Goal: Task Accomplishment & Management: Manage account settings

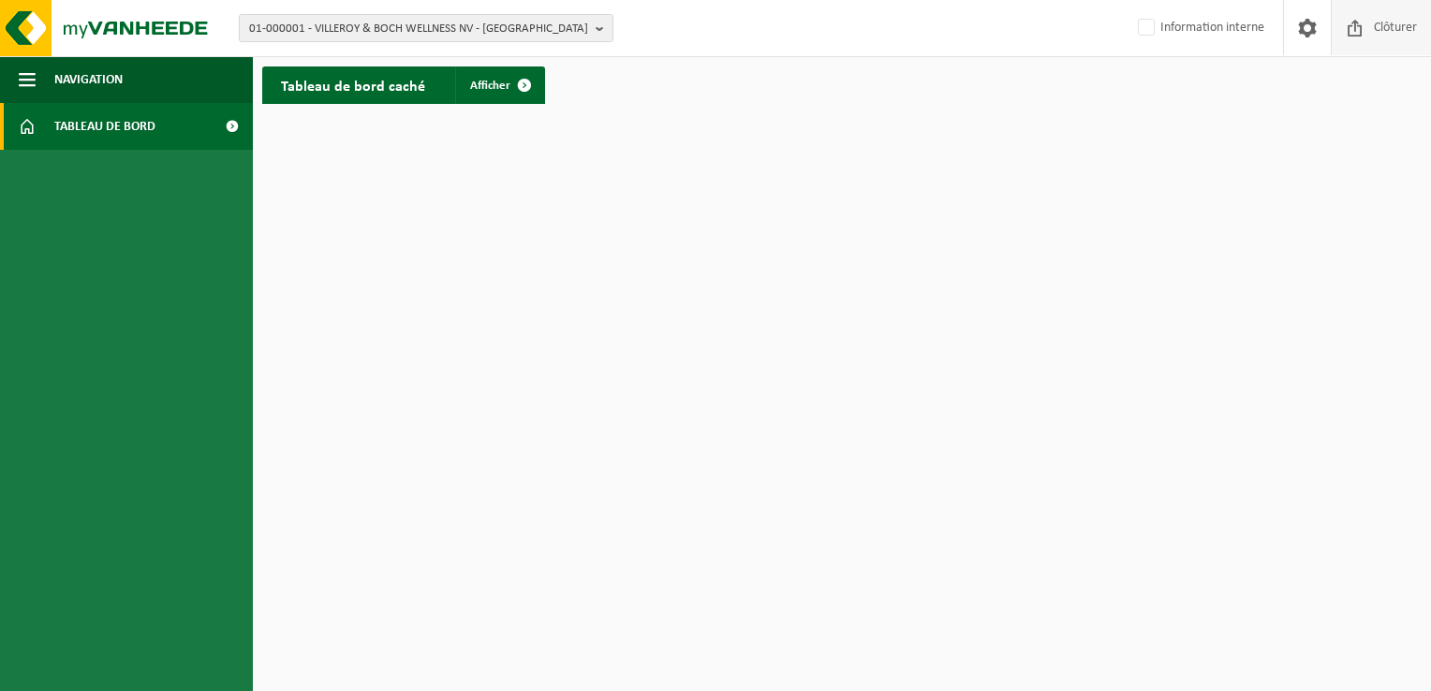
click at [1413, 28] on span "Clôturer" at bounding box center [1395, 27] width 52 height 55
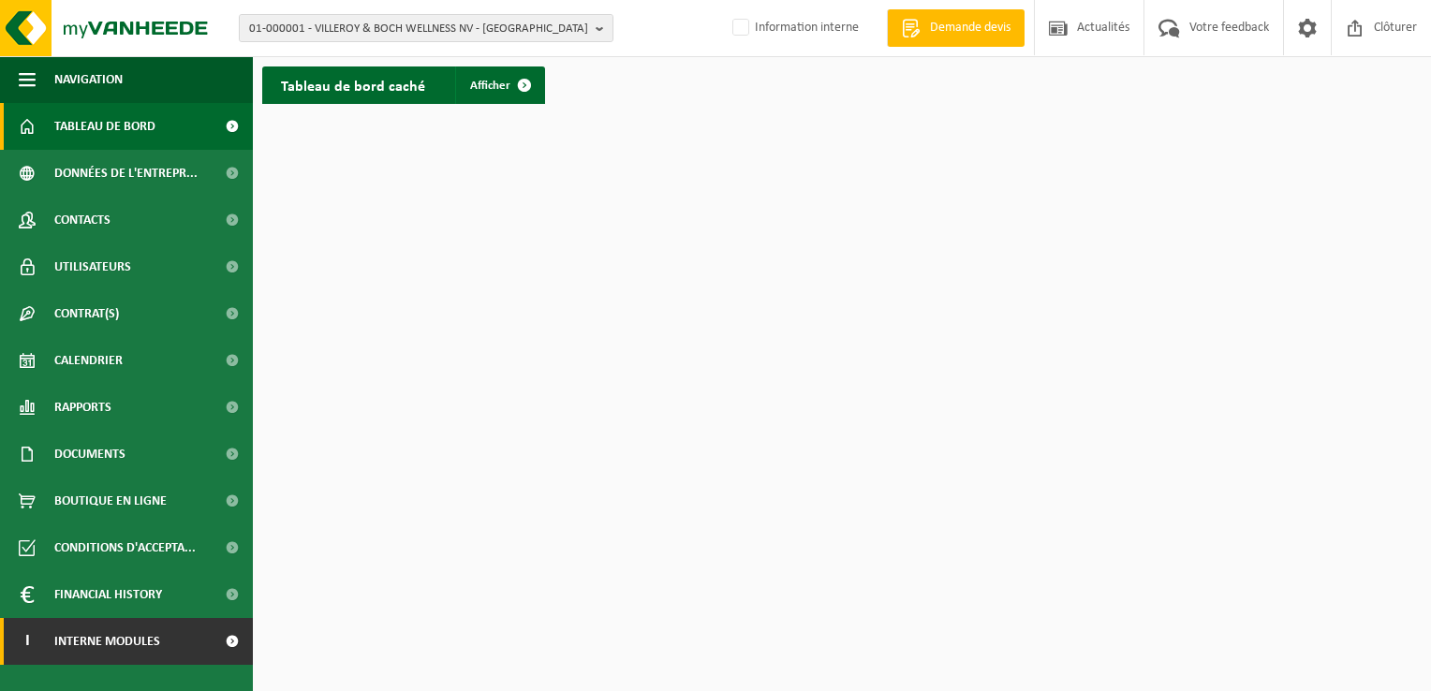
click at [201, 647] on link "I Interne modules" at bounding box center [126, 641] width 253 height 47
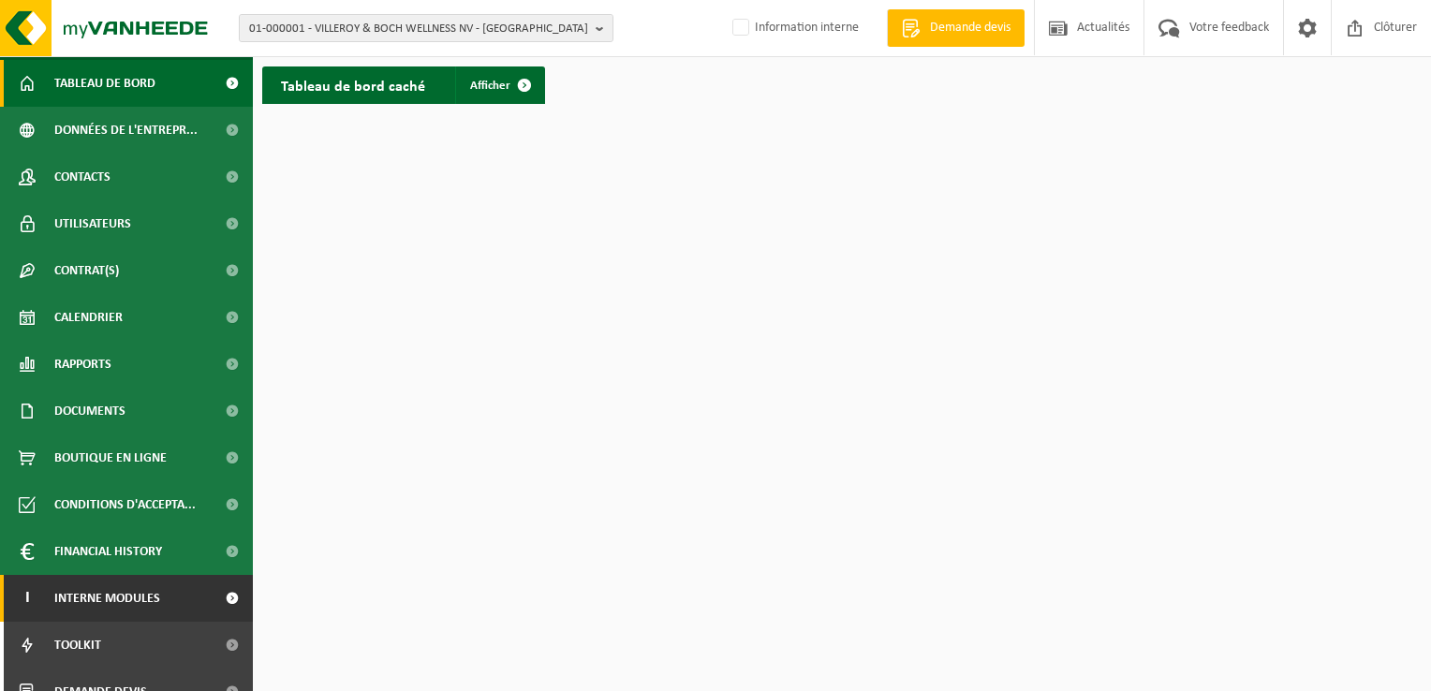
scroll to position [67, 0]
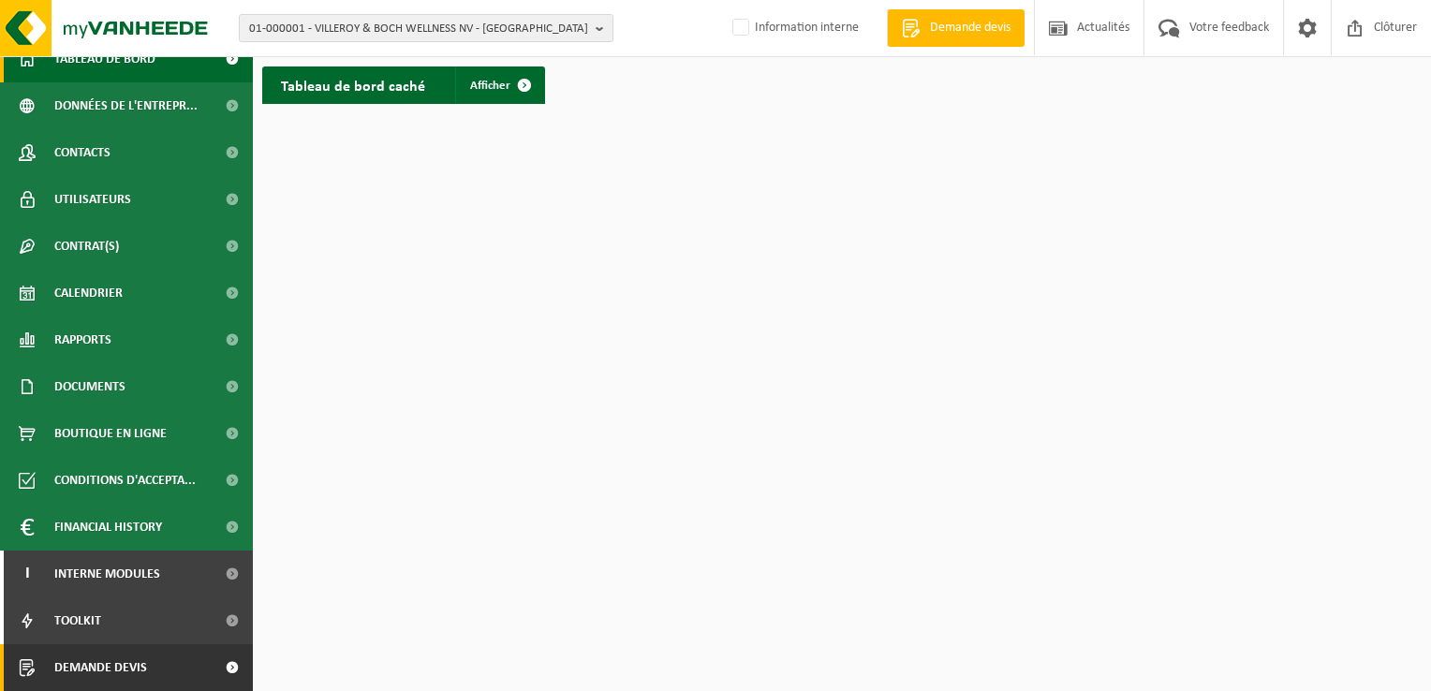
click at [175, 660] on link "Demande devis" at bounding box center [126, 667] width 253 height 47
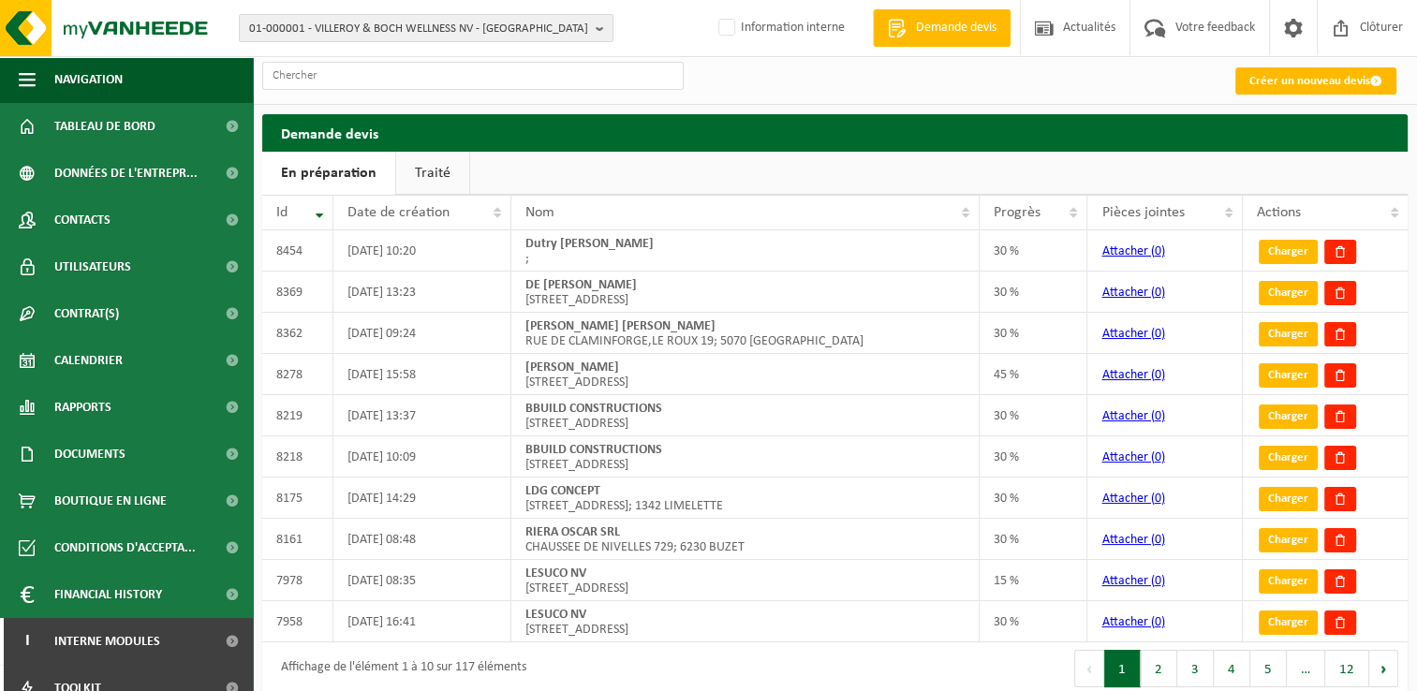
click at [1337, 83] on link "Créer un nouveau devis" at bounding box center [1315, 80] width 161 height 27
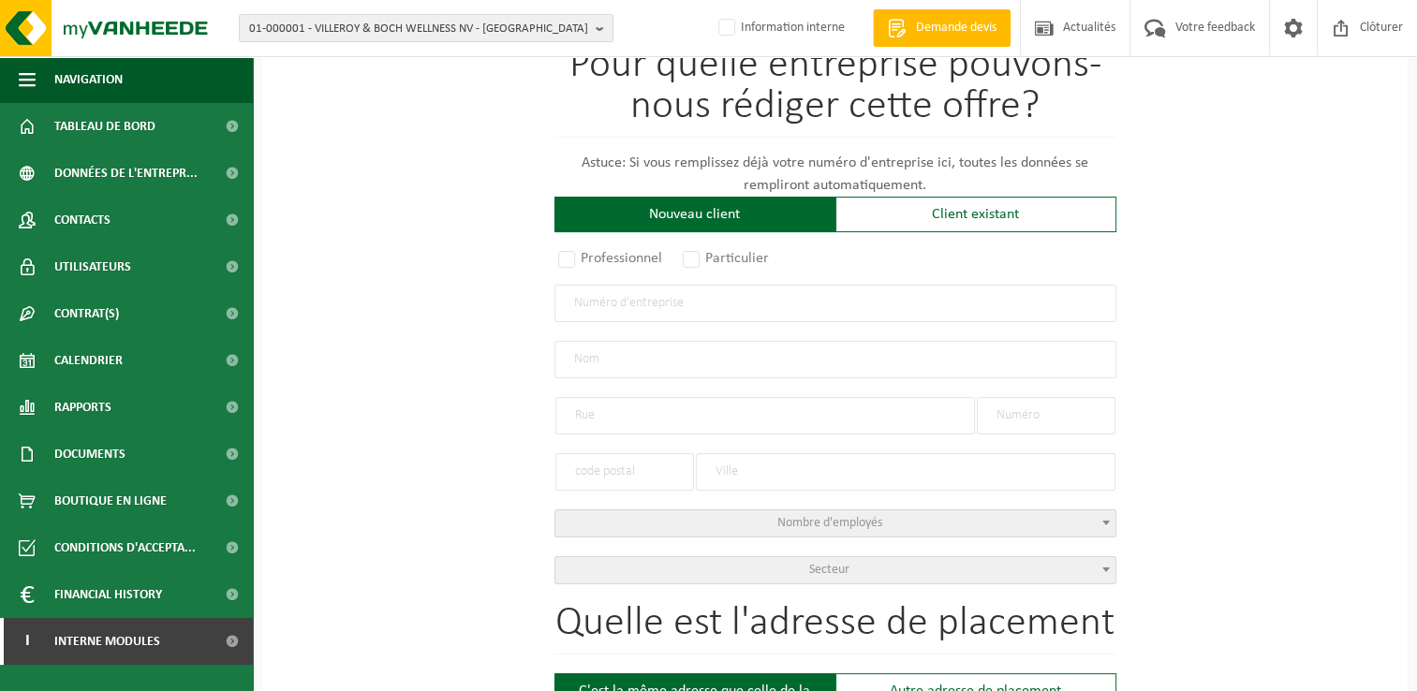
scroll to position [187, 0]
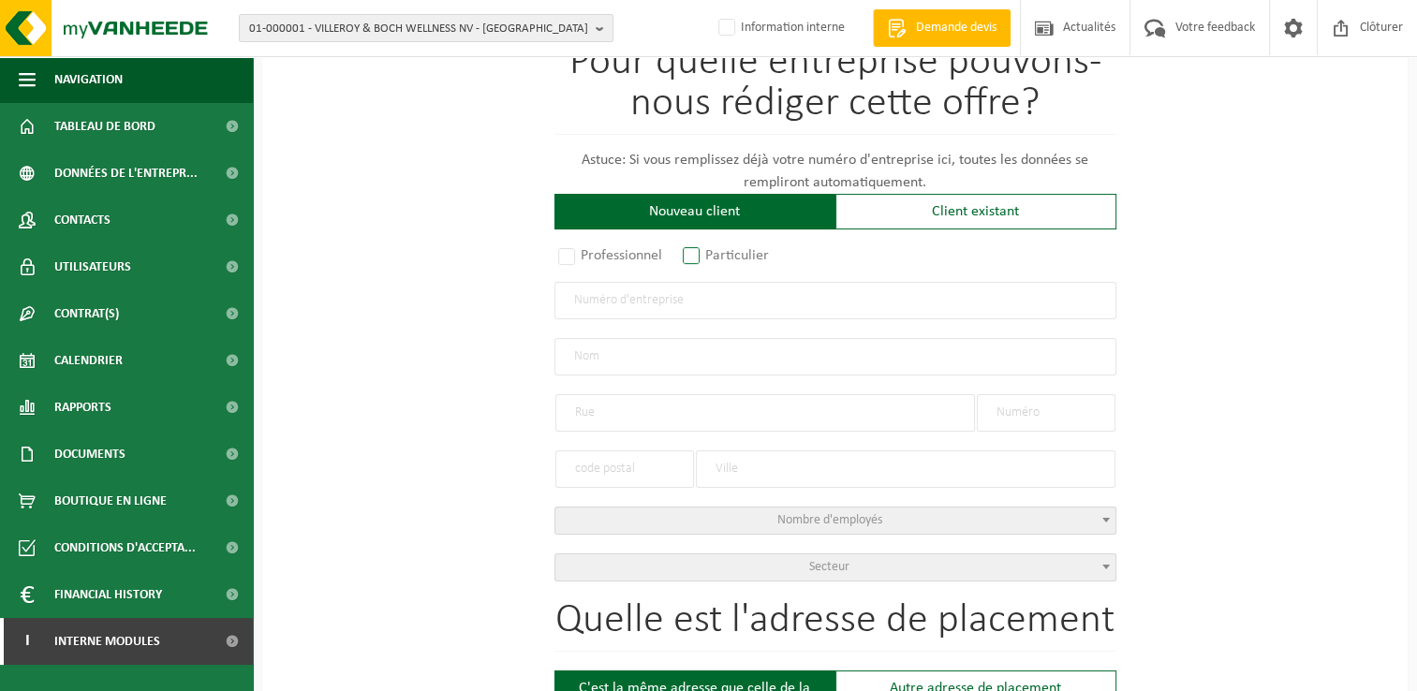
click at [712, 260] on label "Particulier" at bounding box center [727, 256] width 96 height 26
click at [712, 438] on input "Particulier" at bounding box center [716, 444] width 12 height 12
radio input "true"
select select "P"
select select "1707"
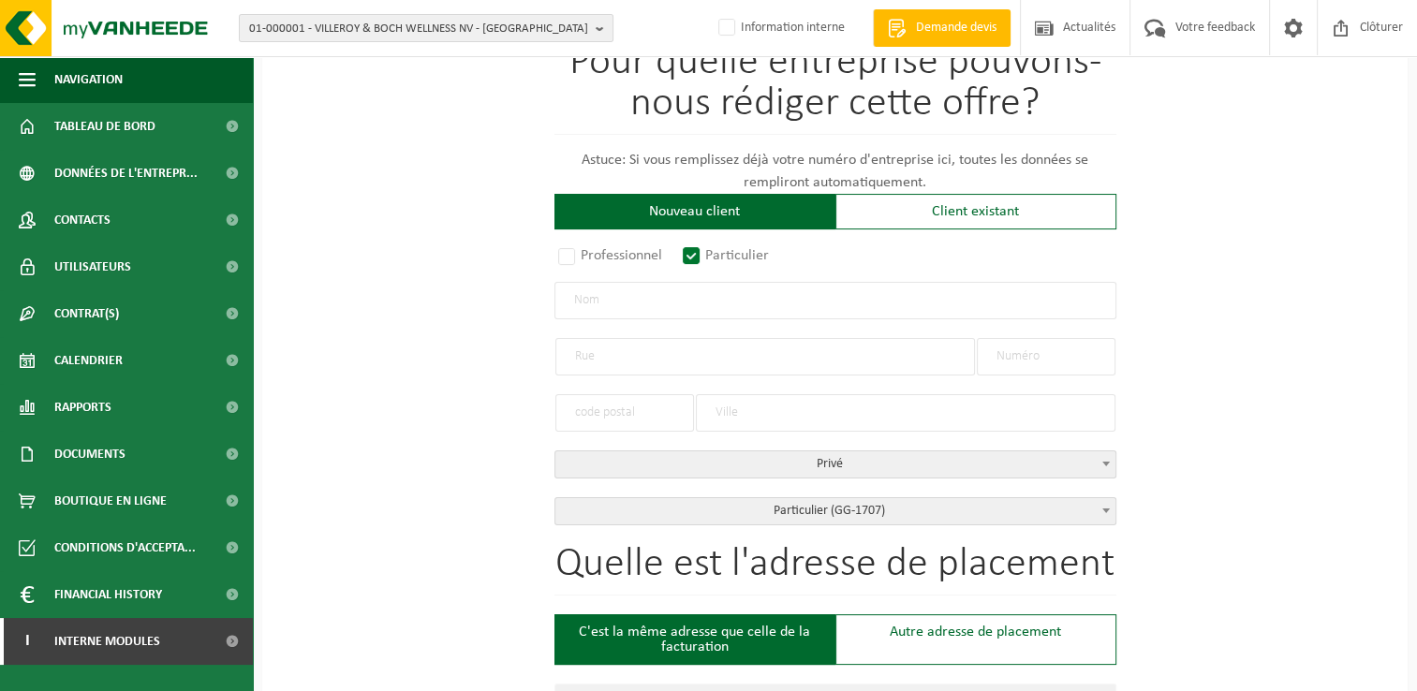
click at [678, 316] on input "text" at bounding box center [836, 300] width 562 height 37
drag, startPoint x: 618, startPoint y: 261, endPoint x: 651, endPoint y: 261, distance: 32.8
click at [618, 261] on label "Professionnel" at bounding box center [611, 256] width 113 height 26
click at [598, 438] on input "Professionnel" at bounding box center [591, 444] width 12 height 12
radio input "true"
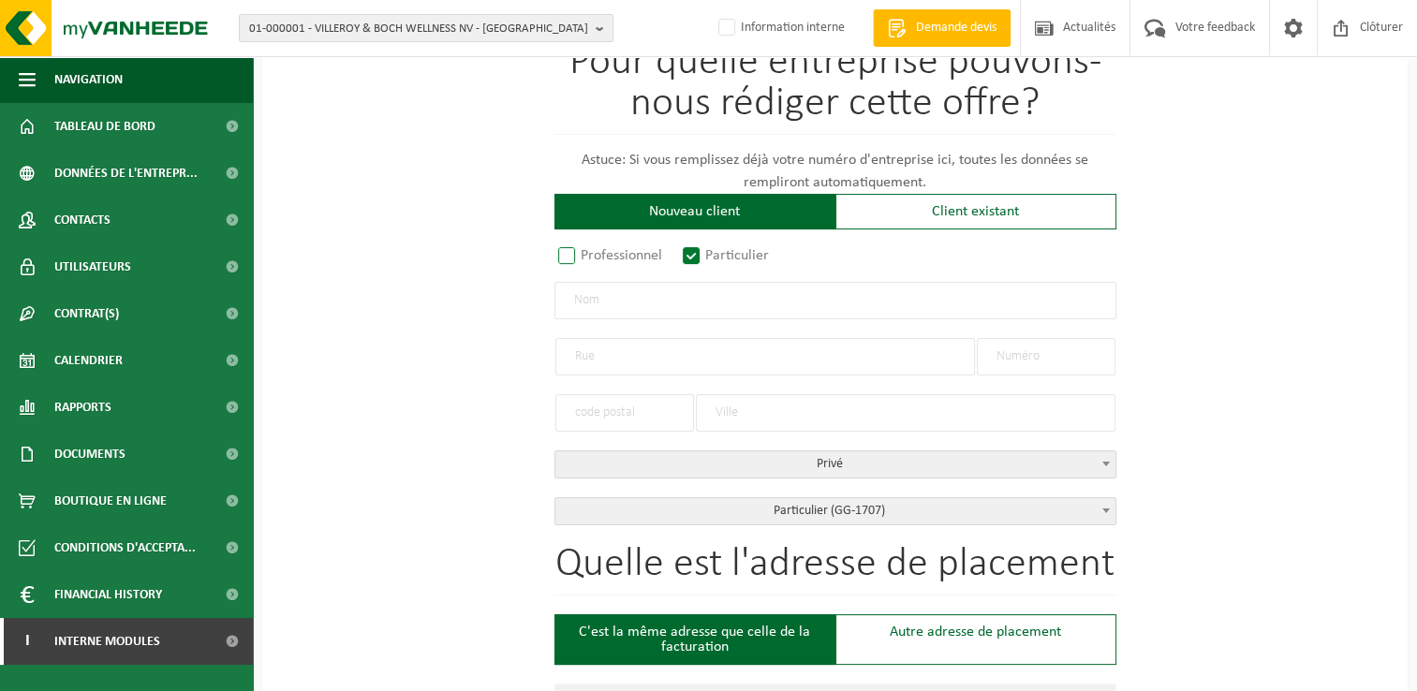
select select
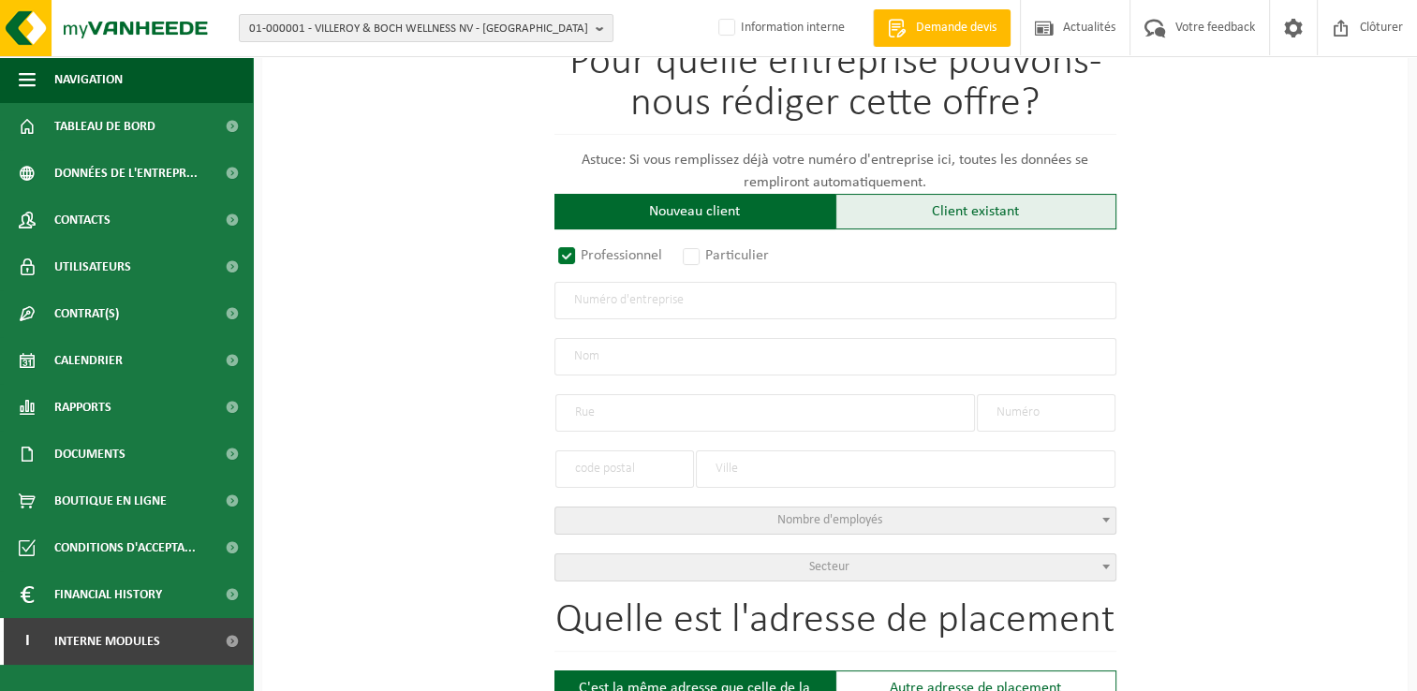
click at [1002, 216] on div "Client existant" at bounding box center [976, 212] width 281 height 36
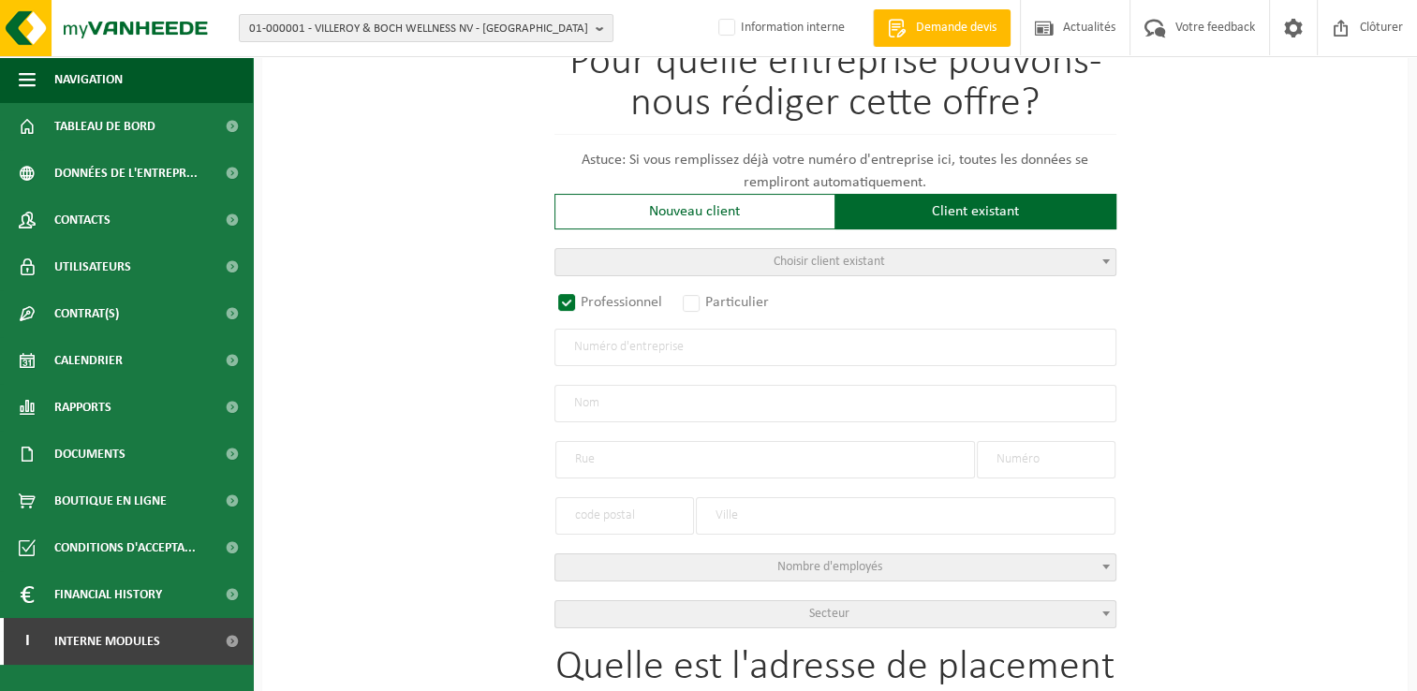
click at [704, 339] on input "text" at bounding box center [836, 347] width 562 height 37
click at [836, 260] on span "Choisir client existant" at bounding box center [829, 262] width 111 height 14
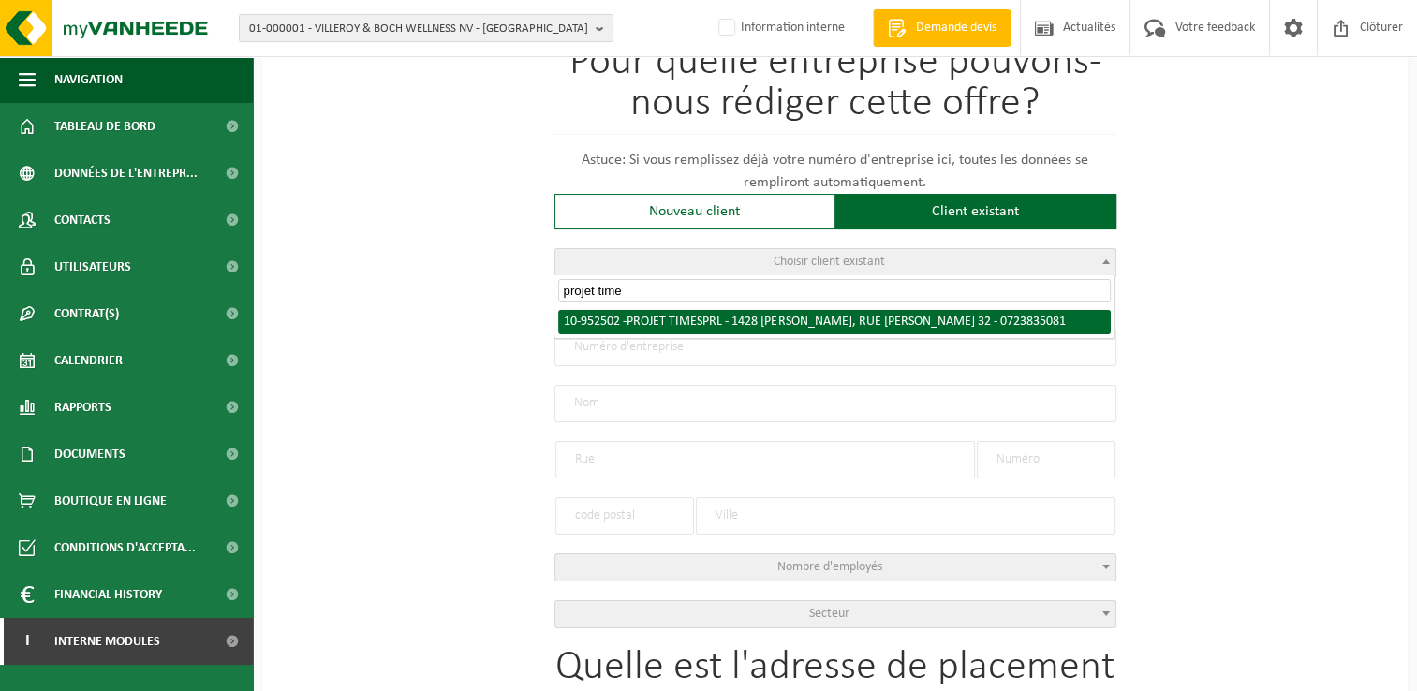
type input "projet time"
radio input "true"
type input "0723.835.081"
type input "PROJET TIME SPRL"
type input "RUE RAYMOND LEBLEUX"
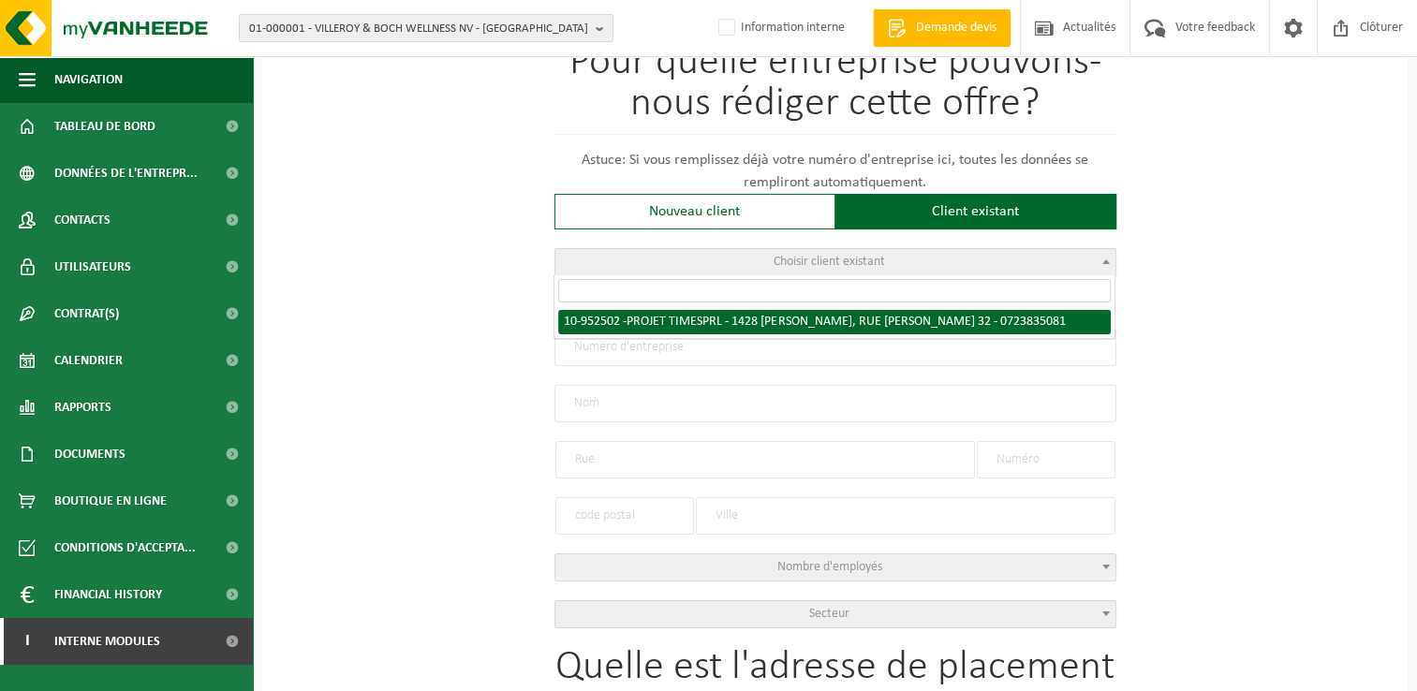
type input "32"
type input "1428"
type input "LILLOIS-WITTERZÉE"
select select "11"
type input "PROJET TIME SPRL"
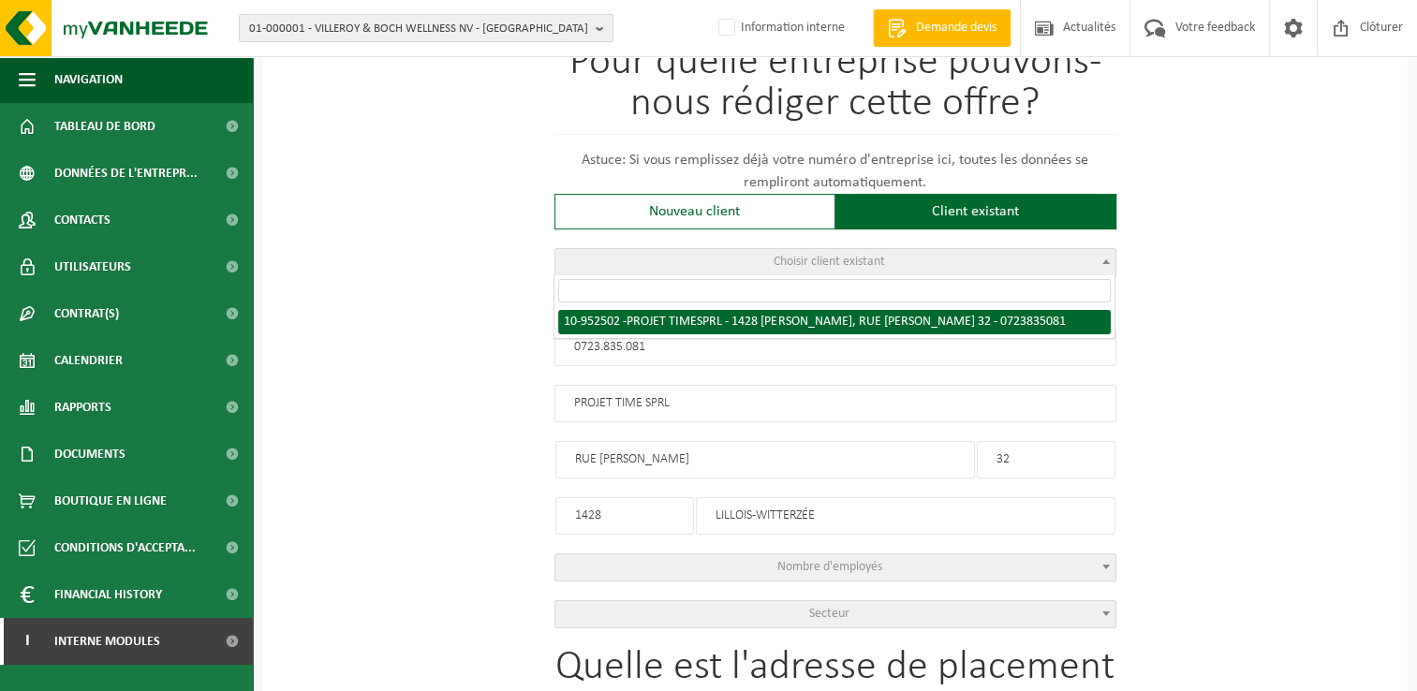
type input "RUE RAYMOND LEBLEUX"
type input "32"
type input "1428"
type input "LILLOIS-WITTERZÉE"
select select "146430"
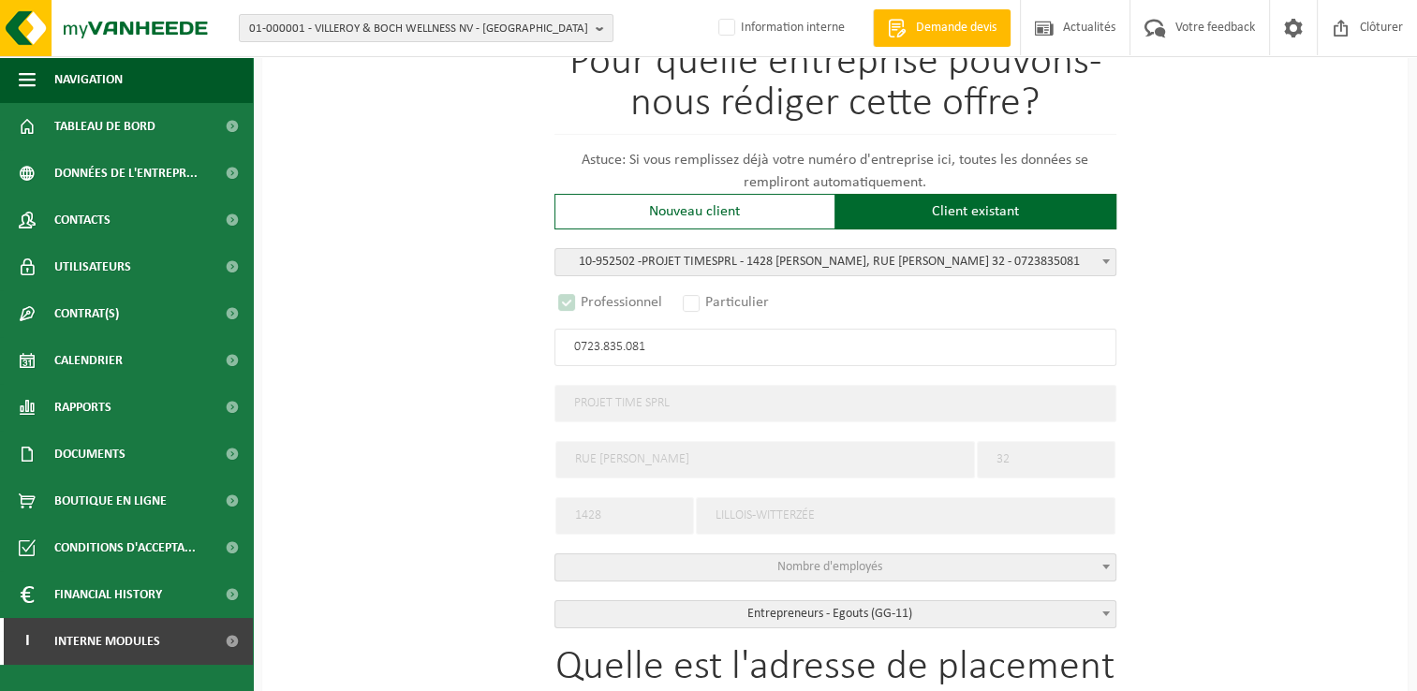
select select "D"
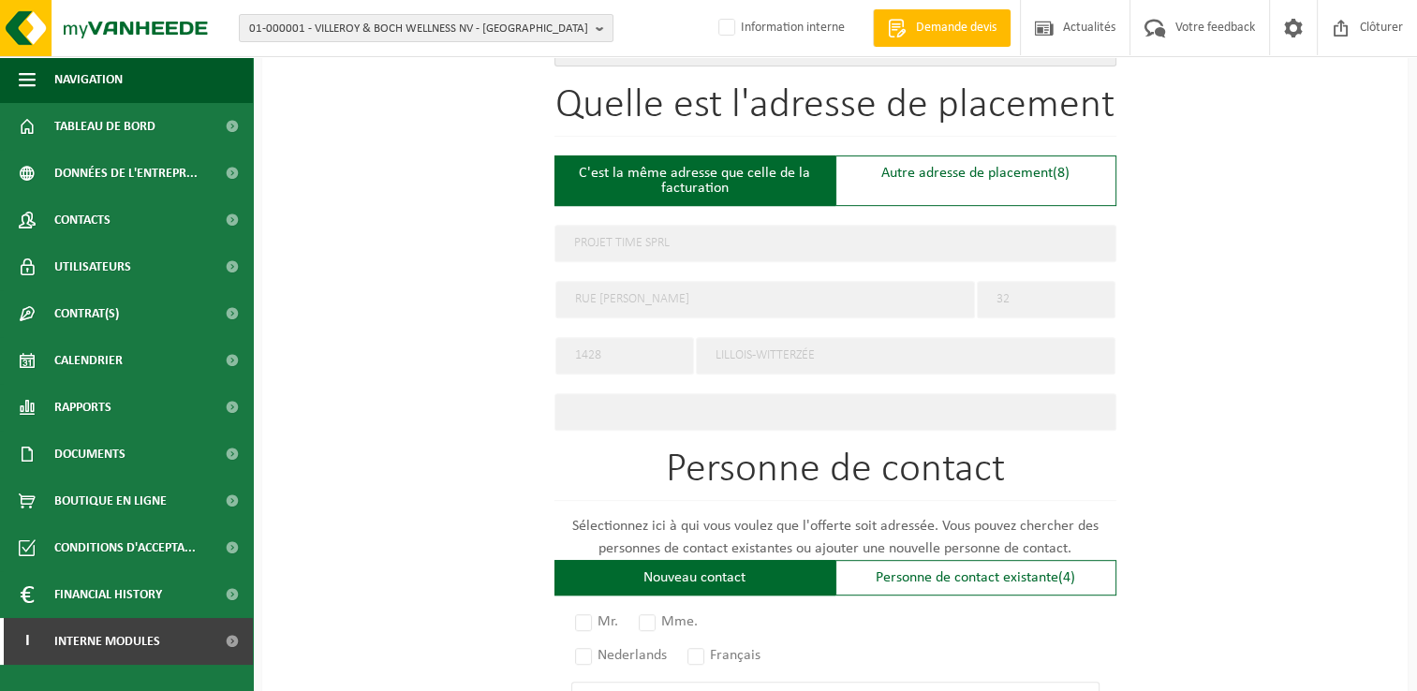
scroll to position [656, 0]
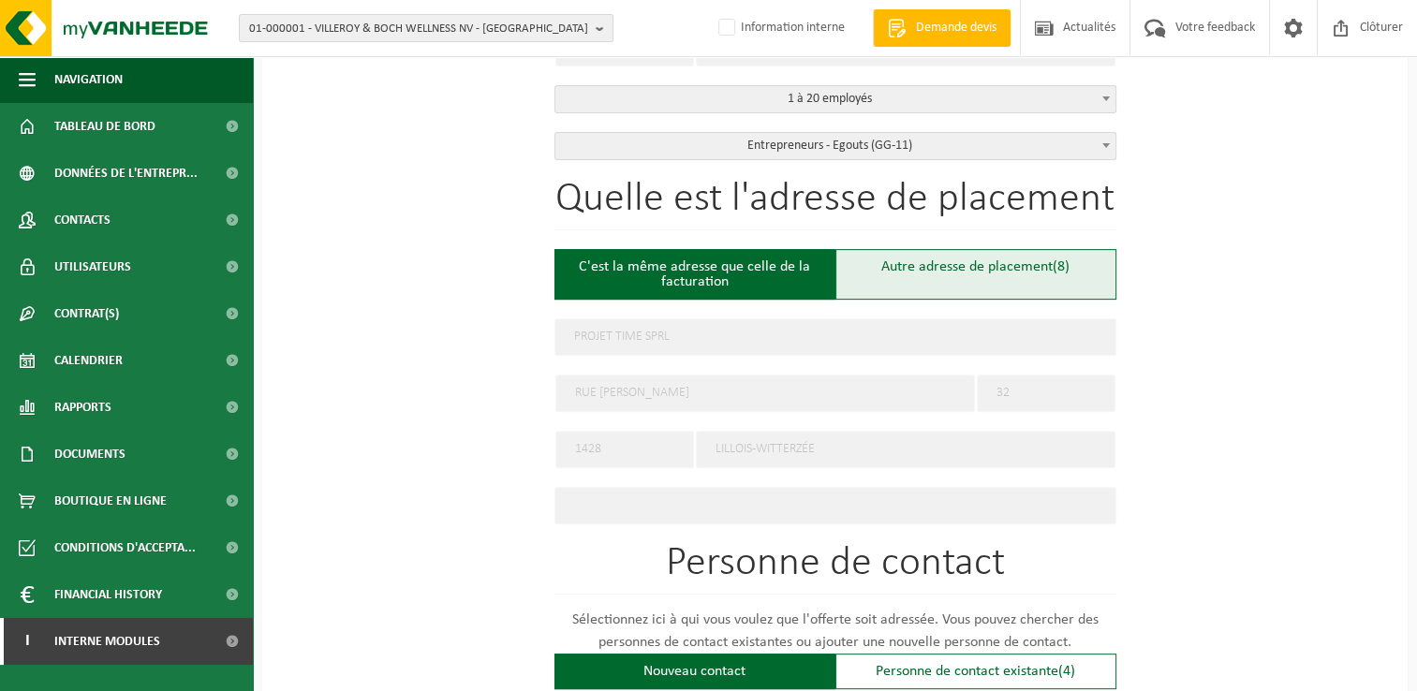
click at [1004, 282] on div "Autre adresse de placement (8)" at bounding box center [976, 274] width 281 height 51
type input "Chantier -"
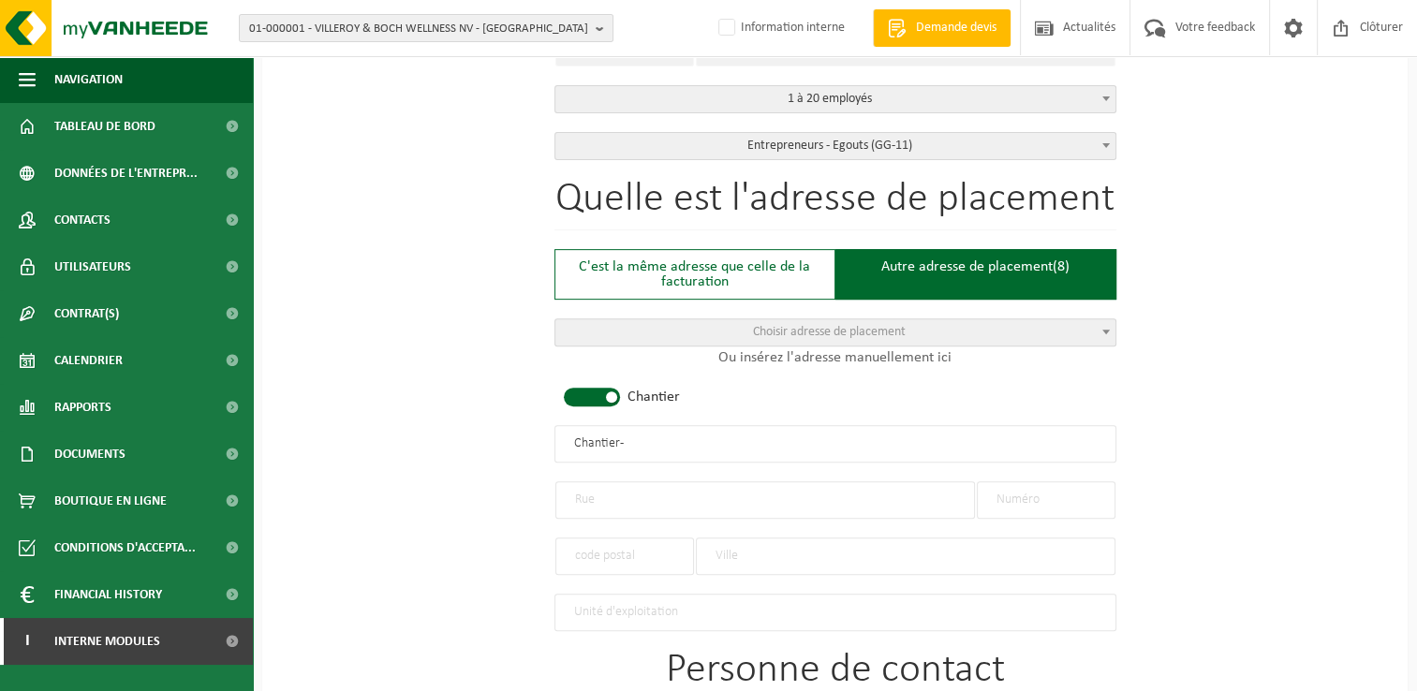
drag, startPoint x: 676, startPoint y: 446, endPoint x: 451, endPoint y: 442, distance: 225.8
click at [451, 442] on div "Pour quelle entreprise pouvons-nous rédiger cette offre? Astuce: Si vous rempli…" at bounding box center [835, 440] width 1146 height 1865
type input "PROJET TIME - UCCLE"
click at [655, 482] on input "text" at bounding box center [765, 499] width 420 height 37
paste input "Rue des Trois Rois"
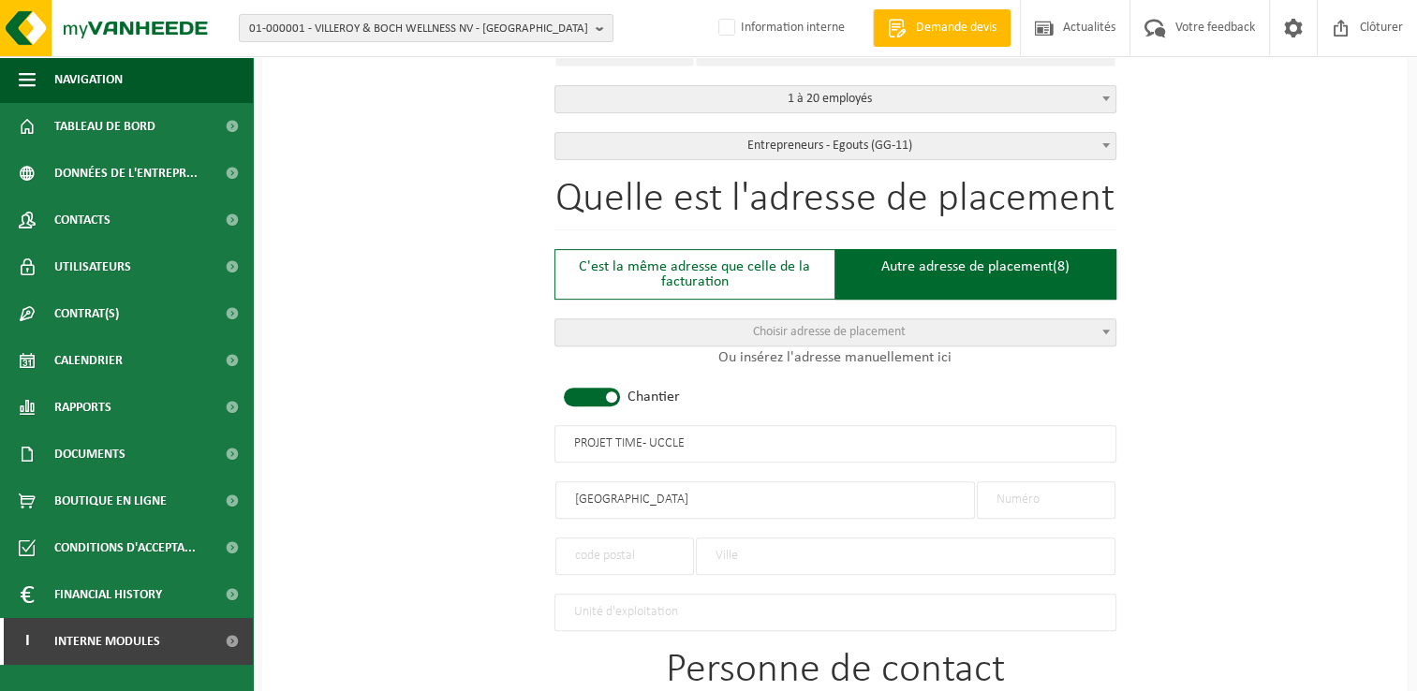
type input "Rue des Trois Rois"
click at [1052, 489] on input "text" at bounding box center [1046, 499] width 139 height 37
type input "156"
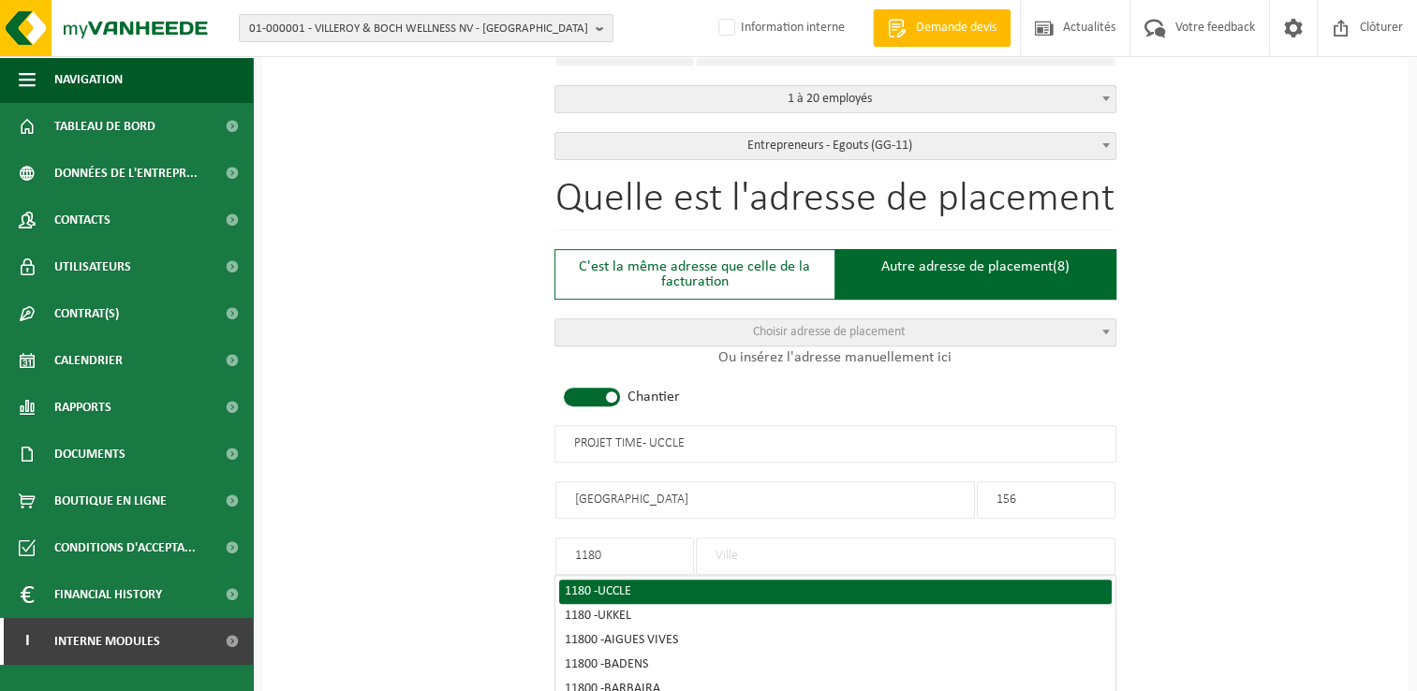
type input "1180"
click at [683, 585] on div "1180 - UCCLE" at bounding box center [835, 591] width 541 height 13
type input "UCCLE"
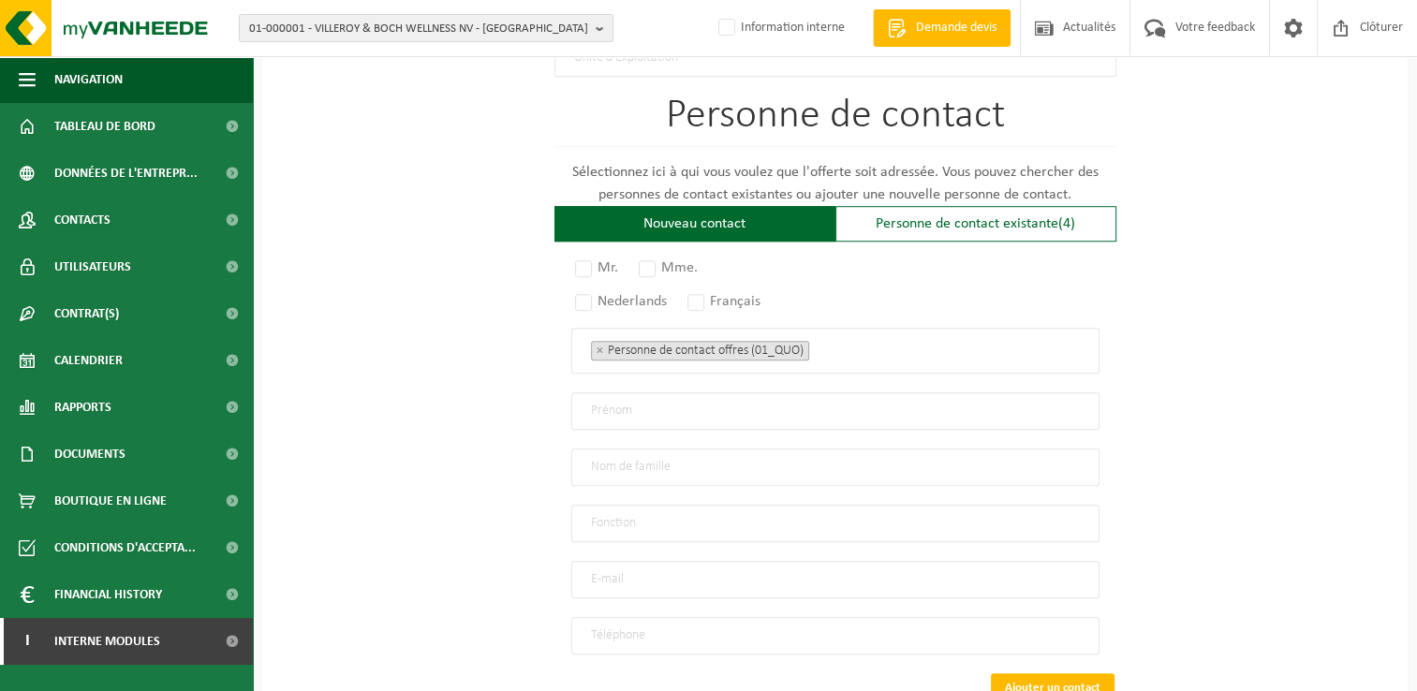
scroll to position [1311, 0]
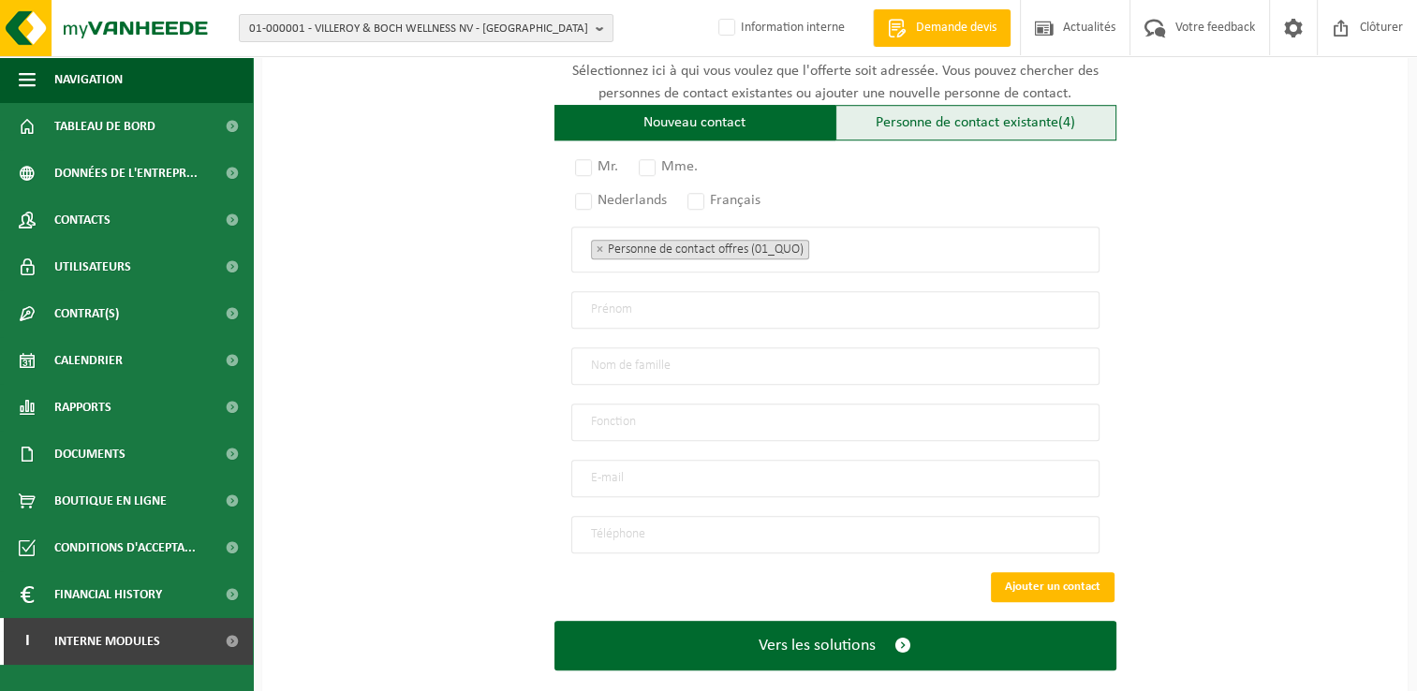
click at [963, 121] on div "Personne de contact existante (4)" at bounding box center [976, 123] width 281 height 36
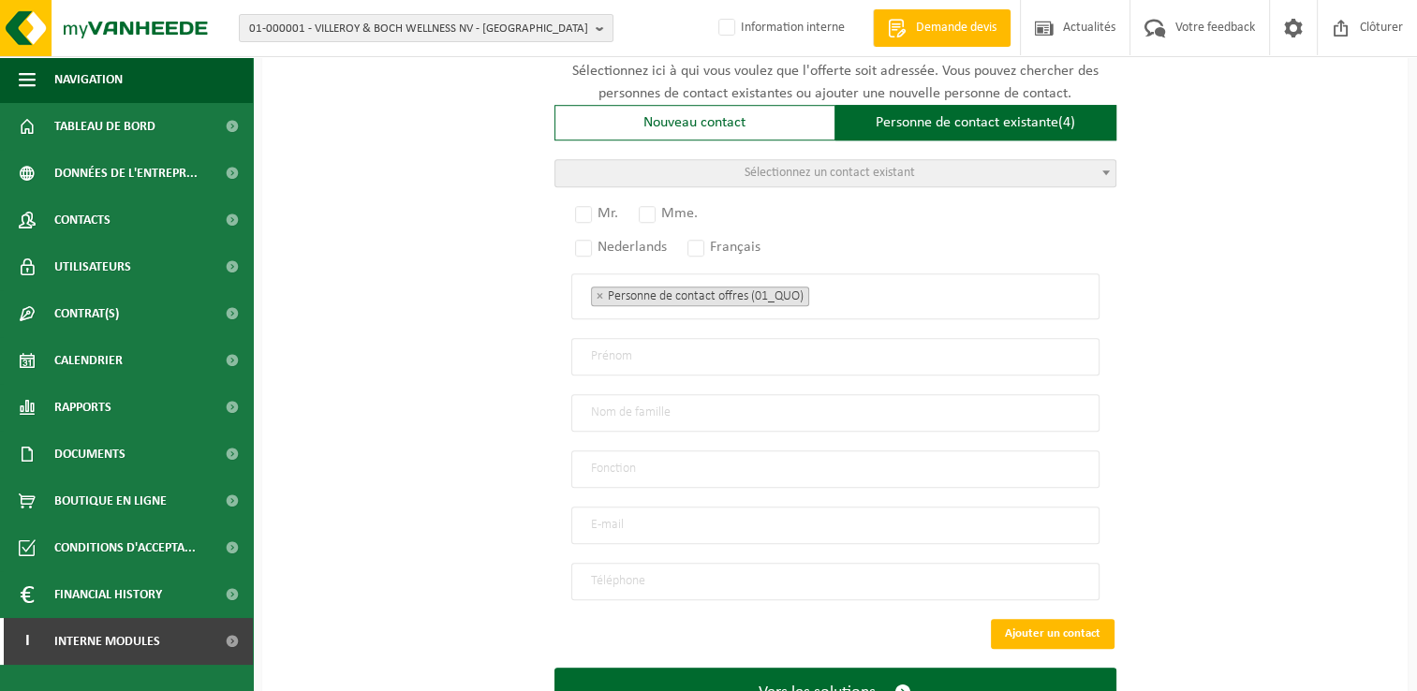
click at [784, 166] on span "Sélectionnez un contact existant" at bounding box center [830, 173] width 170 height 14
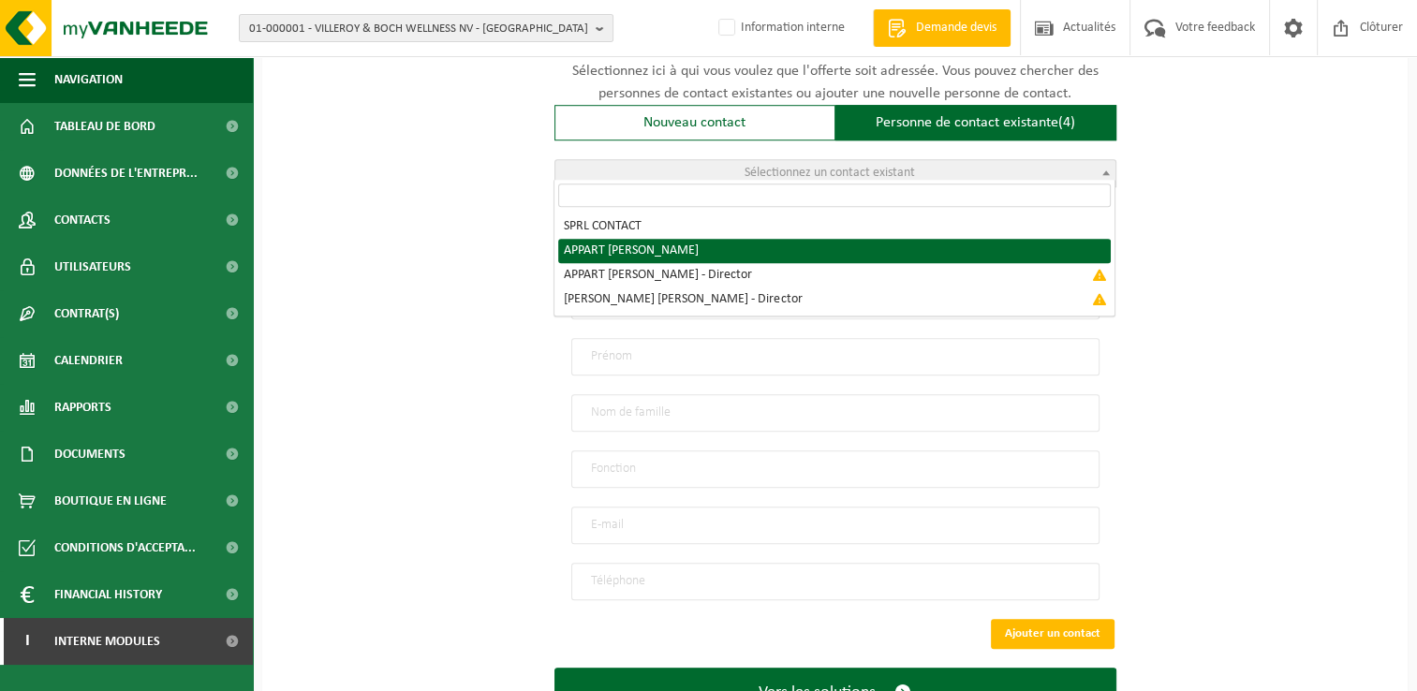
radio input "true"
select select "{"code":"10-958165","firstname":"ALAIN","surname":"APPART","gender":"Unknown","…"
type input "ALAIN"
type input "APPART"
type input "alain@timeprojet.be"
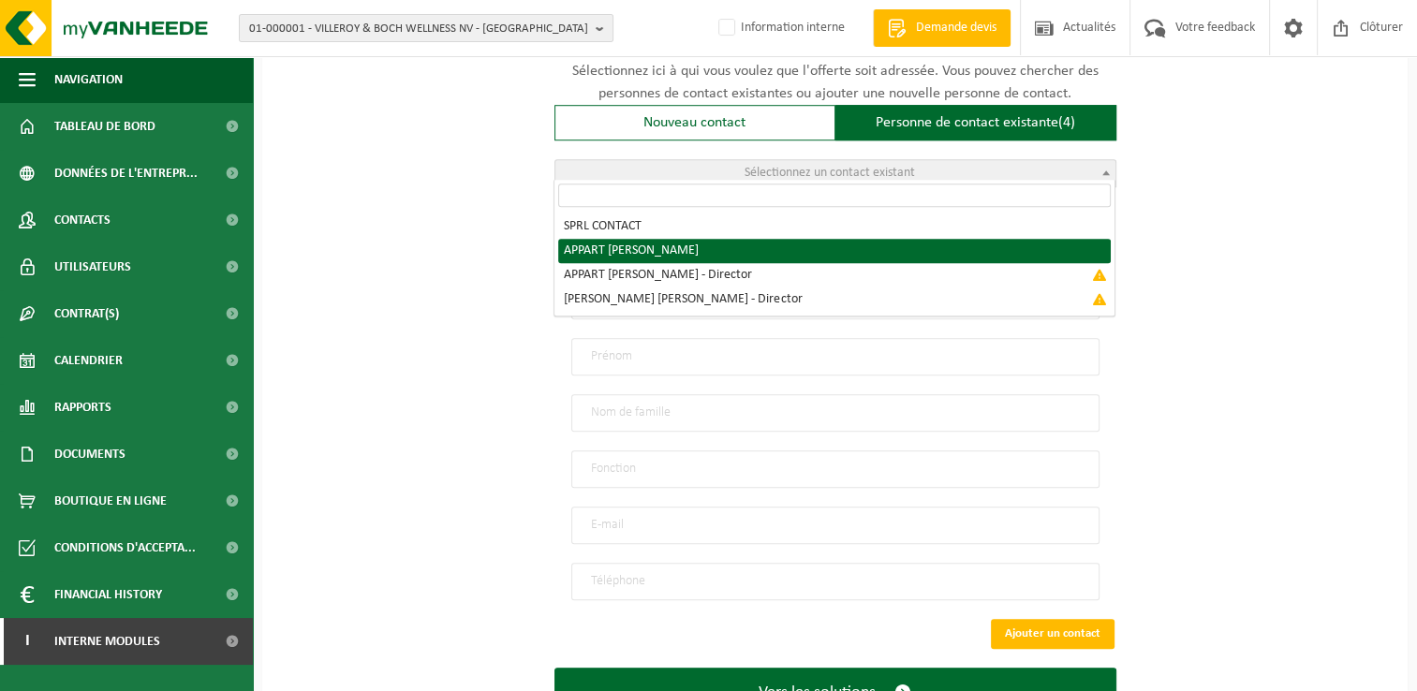
type input "+32 471/77 71 68"
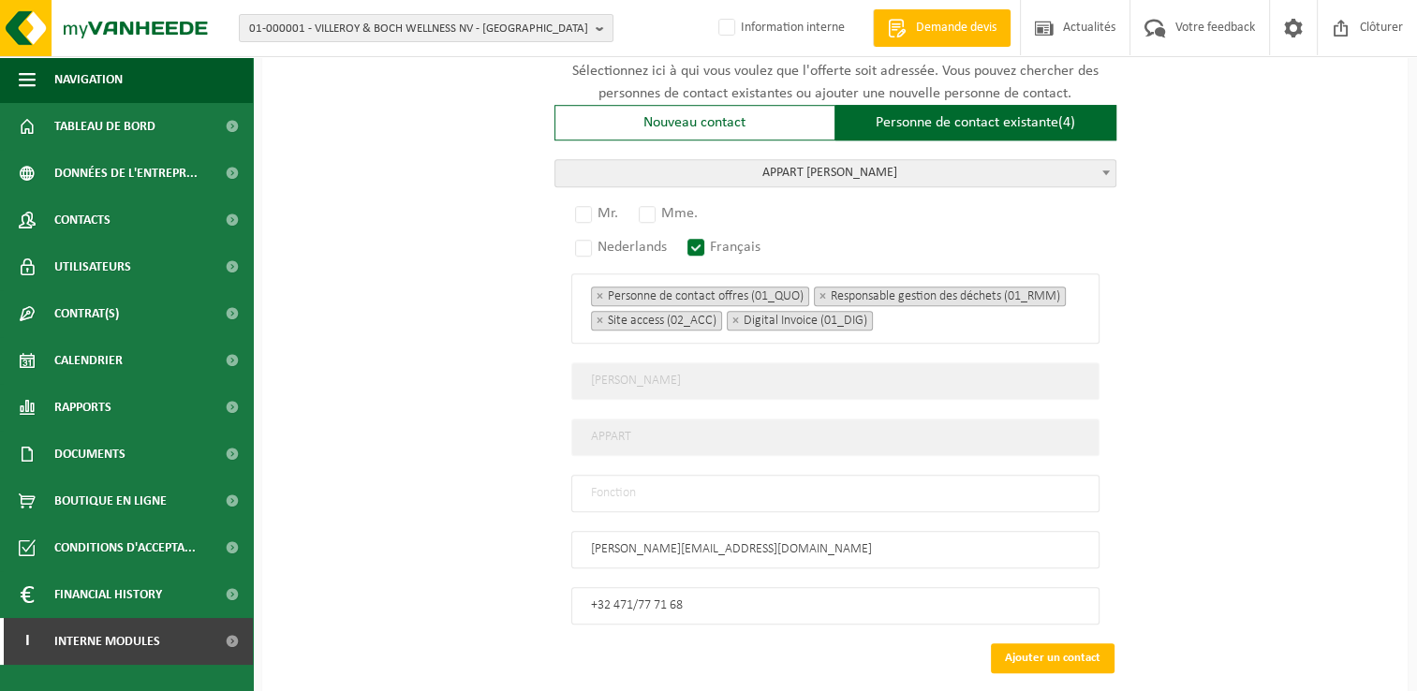
drag, startPoint x: 680, startPoint y: 482, endPoint x: 673, endPoint y: 495, distance: 13.8
click at [680, 482] on input "text" at bounding box center [835, 493] width 528 height 37
type input "Manager"
click at [606, 212] on label "Mr." at bounding box center [597, 213] width 52 height 26
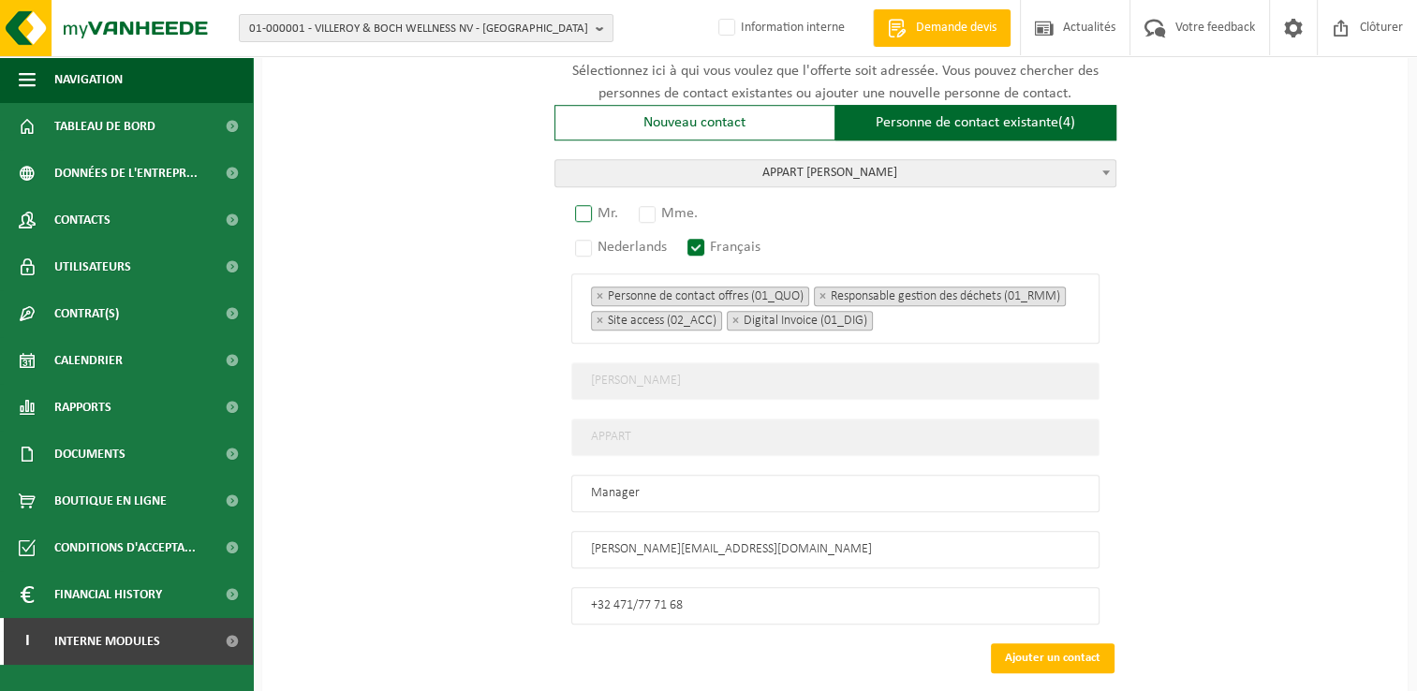
radio input "true"
click at [1077, 643] on button "Ajouter un contact" at bounding box center [1053, 658] width 124 height 30
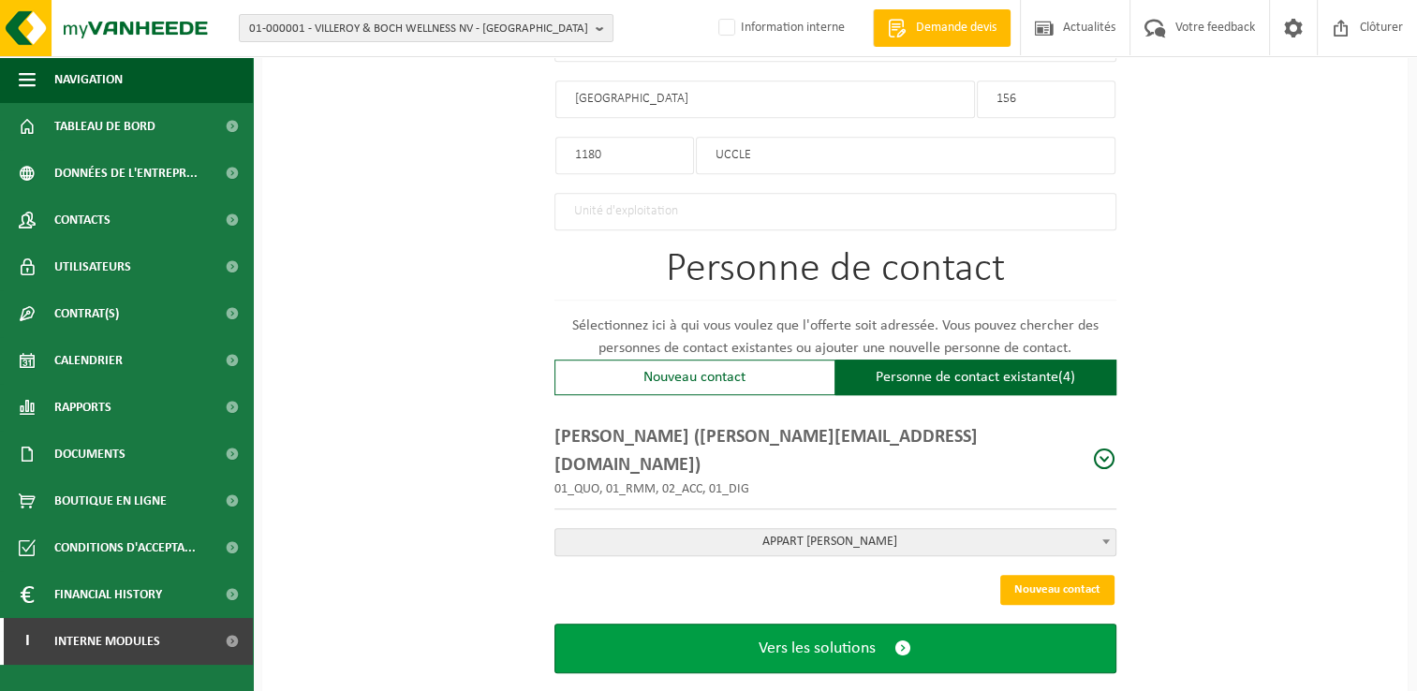
click at [965, 624] on button "Vers les solutions" at bounding box center [836, 649] width 562 height 50
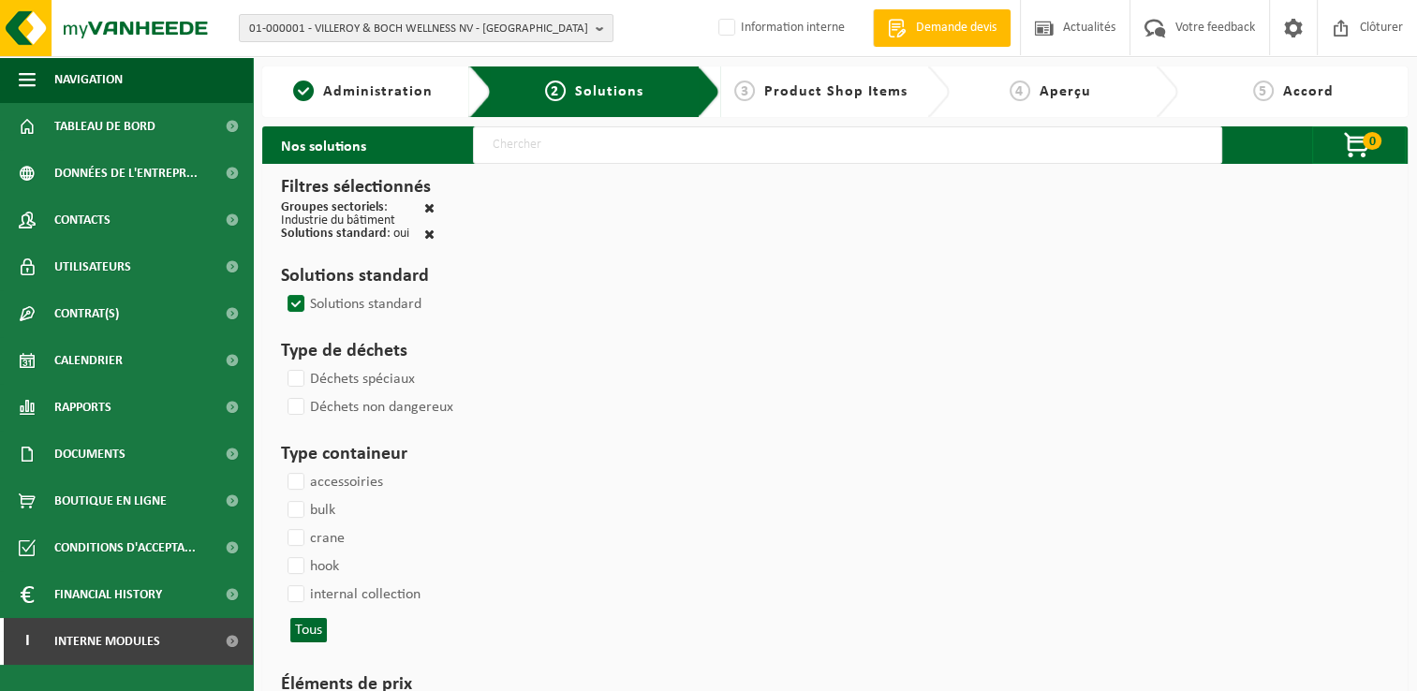
click at [536, 143] on input "text" at bounding box center [847, 144] width 749 height 37
type input "000291"
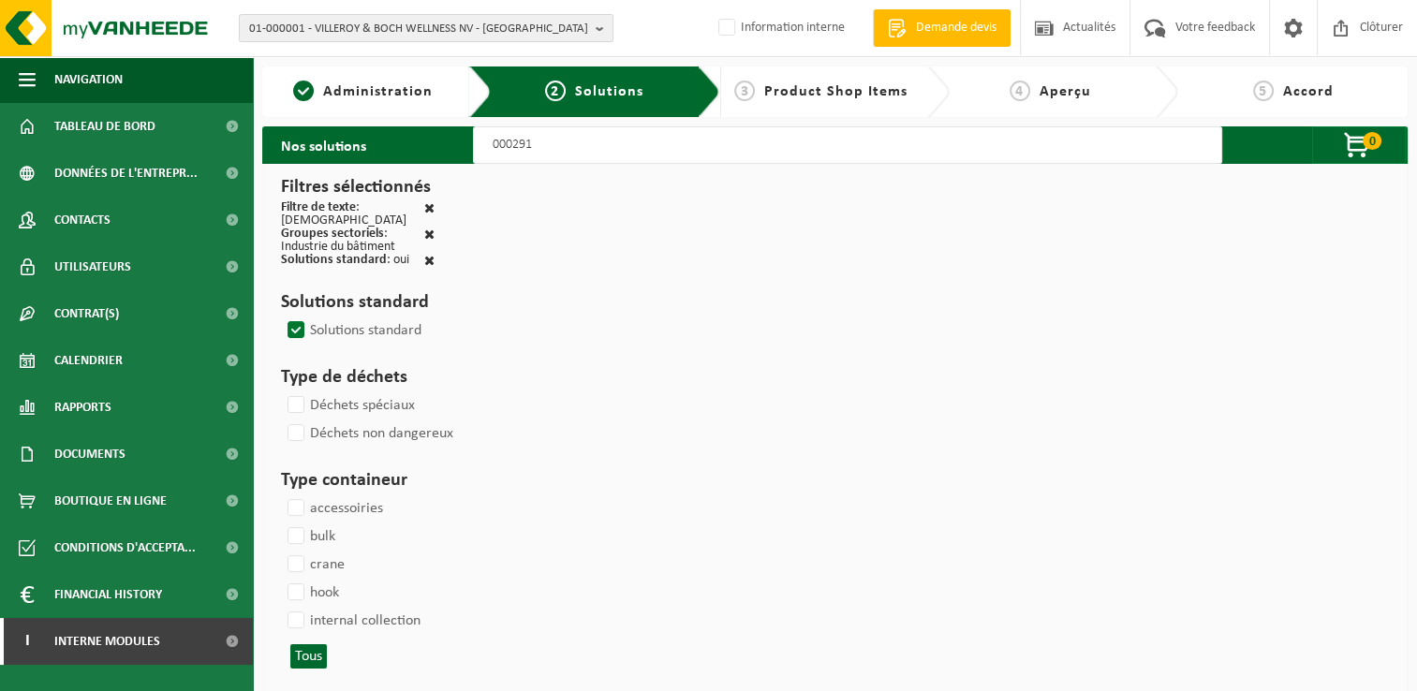
select select
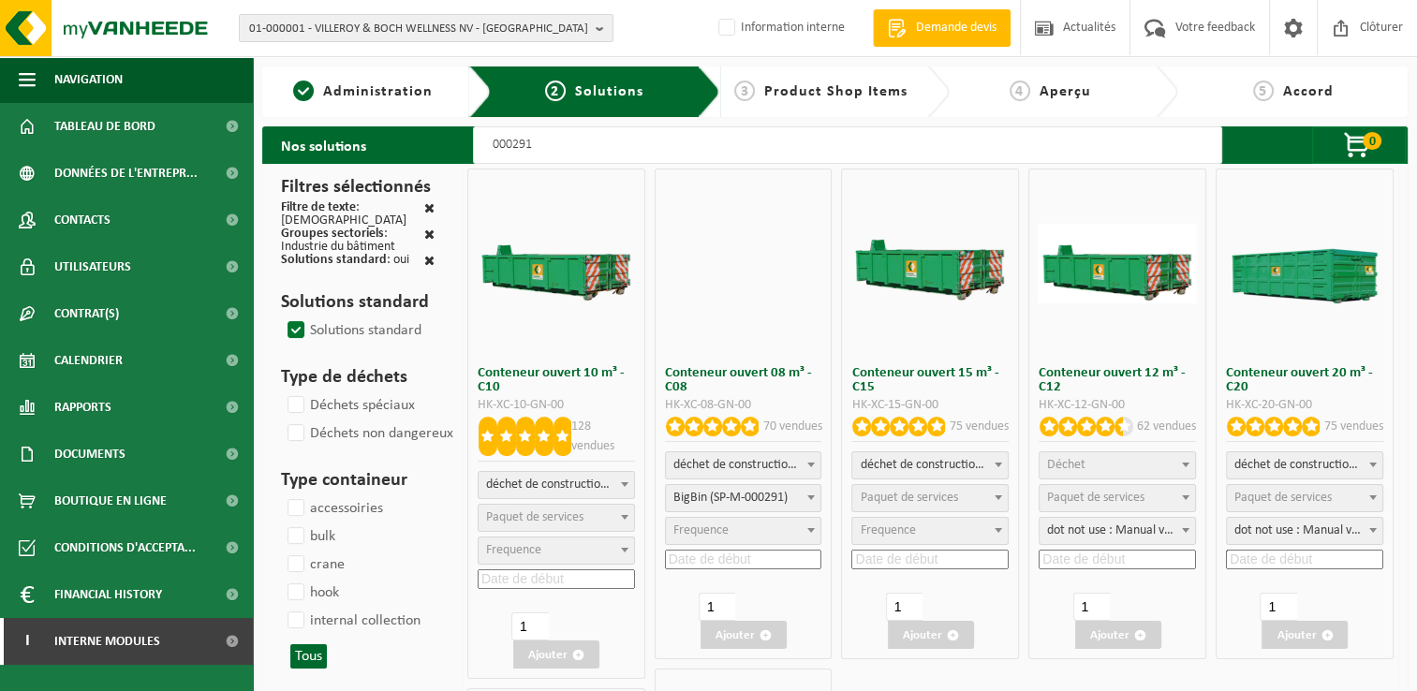
select select
select select "197"
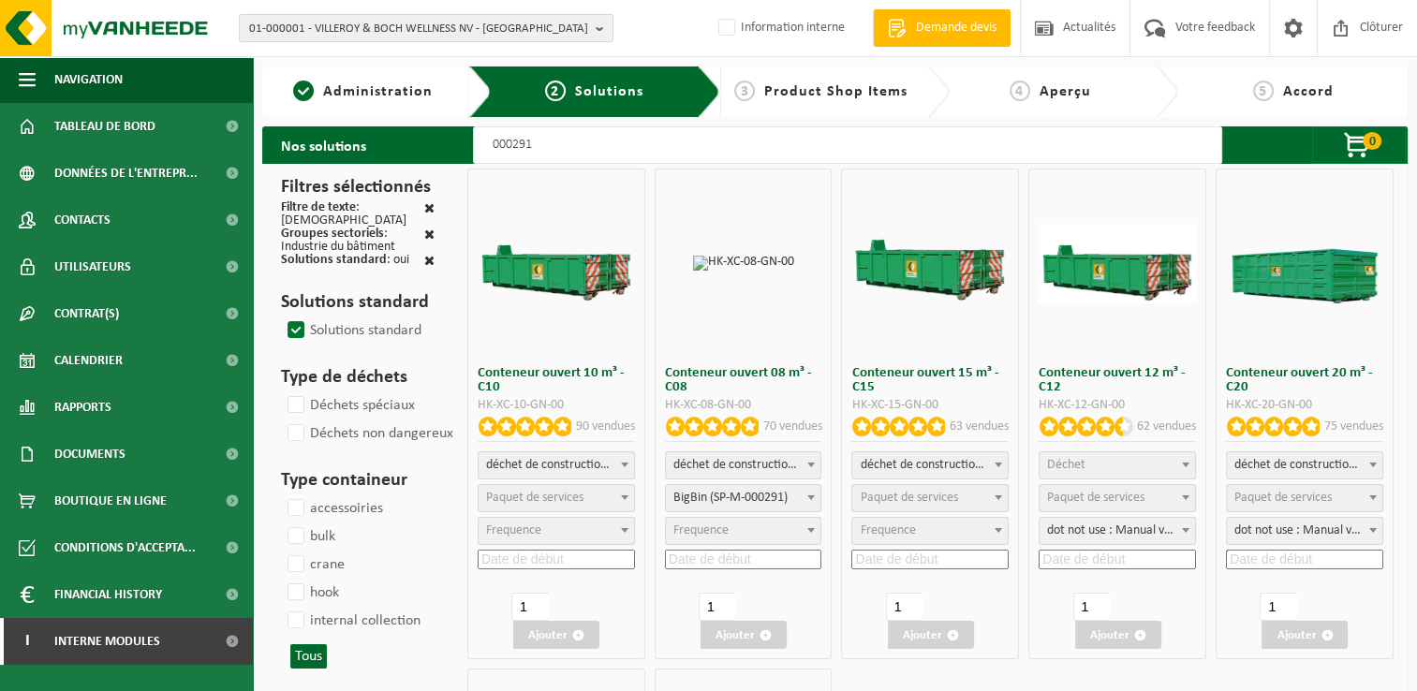
select select
select select "25"
select select
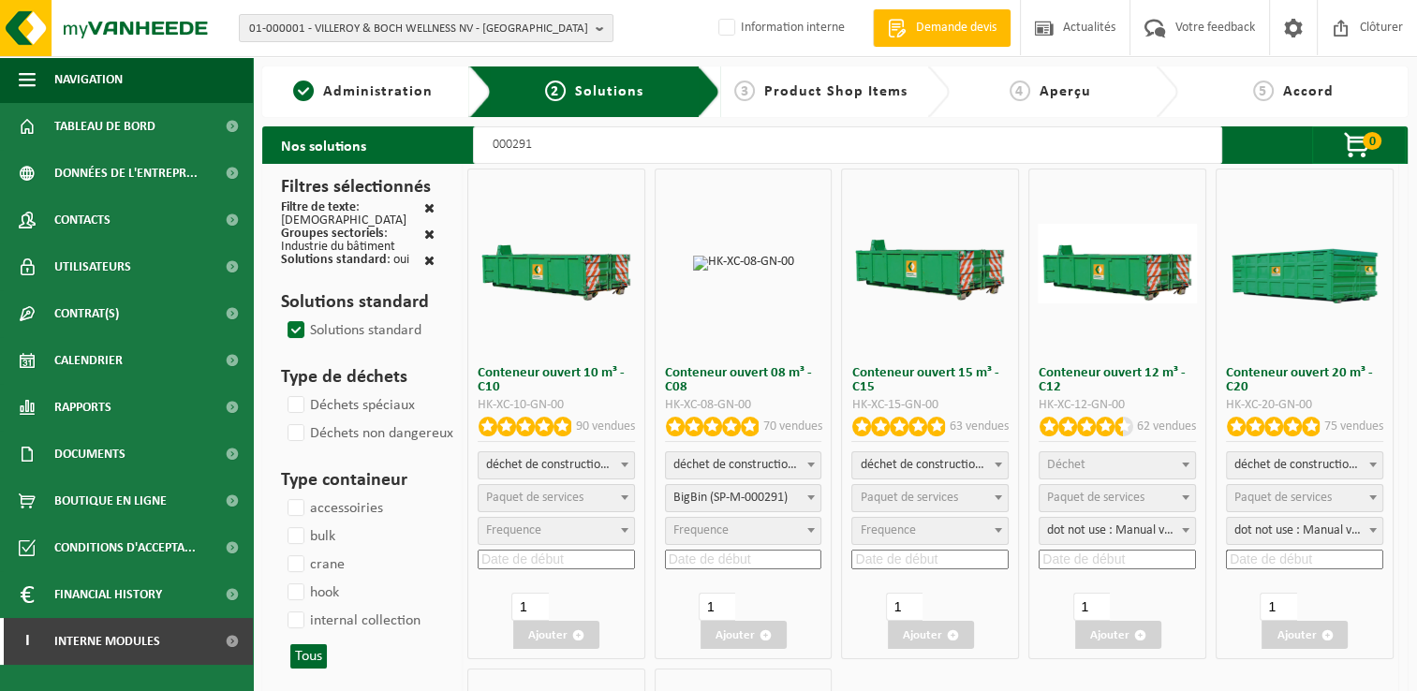
select select "197"
select select
select select "25"
click at [537, 496] on span "Paquet de services" at bounding box center [534, 498] width 97 height 14
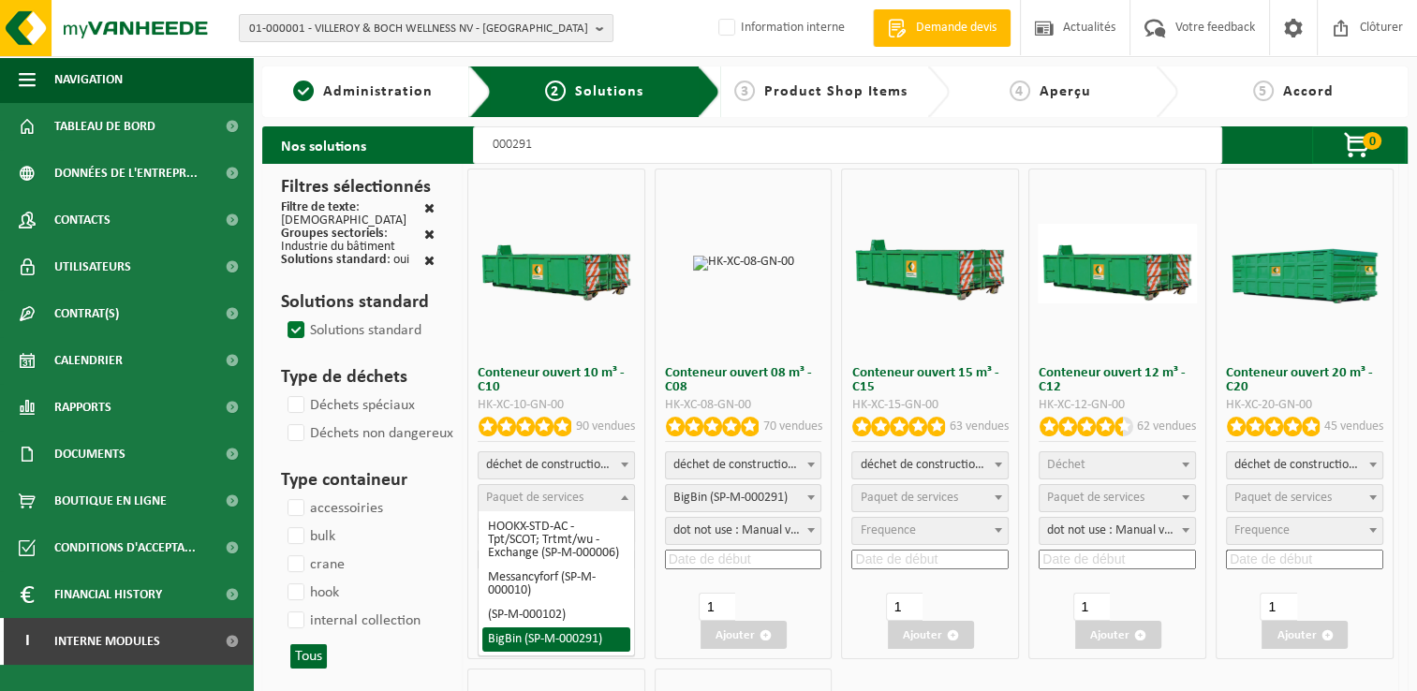
select select "197"
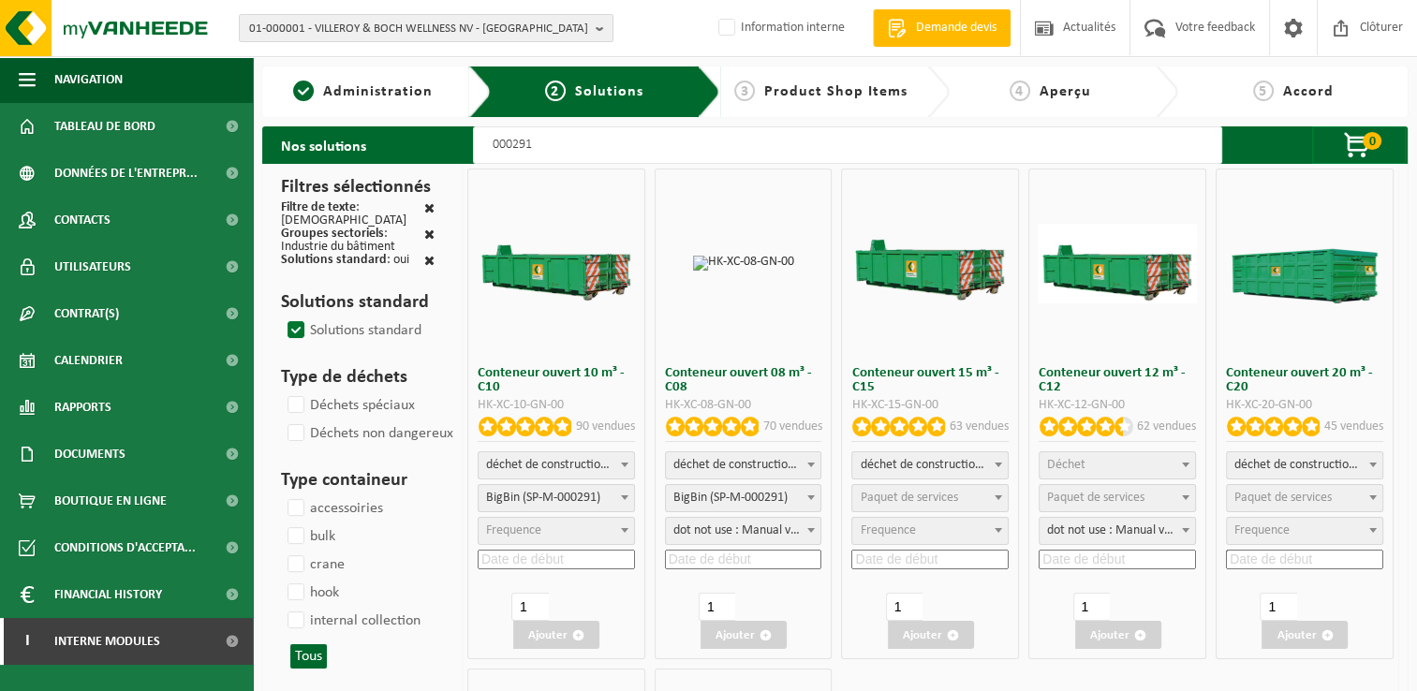
select select "25"
click at [537, 562] on input at bounding box center [556, 560] width 157 height 20
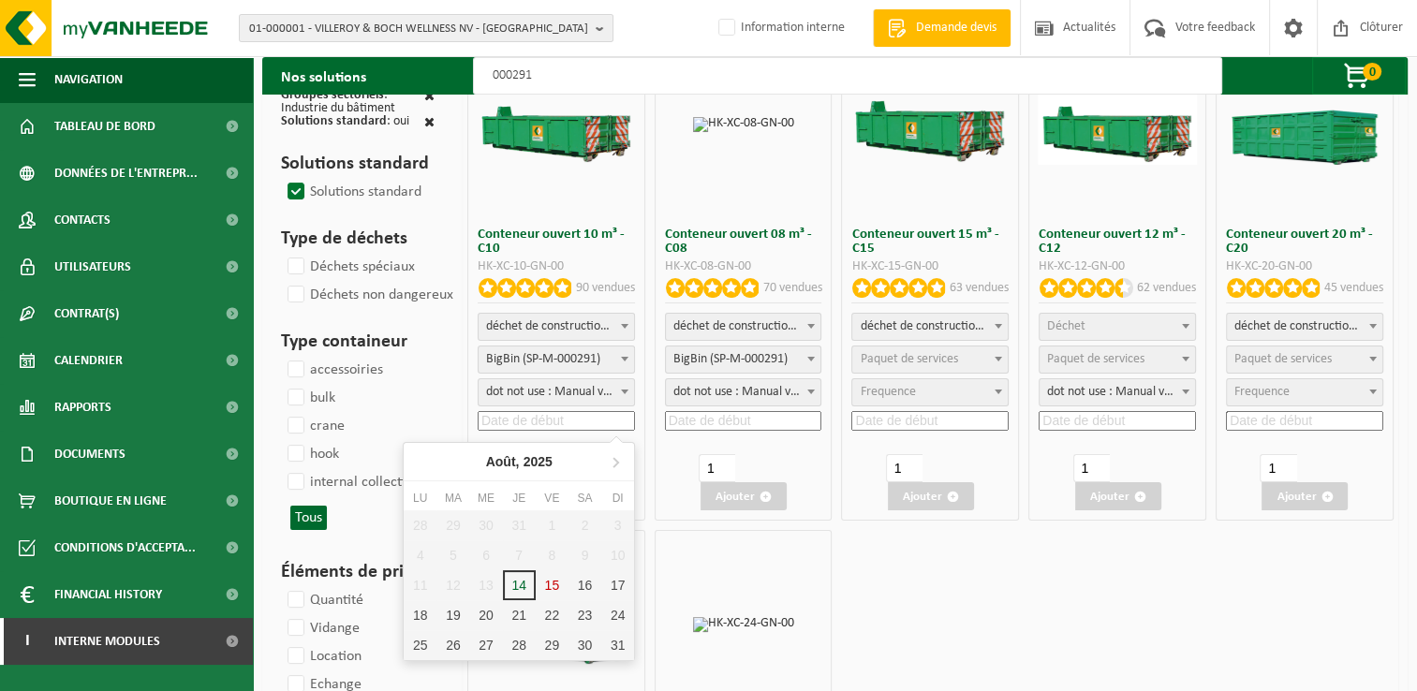
scroll to position [187, 0]
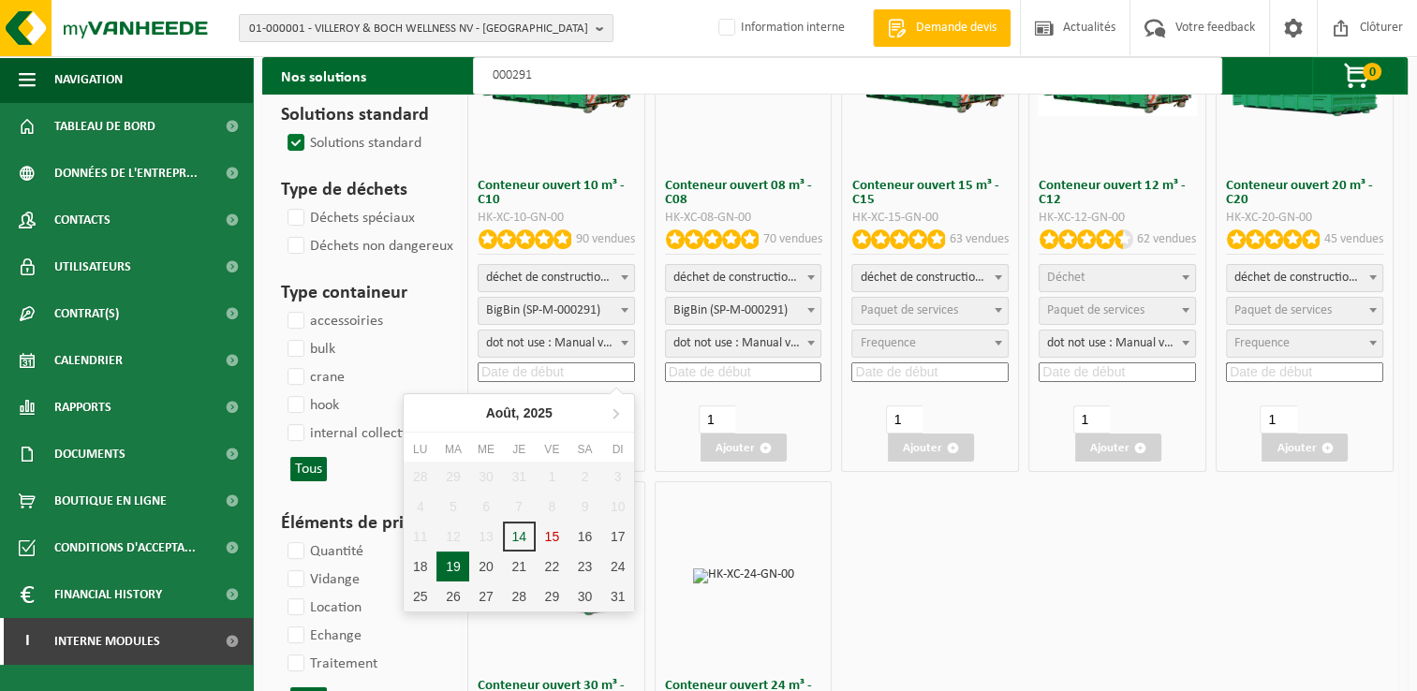
click at [455, 566] on div "19" at bounding box center [452, 567] width 33 height 30
type input "2025-08-19"
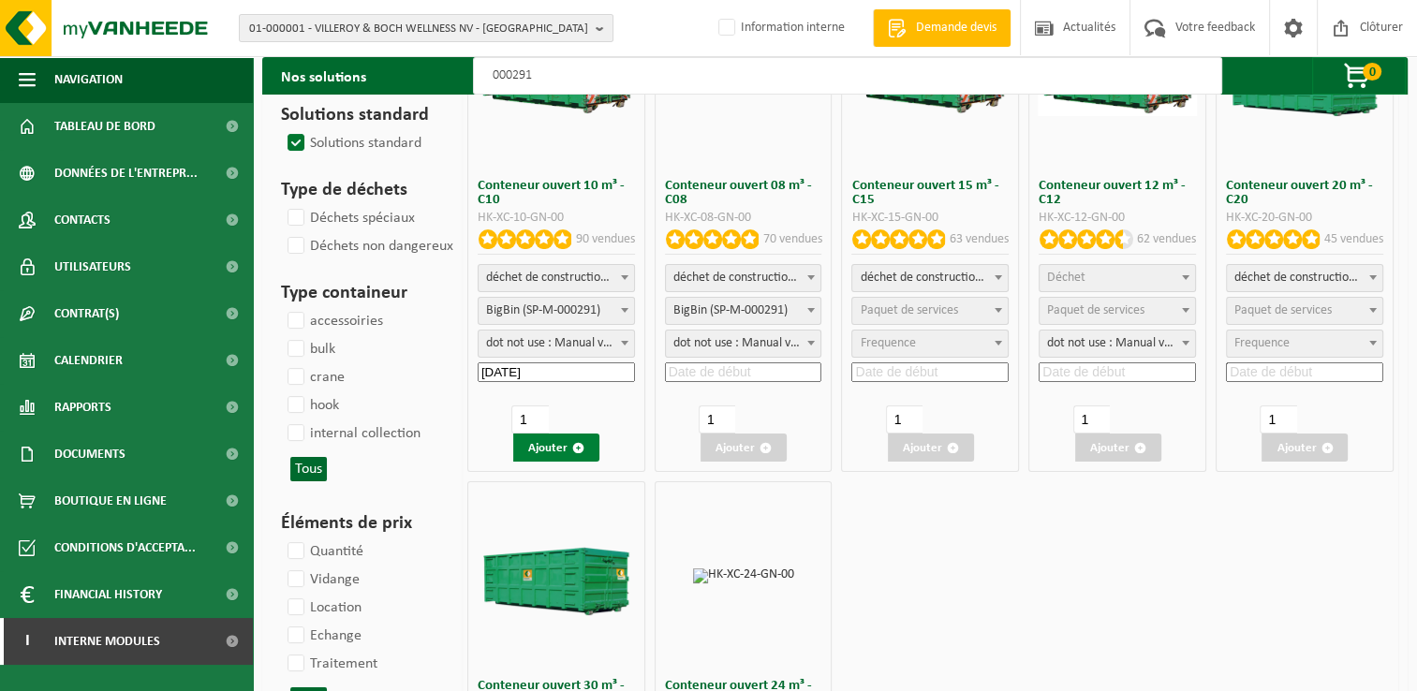
click at [569, 451] on button "Ajouter" at bounding box center [556, 448] width 86 height 28
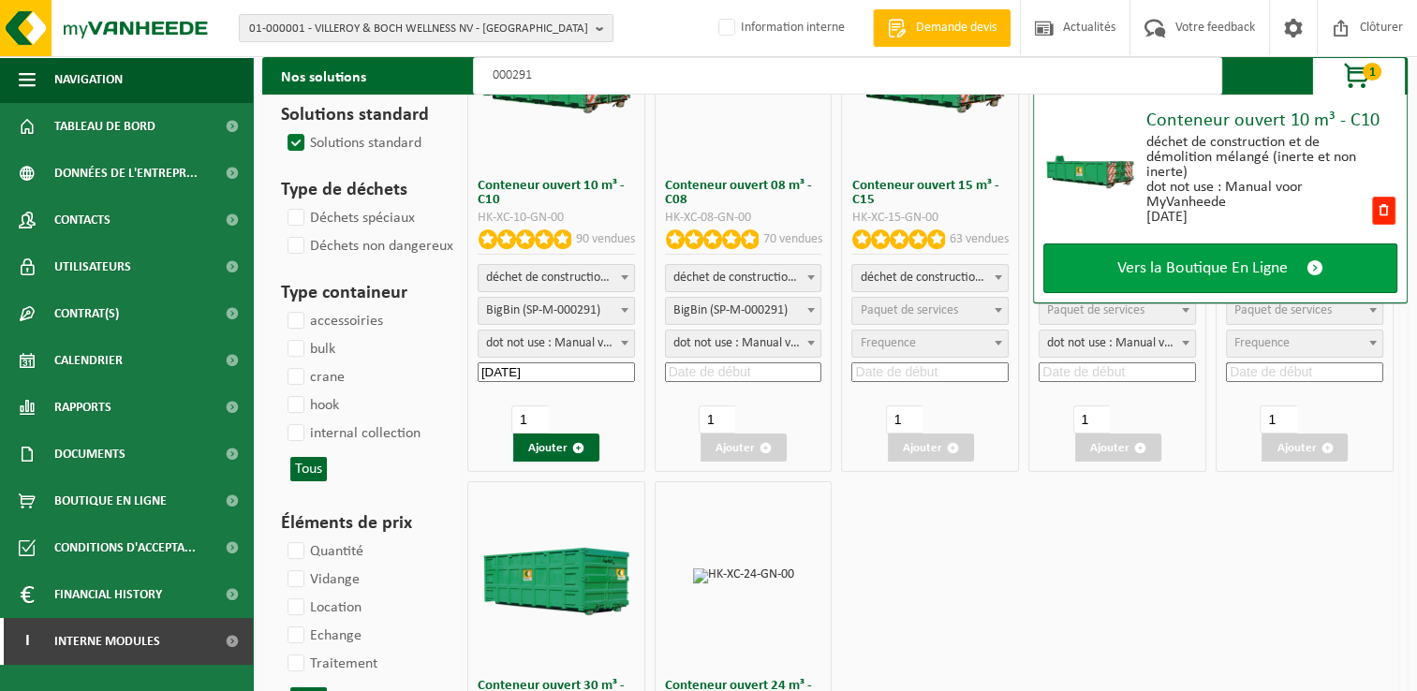
click at [1330, 268] on link "Vers la Boutique En Ligne" at bounding box center [1220, 269] width 354 height 50
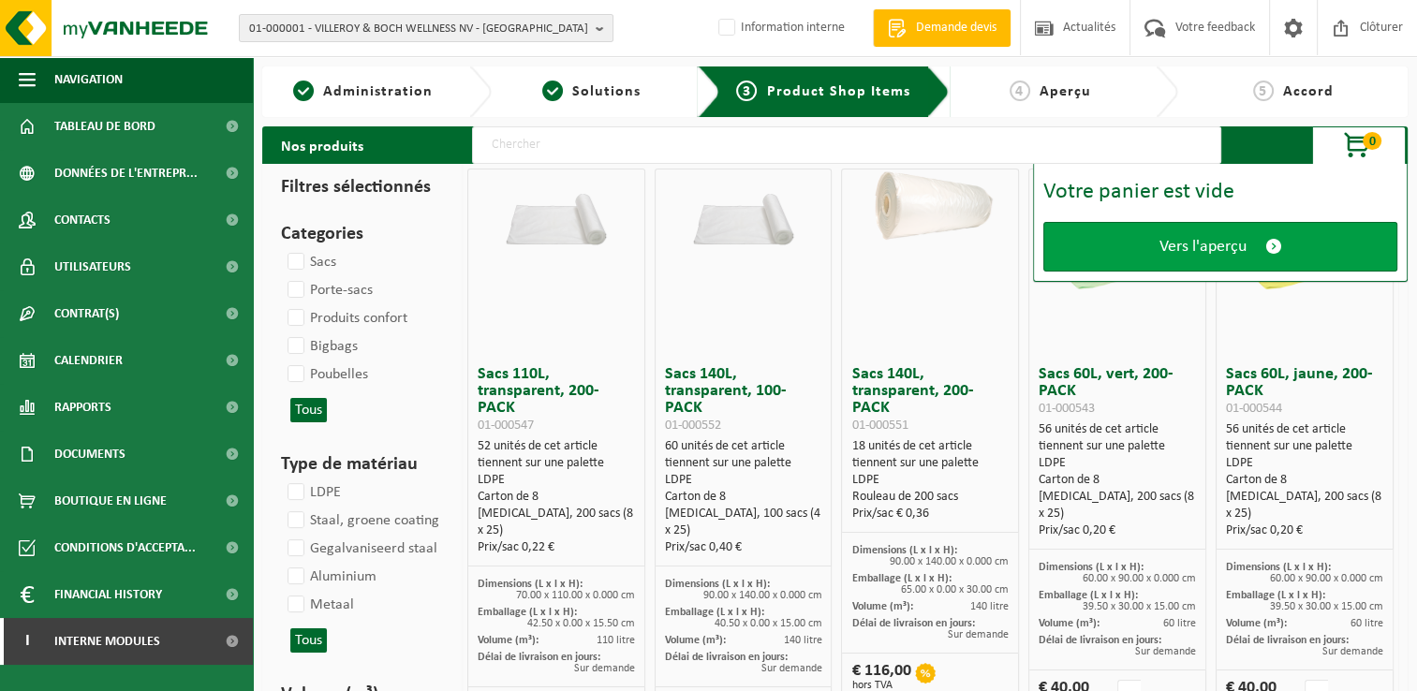
click at [1210, 261] on link "Vers l'aperçu" at bounding box center [1220, 247] width 354 height 50
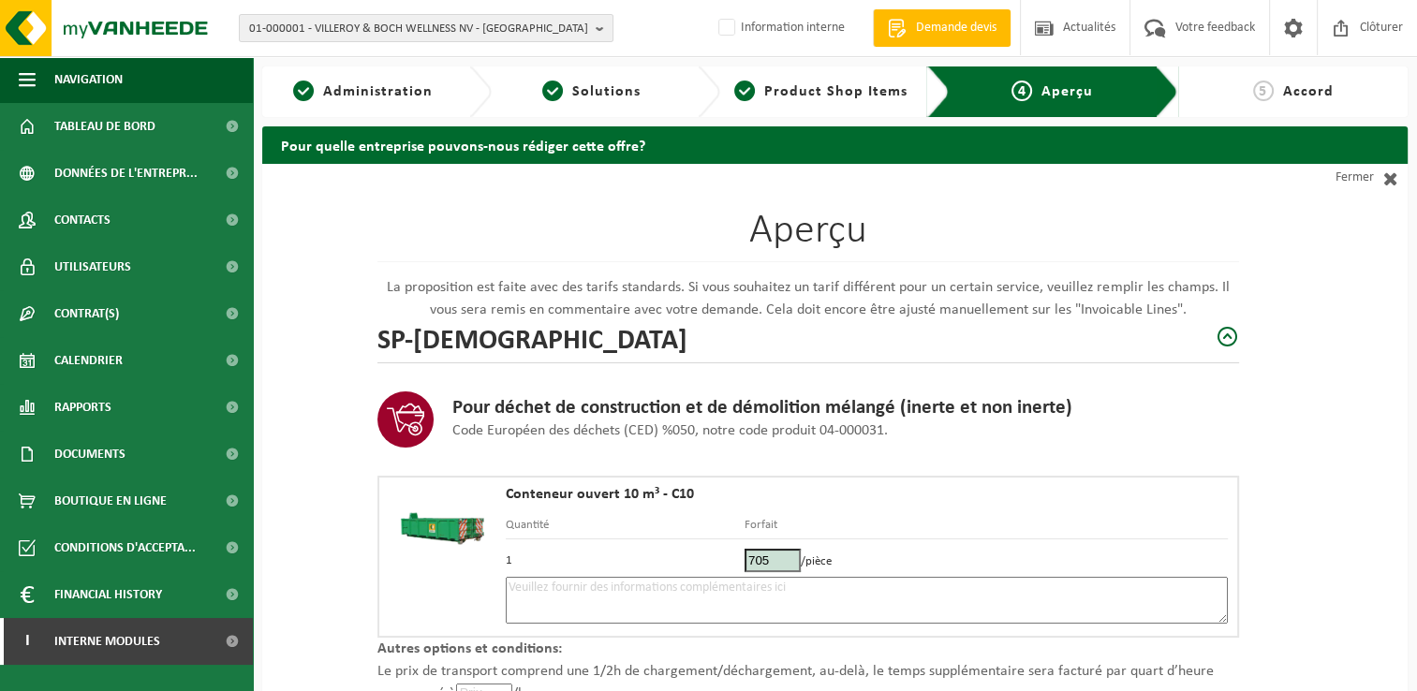
click at [626, 584] on textarea at bounding box center [867, 600] width 722 height 47
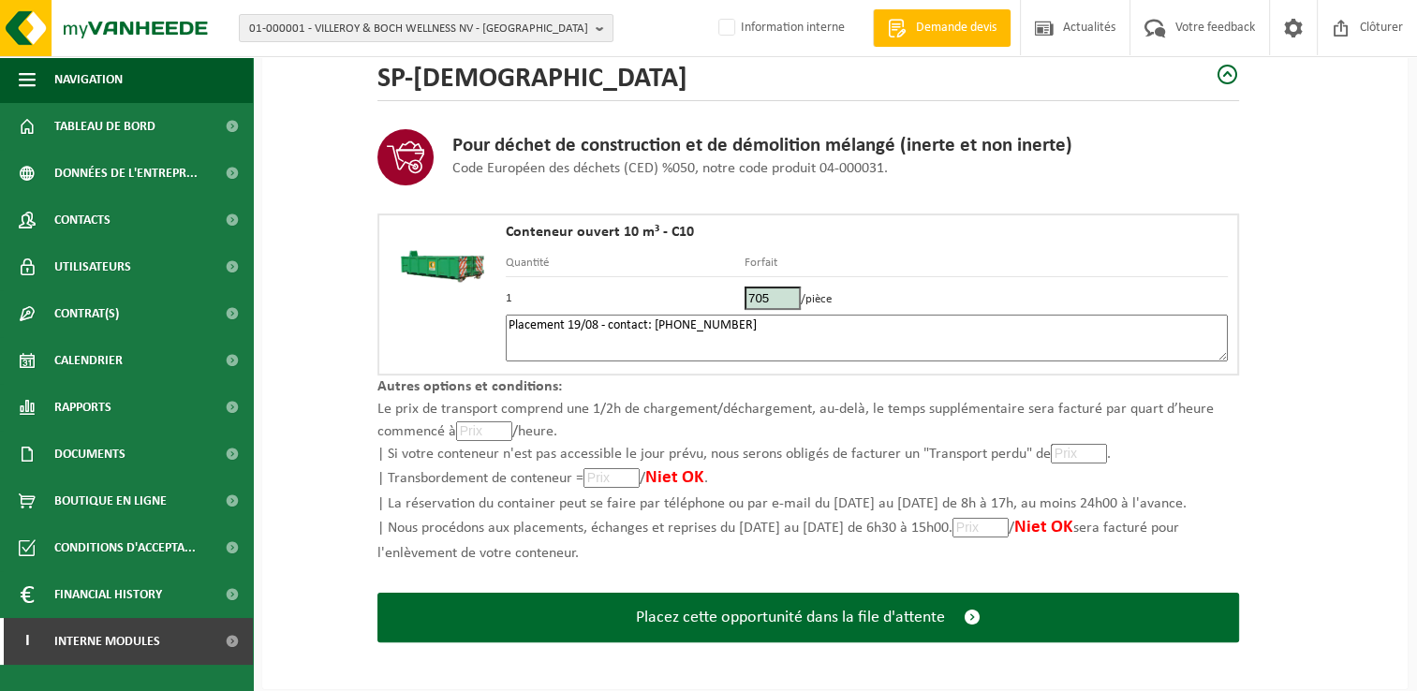
scroll to position [266, 0]
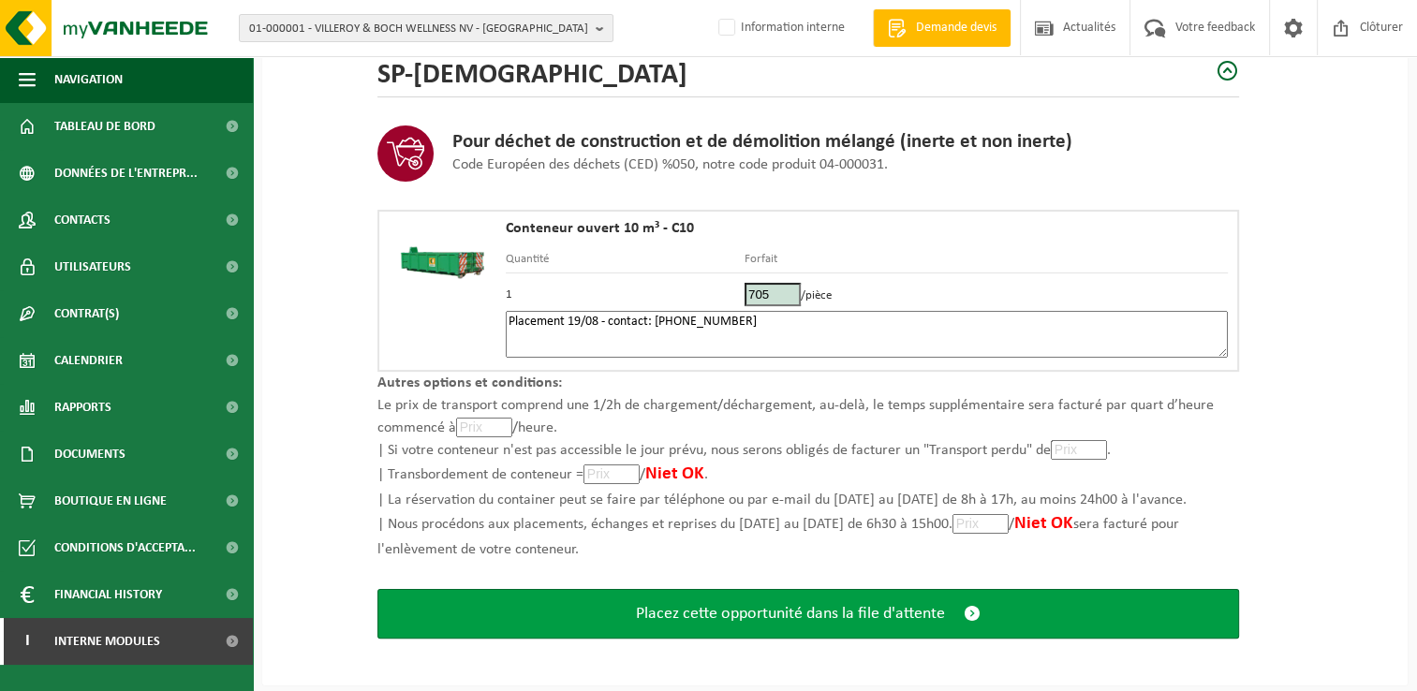
type textarea "Placement 19/08 - contact: [PHONE_NUMBER]"
click at [798, 619] on span "Placez cette opportunité dans la file d'attente" at bounding box center [790, 614] width 309 height 20
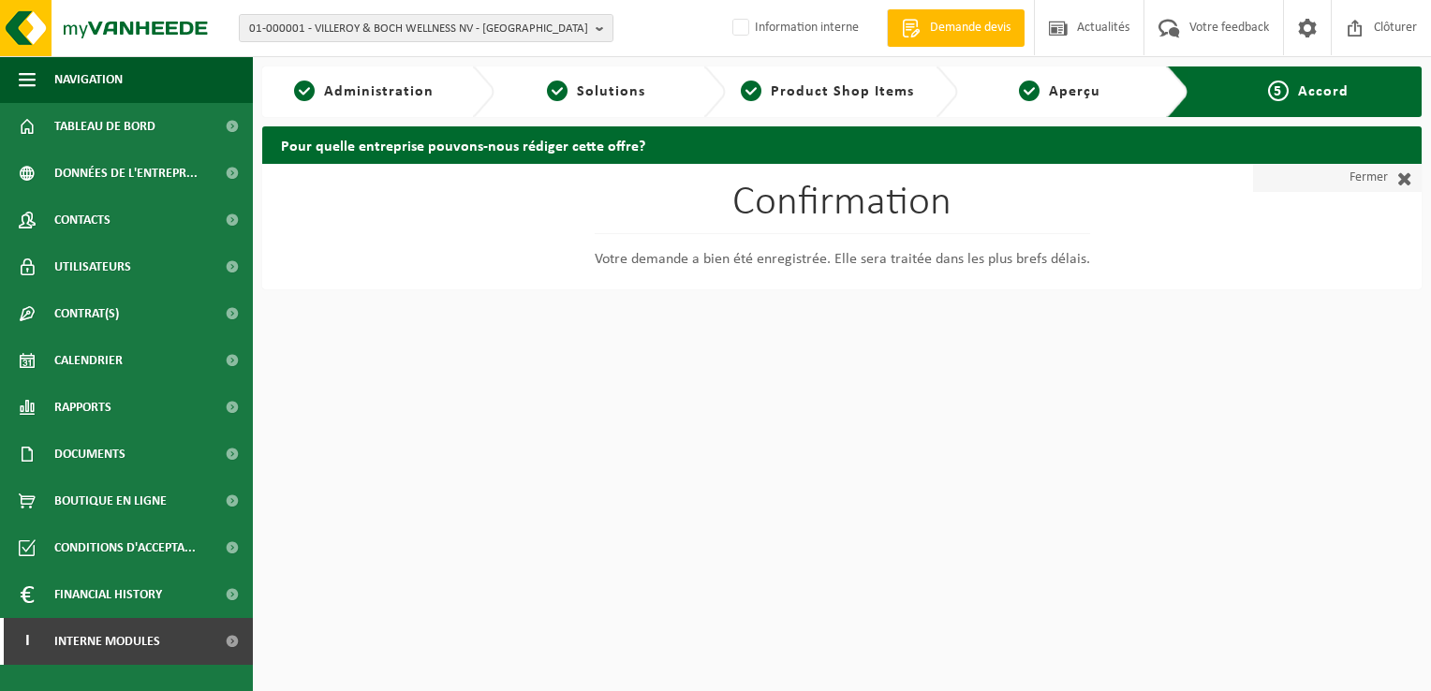
click at [1379, 182] on link "Fermer" at bounding box center [1337, 178] width 169 height 28
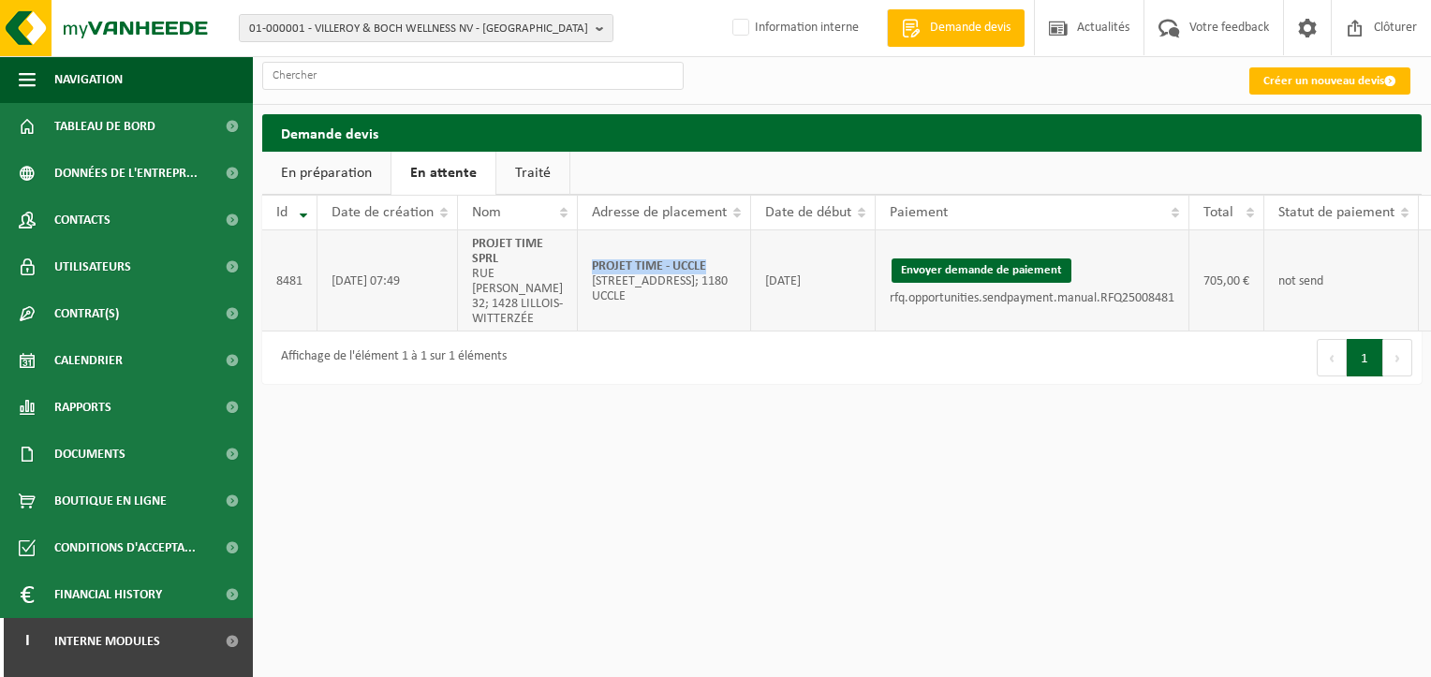
drag, startPoint x: 681, startPoint y: 278, endPoint x: 557, endPoint y: 288, distance: 124.0
click at [578, 288] on td "PROJET TIME - UCCLE Rue des Trois Rois 156; 1180 UCCLE" at bounding box center [664, 280] width 173 height 101
copy strong "PROJET TIME - UCCLE"
click at [986, 280] on button "Envoyer demande de paiement" at bounding box center [982, 271] width 180 height 24
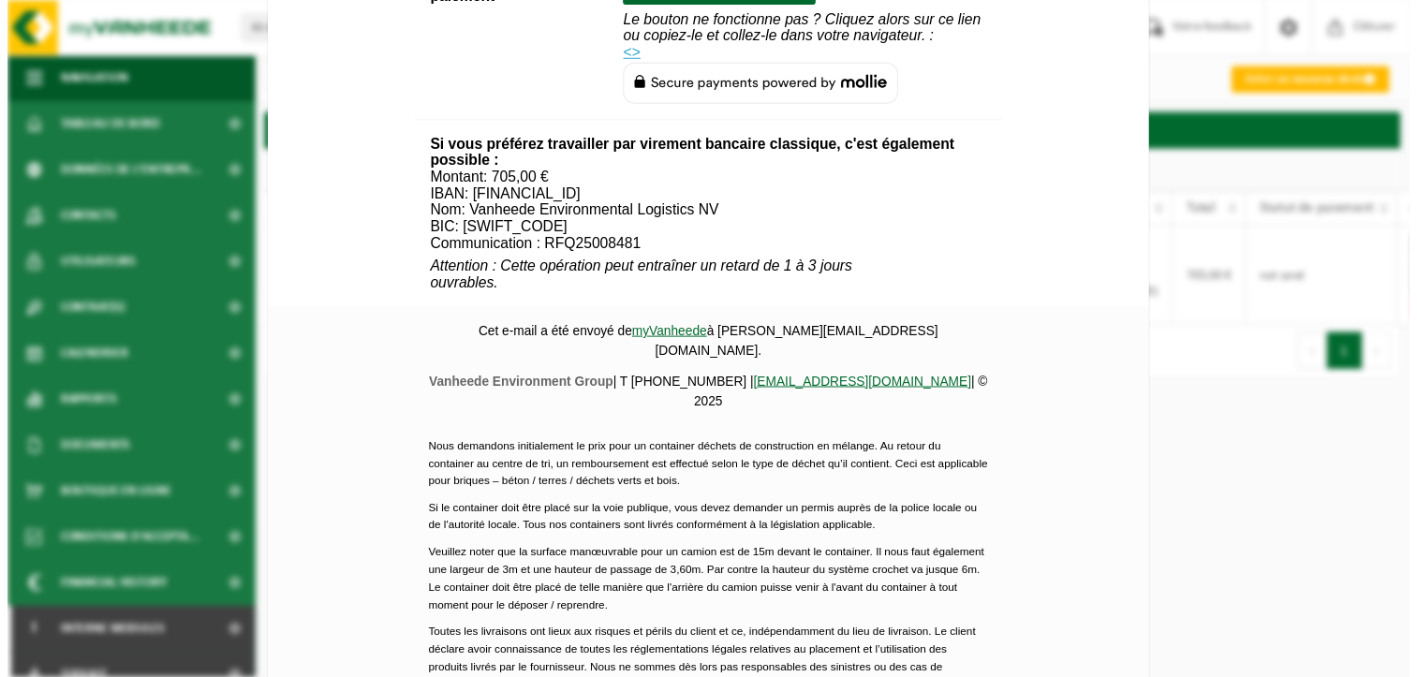
scroll to position [881, 0]
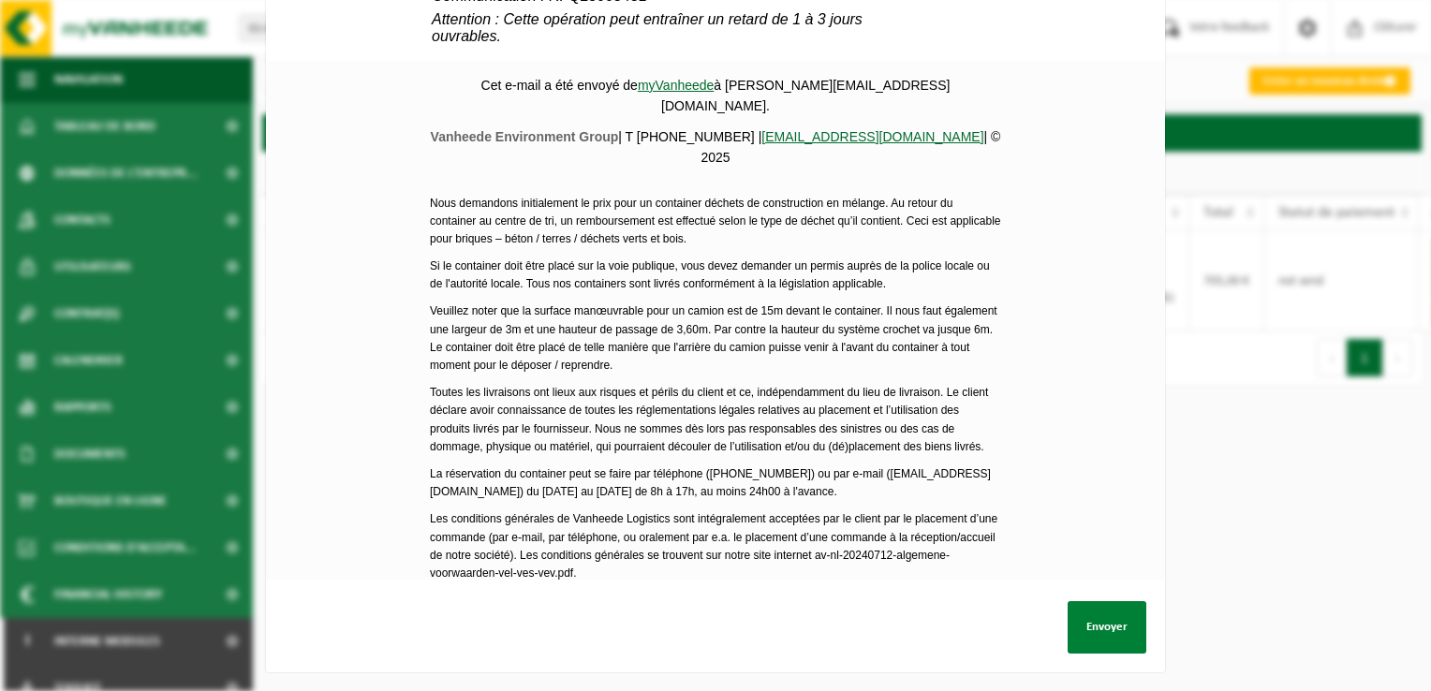
click at [1103, 624] on button "Envoyer" at bounding box center [1107, 627] width 79 height 52
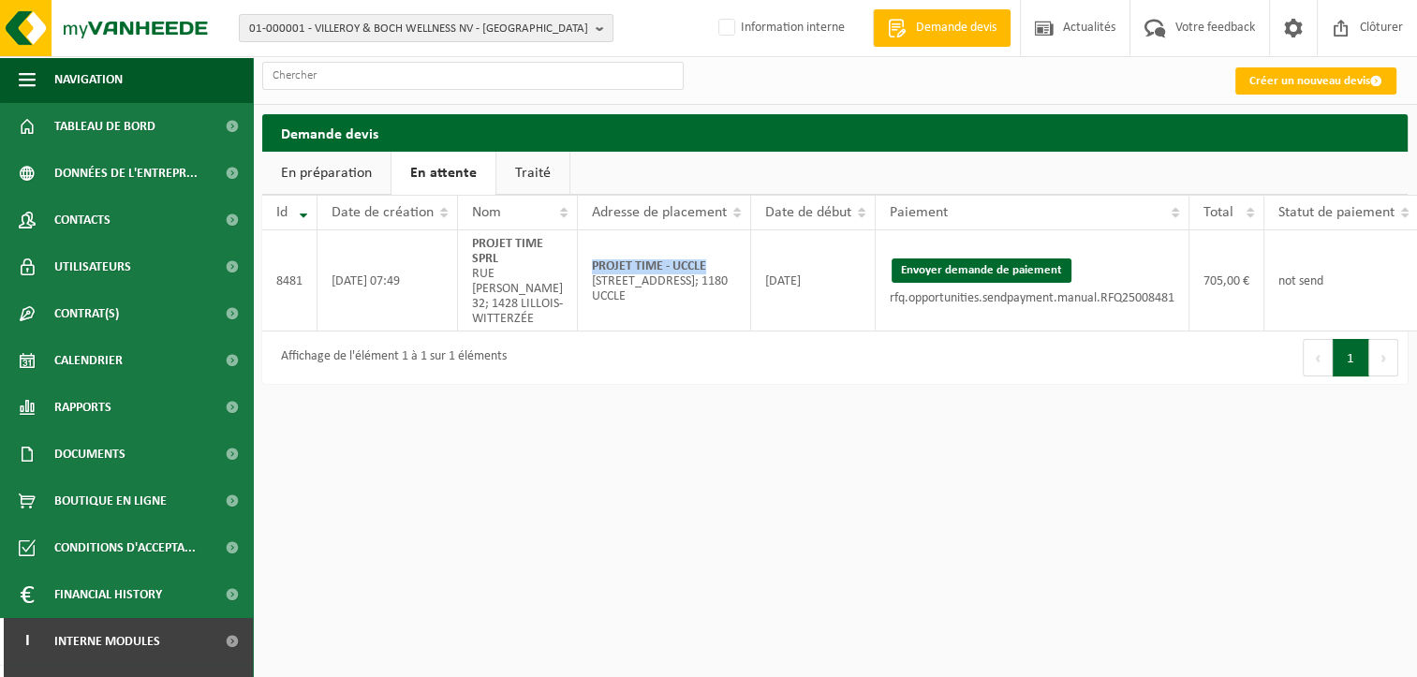
scroll to position [0, 65]
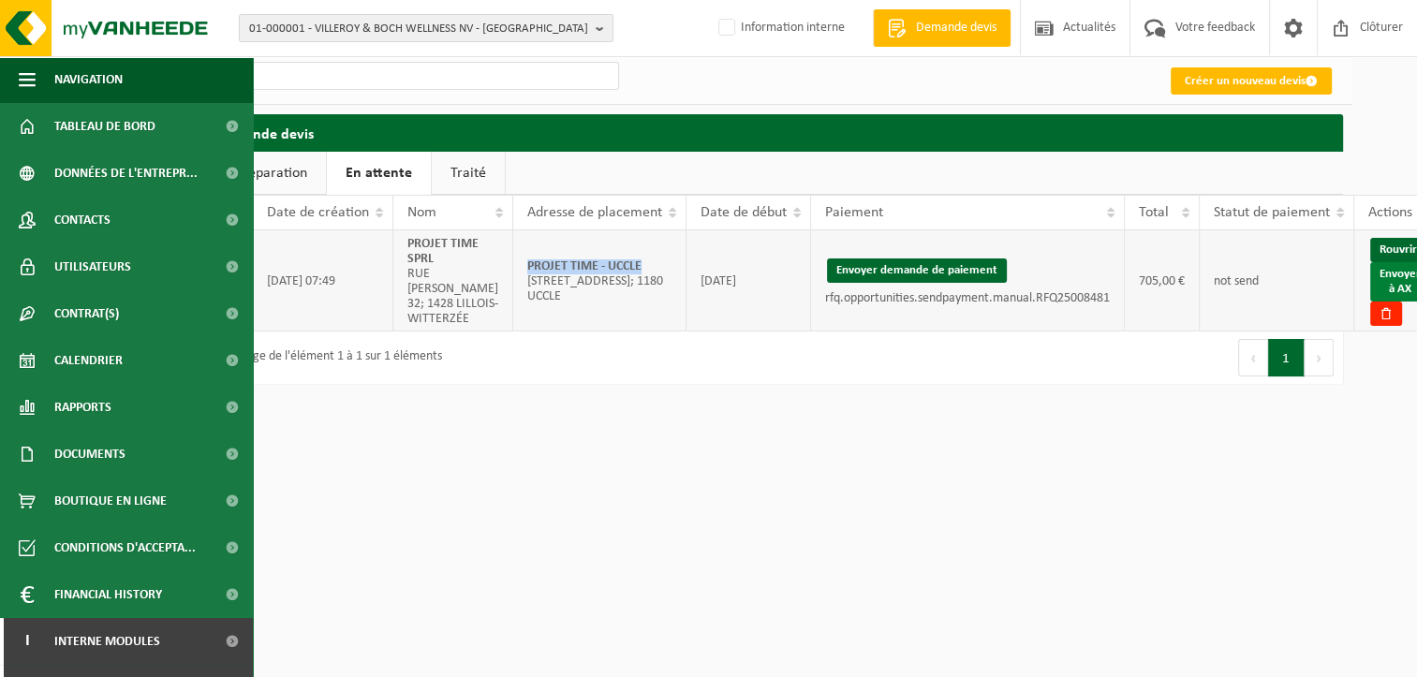
click at [1378, 292] on link "Envoyer à AX" at bounding box center [1400, 281] width 60 height 39
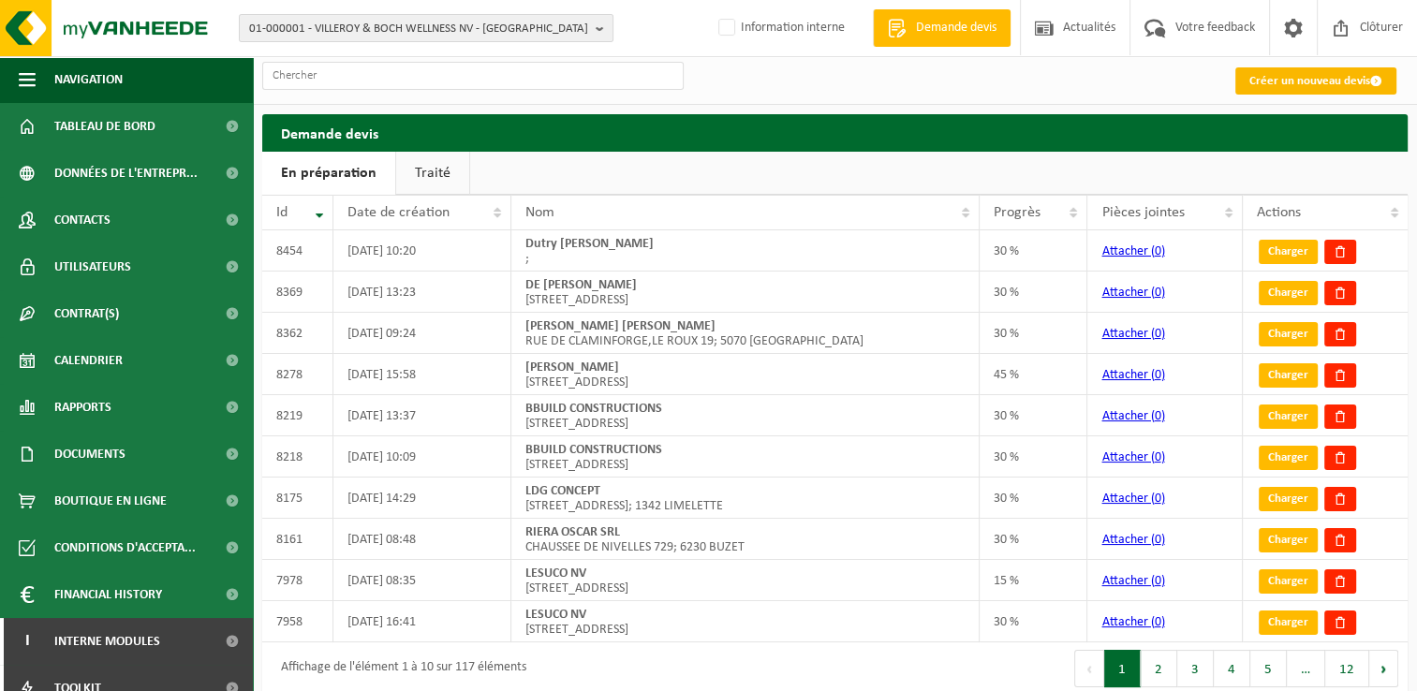
click at [1318, 78] on link "Créer un nouveau devis" at bounding box center [1315, 80] width 161 height 27
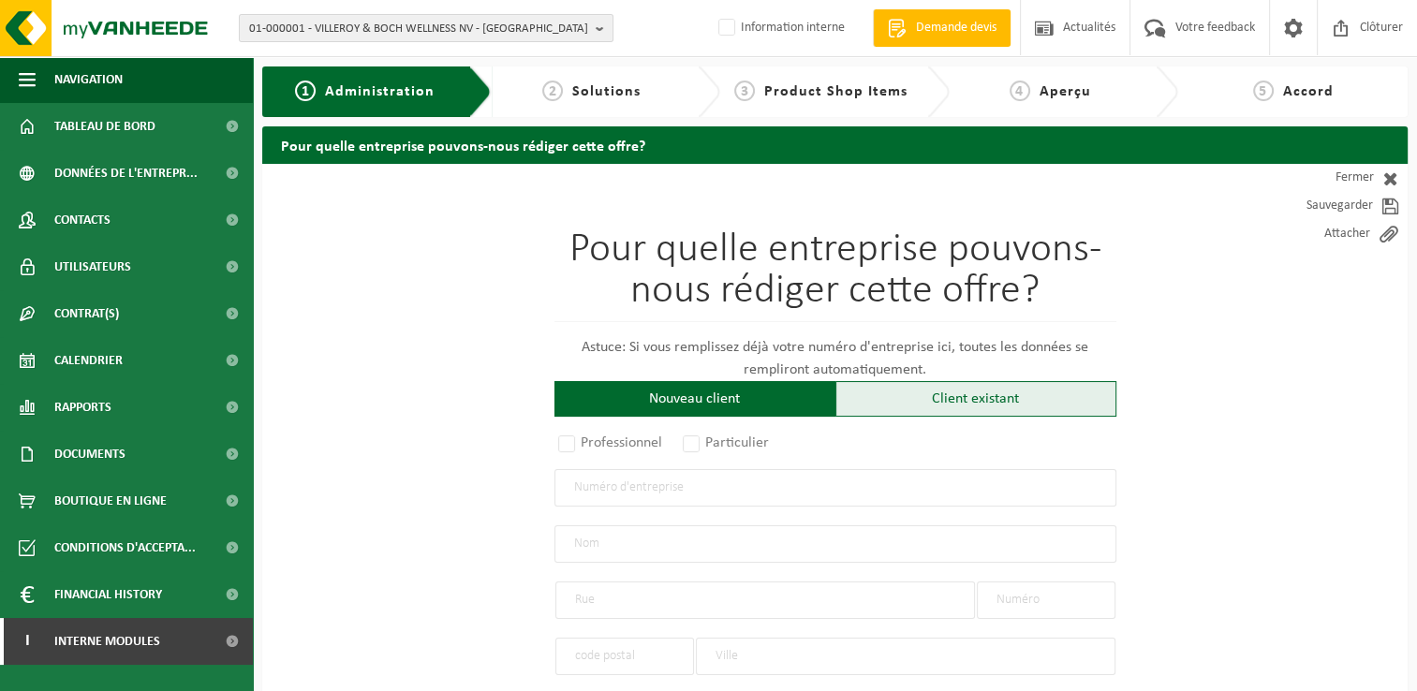
click at [928, 407] on div "Client existant" at bounding box center [976, 399] width 281 height 36
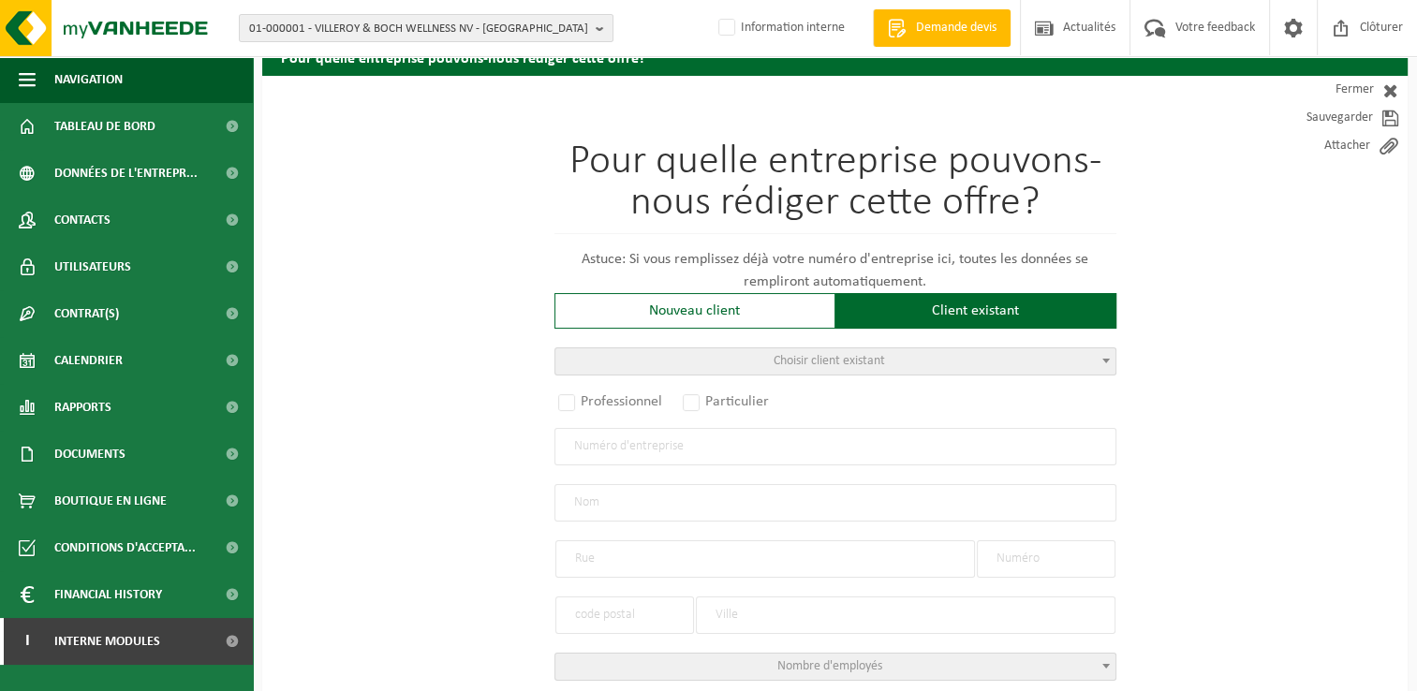
scroll to position [187, 0]
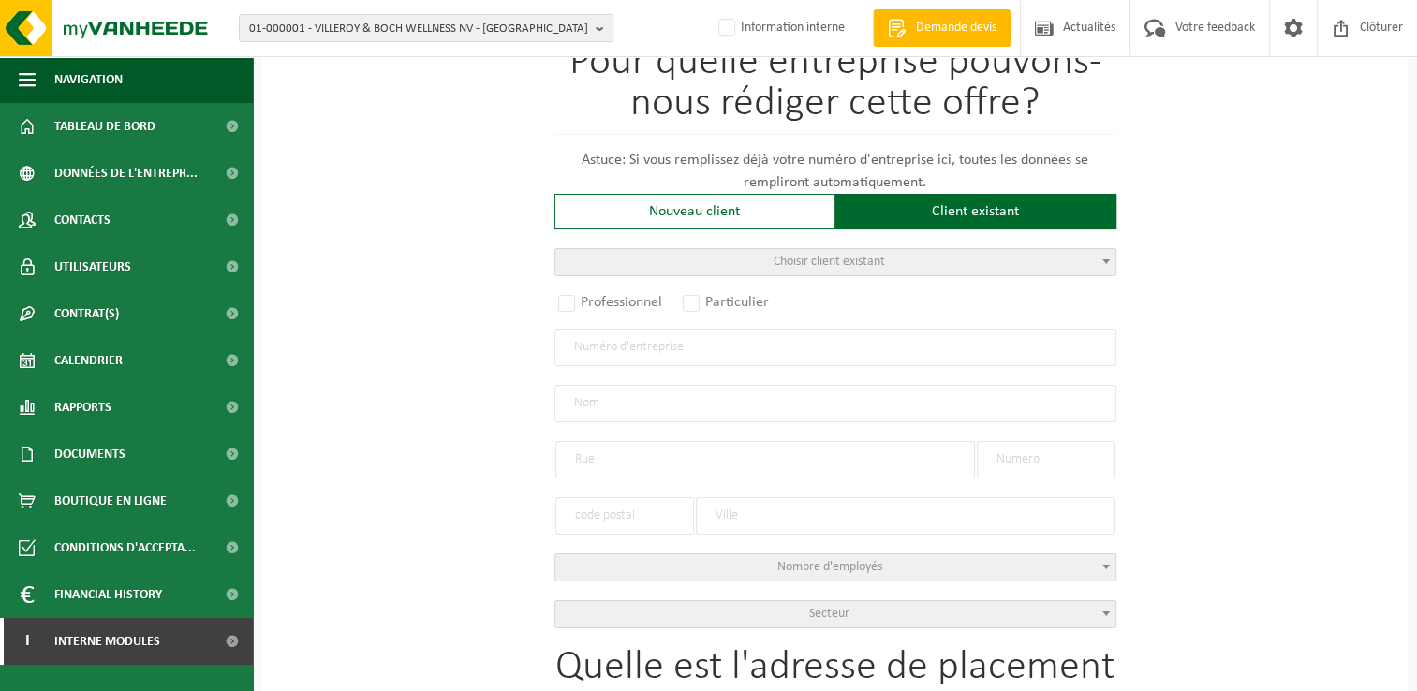
click at [809, 257] on span "Choisir client existant" at bounding box center [829, 262] width 111 height 14
click at [609, 302] on input "search" at bounding box center [834, 290] width 553 height 23
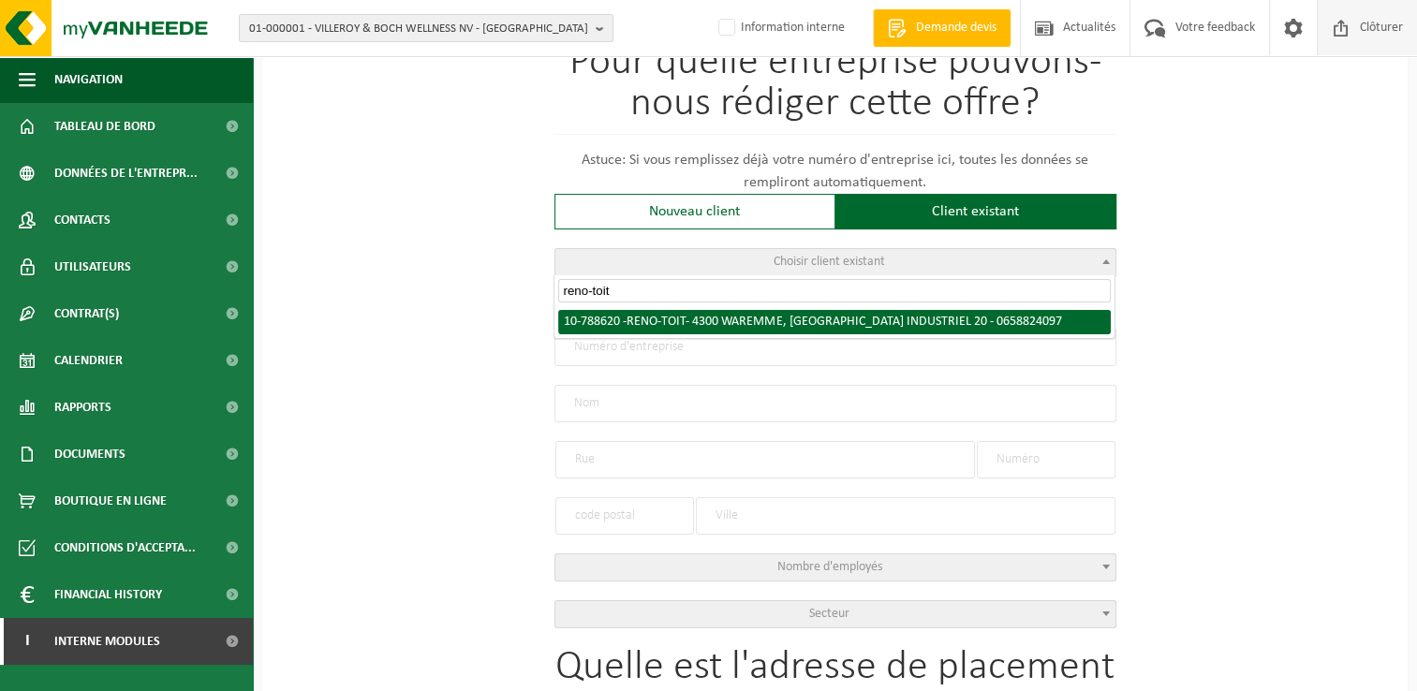
type input "reno-toit"
select select "148718"
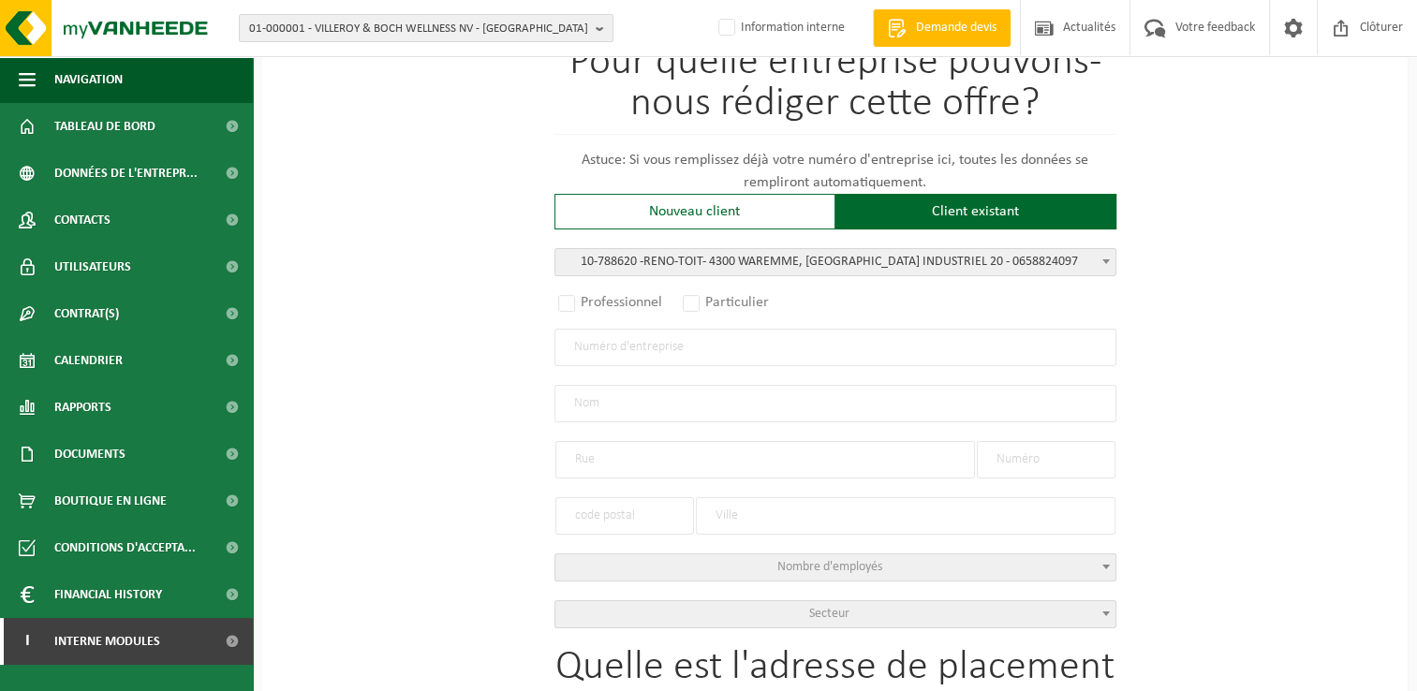
radio input "true"
type input "0658.824.097"
type input "RENO-TOIT"
type input "RUE DU PARC INDUSTRIEL"
type input "20"
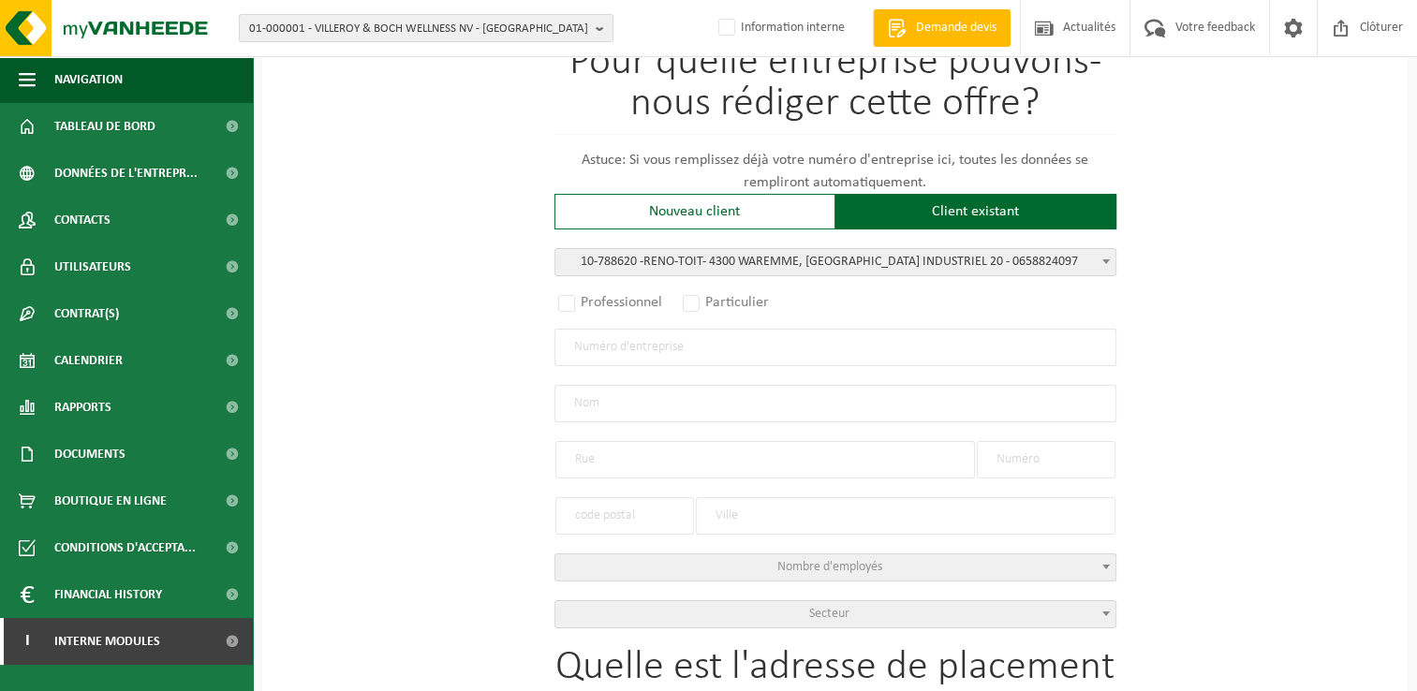
type input "4300"
type input "WAREMME"
select select "323"
type input "RENO-TOIT"
type input "RUE DU PARC INDUSTRIEL"
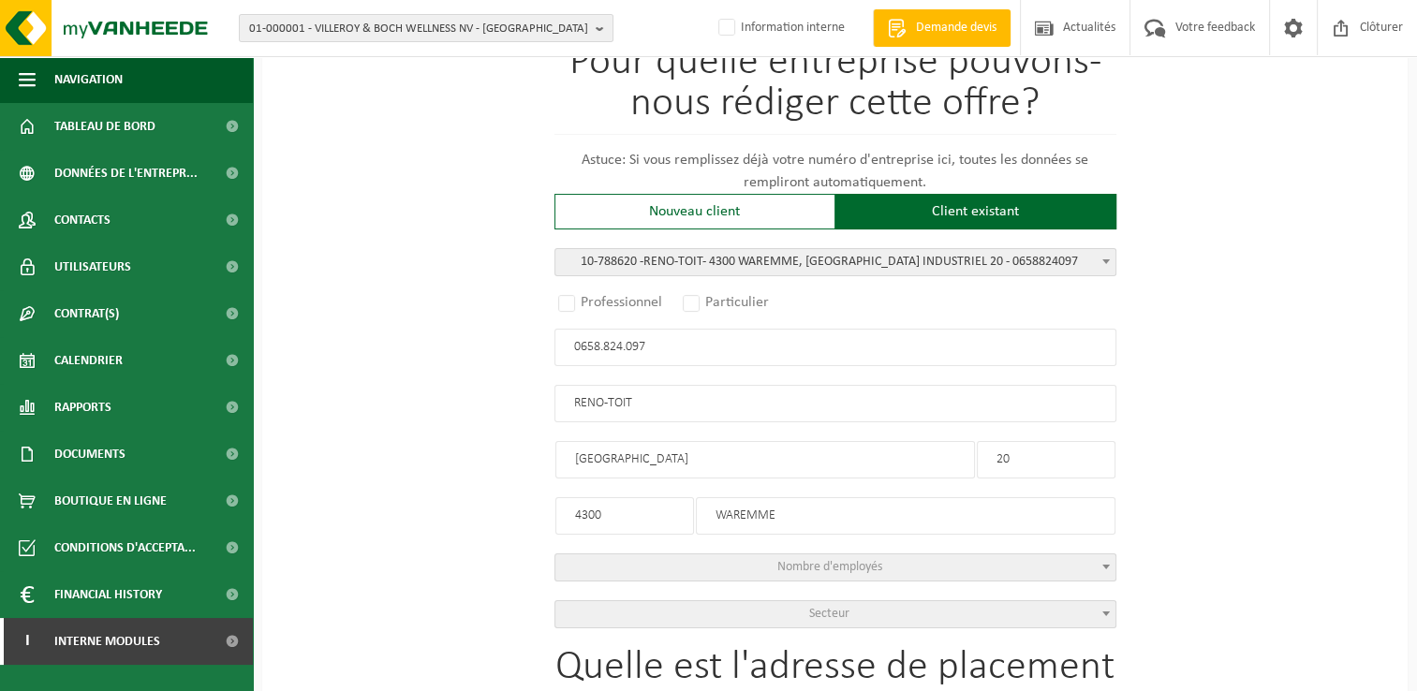
type input "20"
type input "4300"
type input "WAREMME"
select select
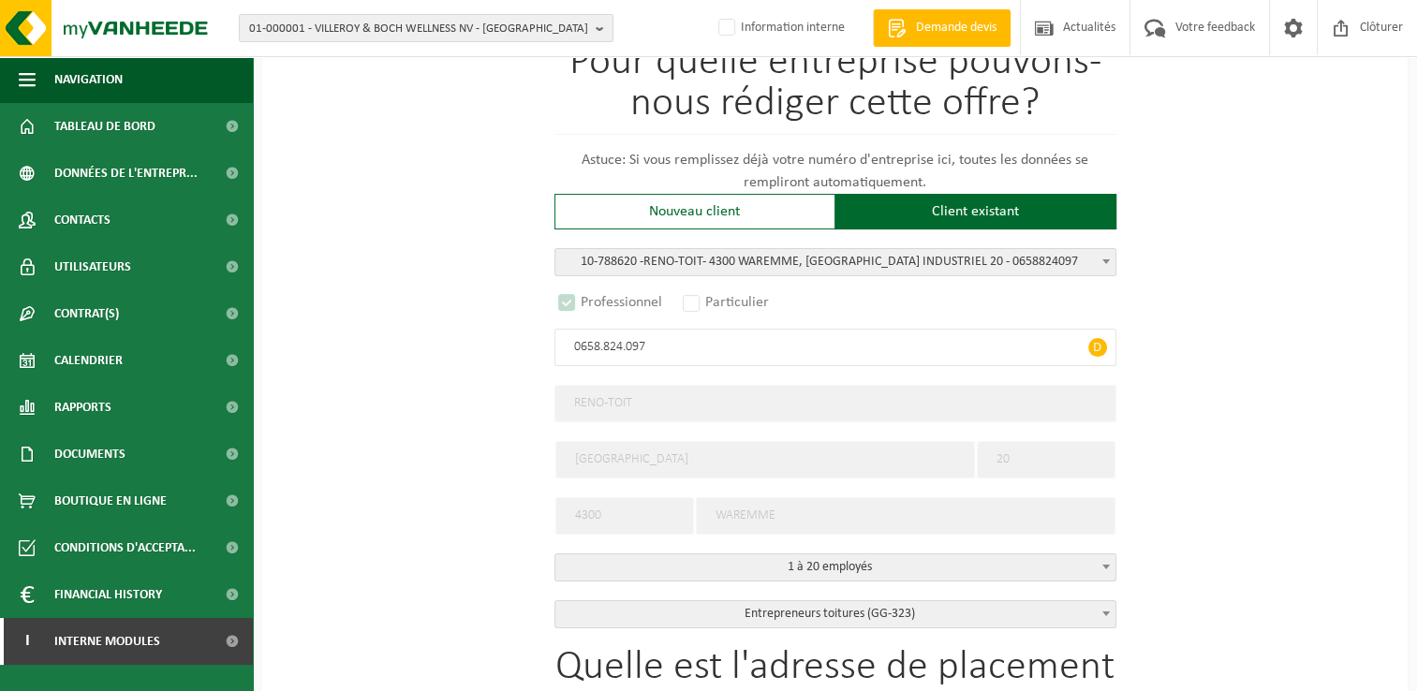
select select "D"
select select
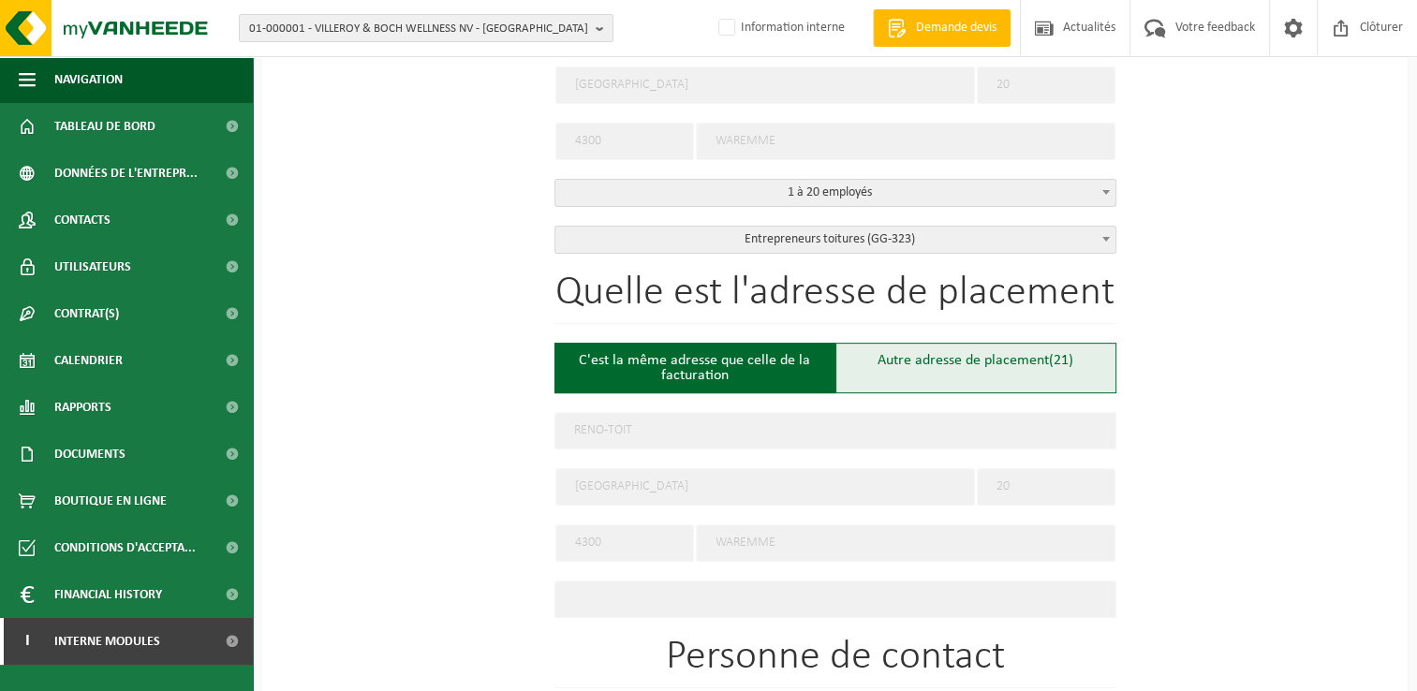
click at [940, 366] on div "Autre adresse de placement (21)" at bounding box center [976, 368] width 281 height 51
type input "Chantier -"
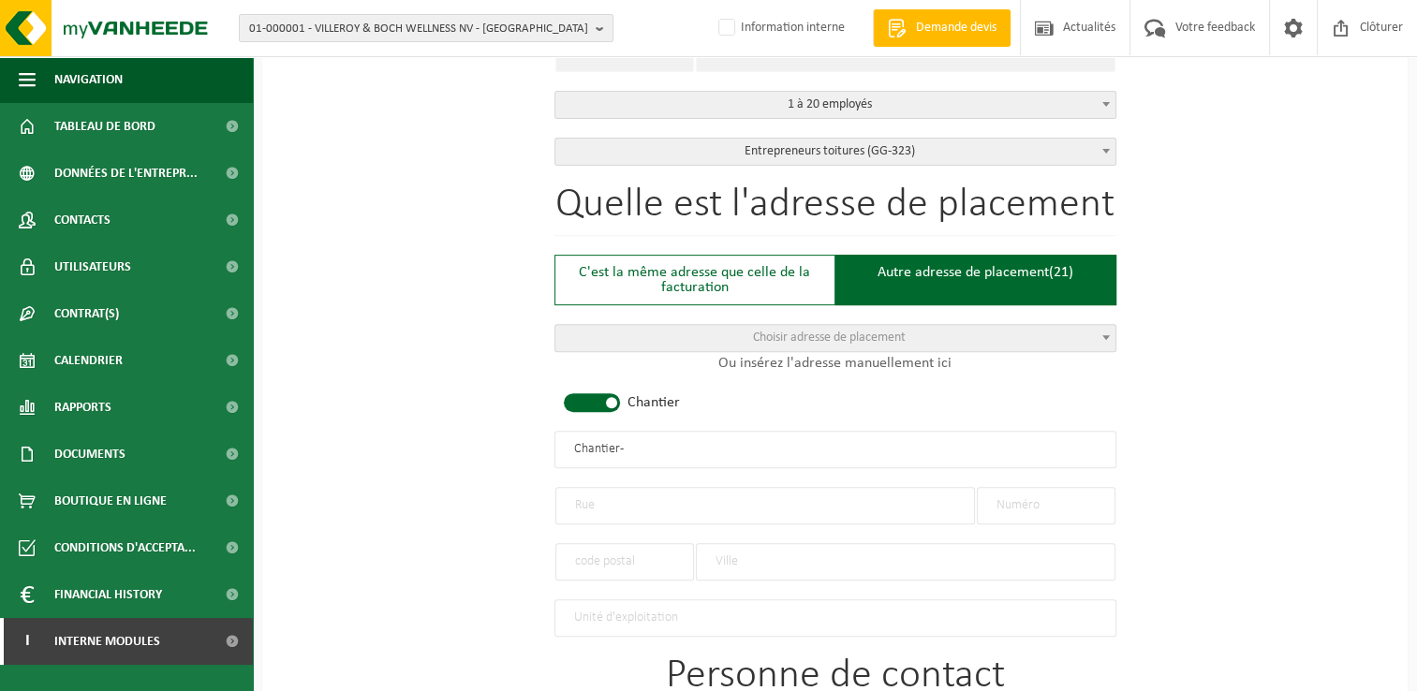
scroll to position [937, 0]
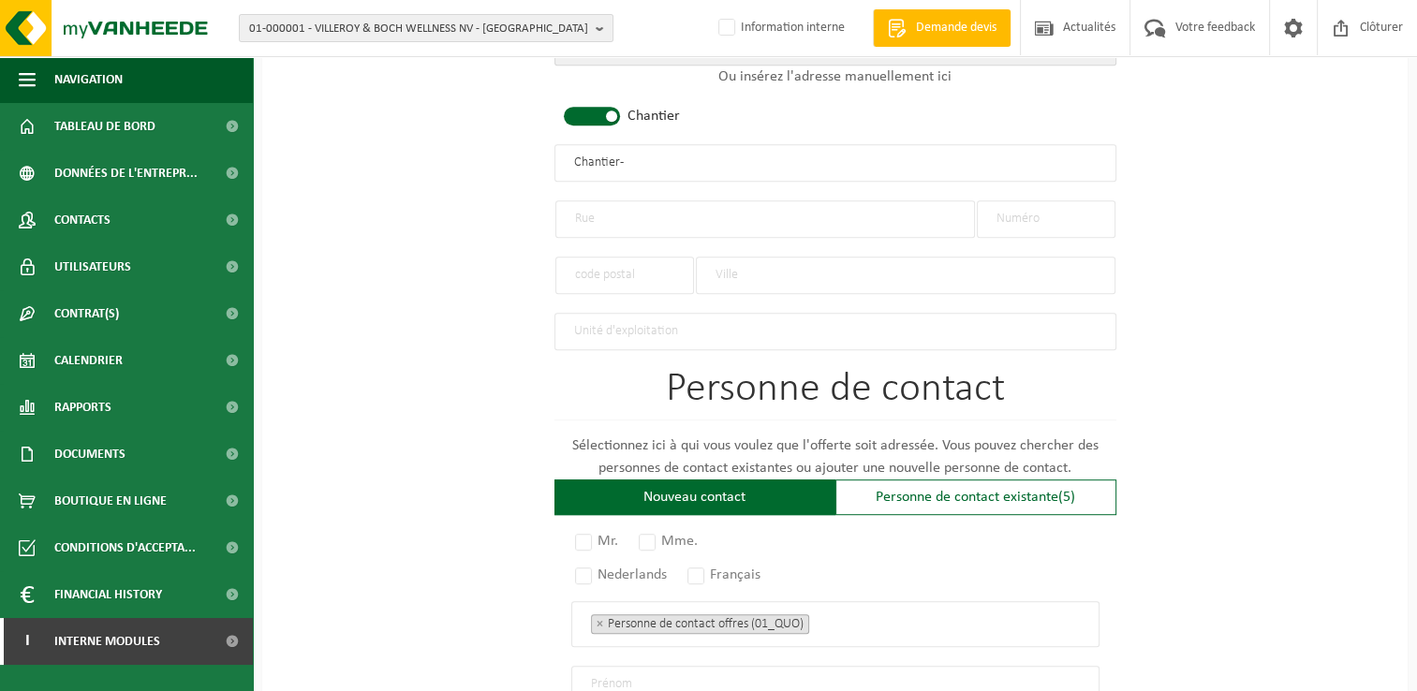
drag, startPoint x: 547, startPoint y: 144, endPoint x: 363, endPoint y: 146, distance: 183.6
click at [363, 146] on div "Pour quelle entreprise pouvons-nous rédiger cette offre? Astuce: Si vous rempli…" at bounding box center [835, 159] width 1146 height 1865
paste input "Rue des Garennes, 65 1170 WATERMAEL-BOITSFORT"
drag, startPoint x: 858, startPoint y: 156, endPoint x: 713, endPoint y: 156, distance: 145.2
click at [713, 156] on input "Rue des Garennes, 65 1170 WATERMAEL-BOITSFORT" at bounding box center [836, 162] width 562 height 37
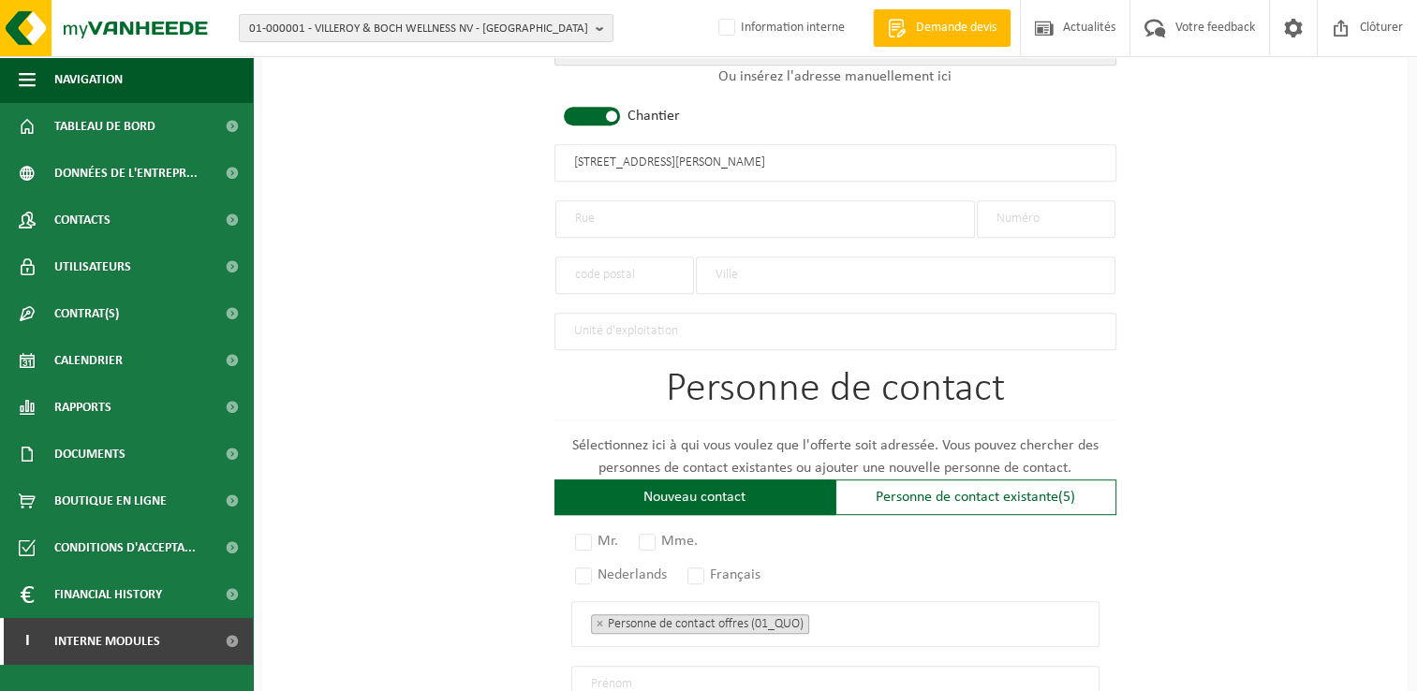
type input "Rue des Garennes, 65 1170 WATERMAEL-BOITSFORT"
click at [656, 212] on input "text" at bounding box center [765, 218] width 420 height 37
paste input "Rue des Garennes, 65 1170 WATERMAEL-BOITSFORT"
drag, startPoint x: 869, startPoint y: 208, endPoint x: 673, endPoint y: 207, distance: 195.8
click at [673, 207] on input "Rue des Garennes, 65 1170 WATERMAEL-BOITSFORT" at bounding box center [765, 218] width 420 height 37
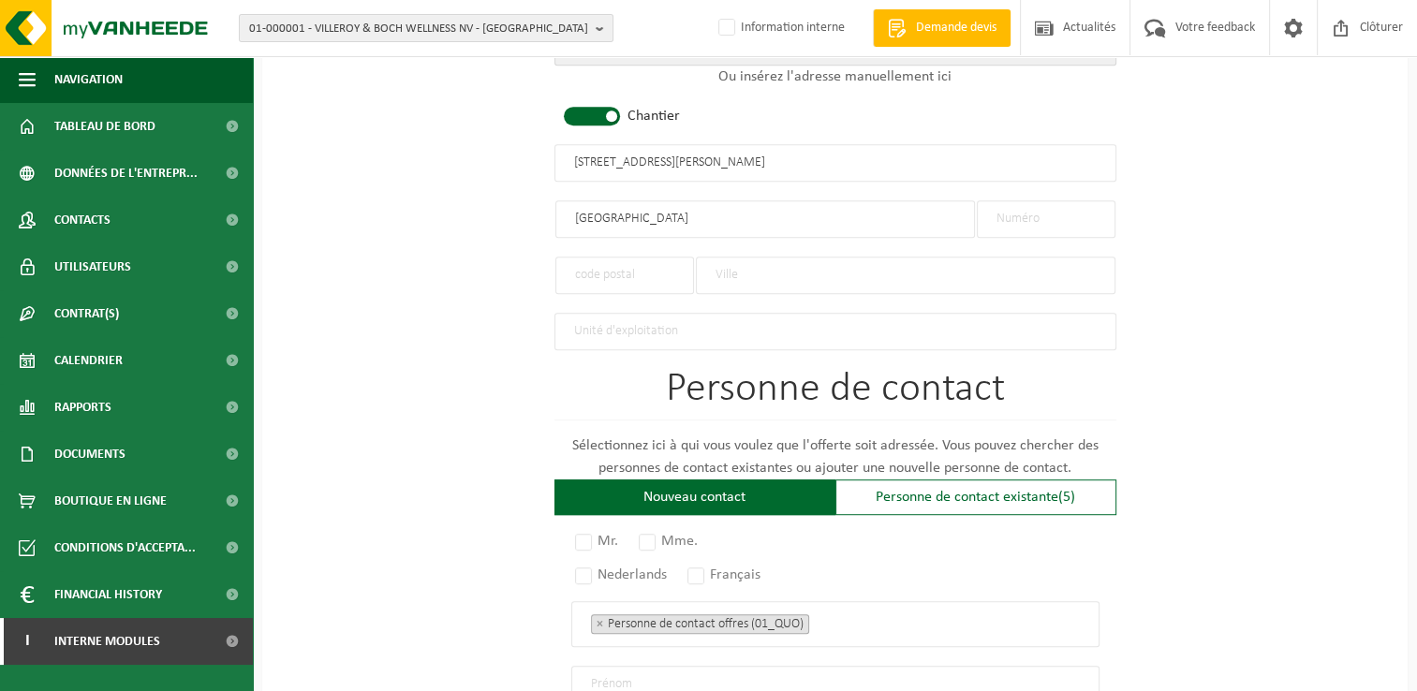
type input "Rue des Garennes"
click at [1079, 223] on input "text" at bounding box center [1046, 218] width 139 height 37
type input "65"
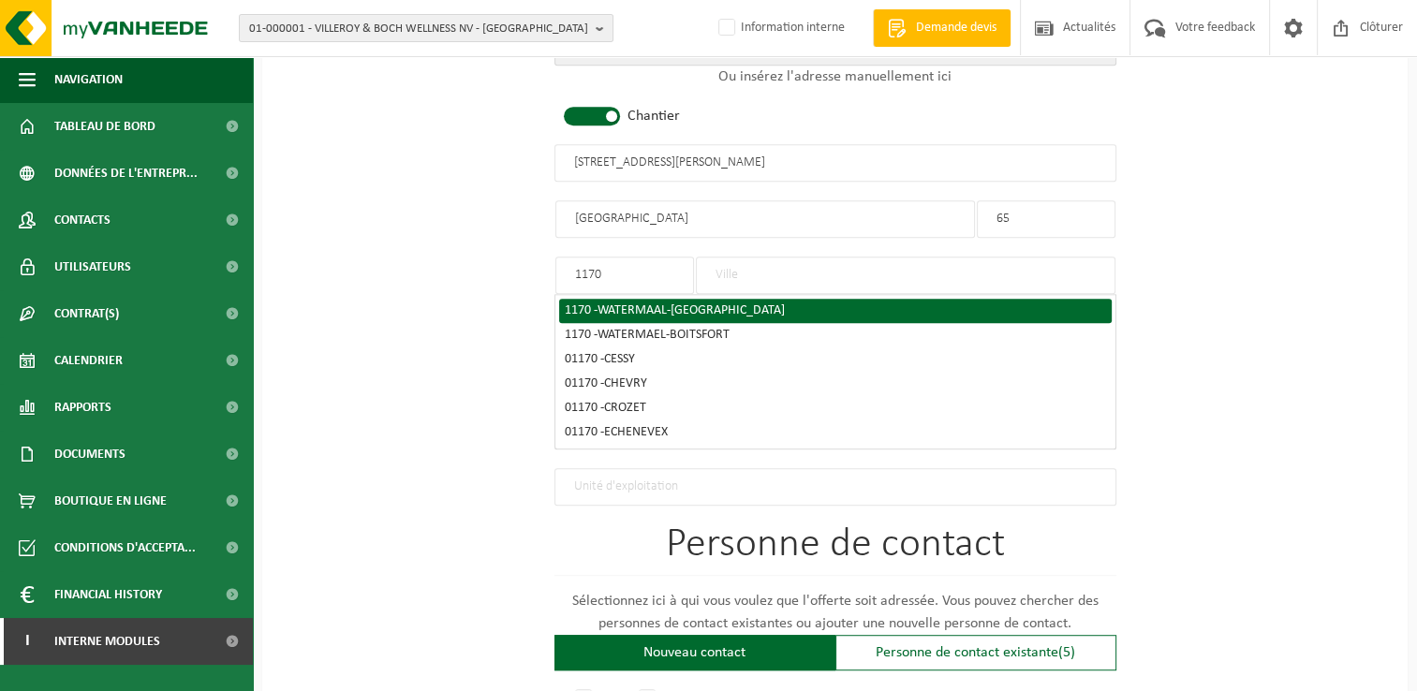
type input "1170"
click at [577, 304] on div "1170 - WATERMAAL-BOSVOORDE" at bounding box center [835, 310] width 541 height 13
type input "WATERMAAL-BOSVOORDE"
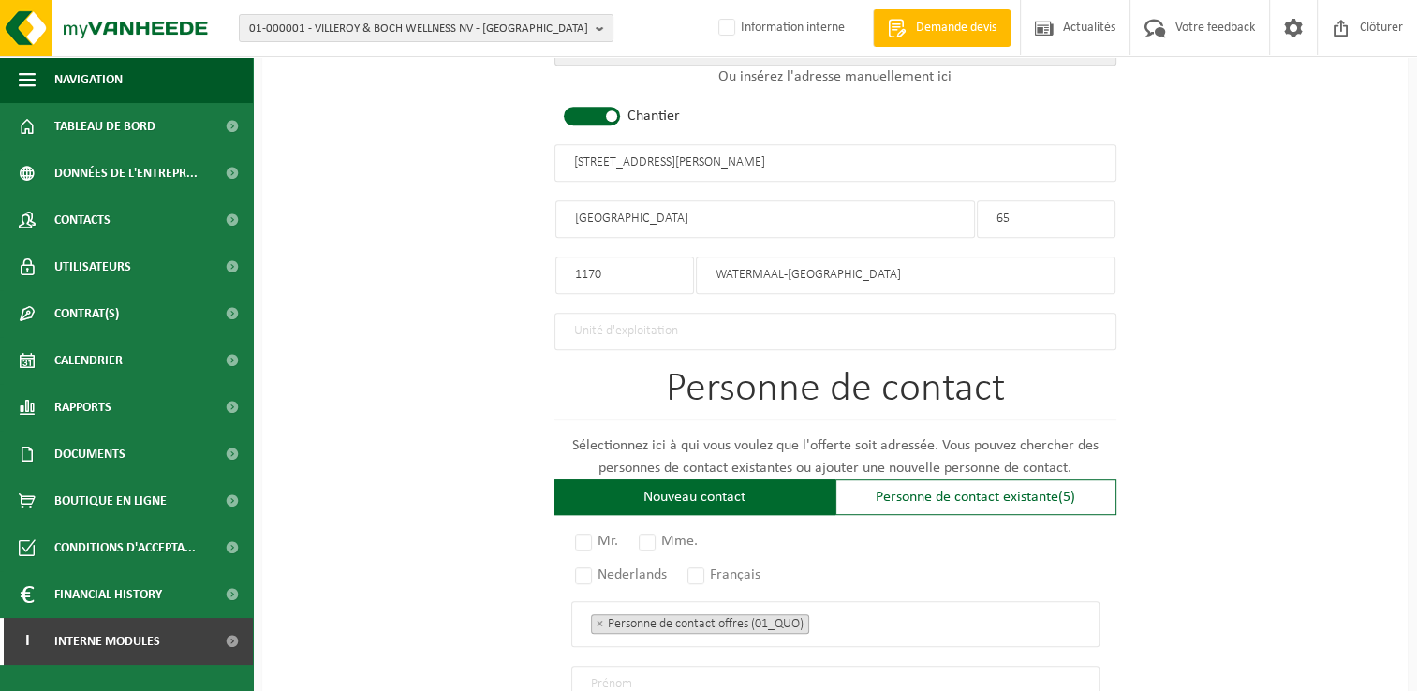
click at [899, 272] on input "WATERMAAL-BOSVOORDE" at bounding box center [906, 275] width 420 height 37
drag, startPoint x: 907, startPoint y: 266, endPoint x: 627, endPoint y: 254, distance: 280.3
click at [627, 254] on div "1170 WATERMAAL-BOSVOORDE" at bounding box center [836, 266] width 562 height 56
click at [641, 275] on input "1170" at bounding box center [624, 275] width 139 height 37
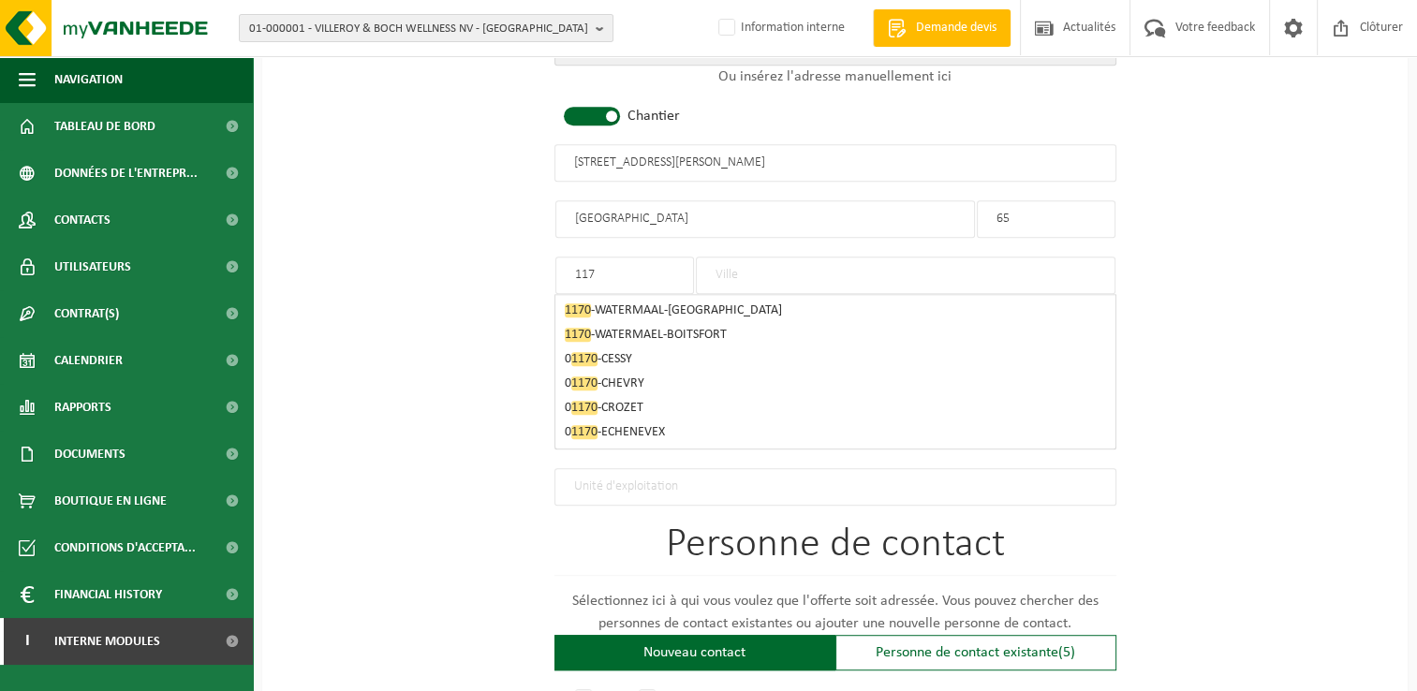
type input "1170"
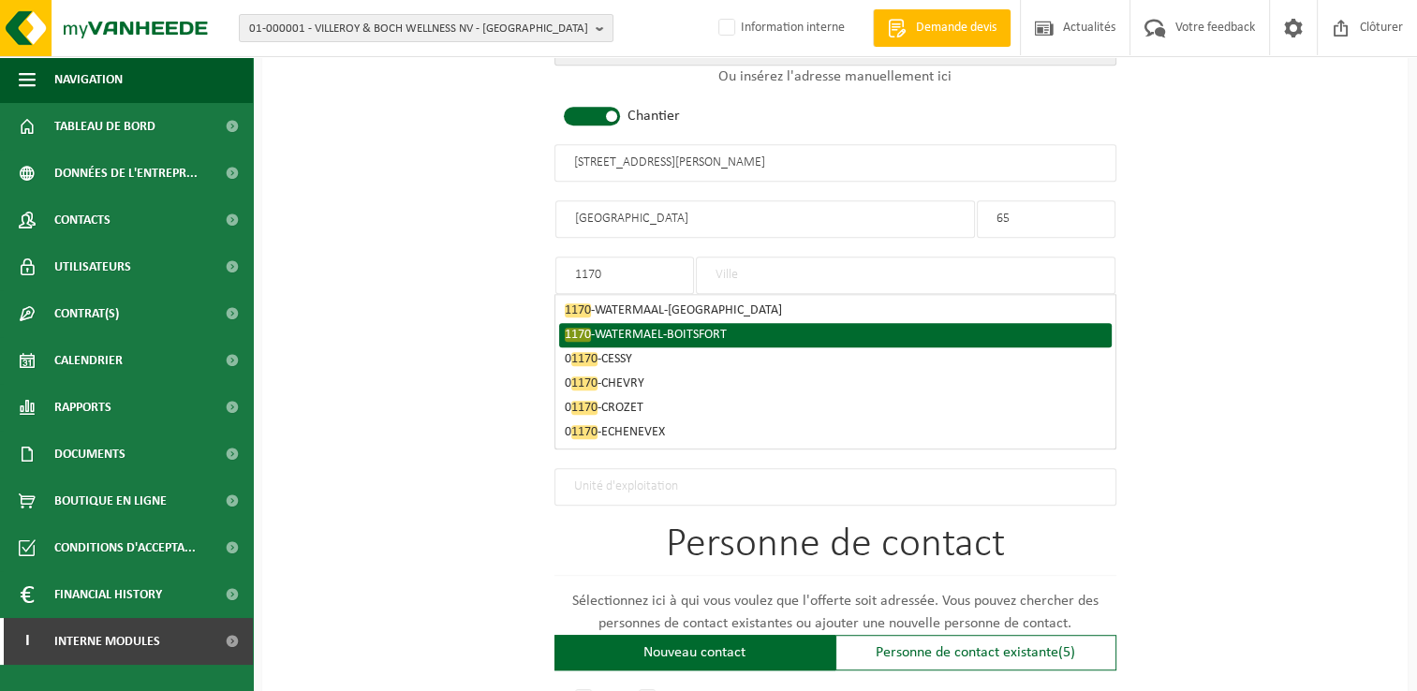
click at [576, 328] on b "1170" at bounding box center [578, 335] width 26 height 14
type input "WATERMAEL-BOITSFORT"
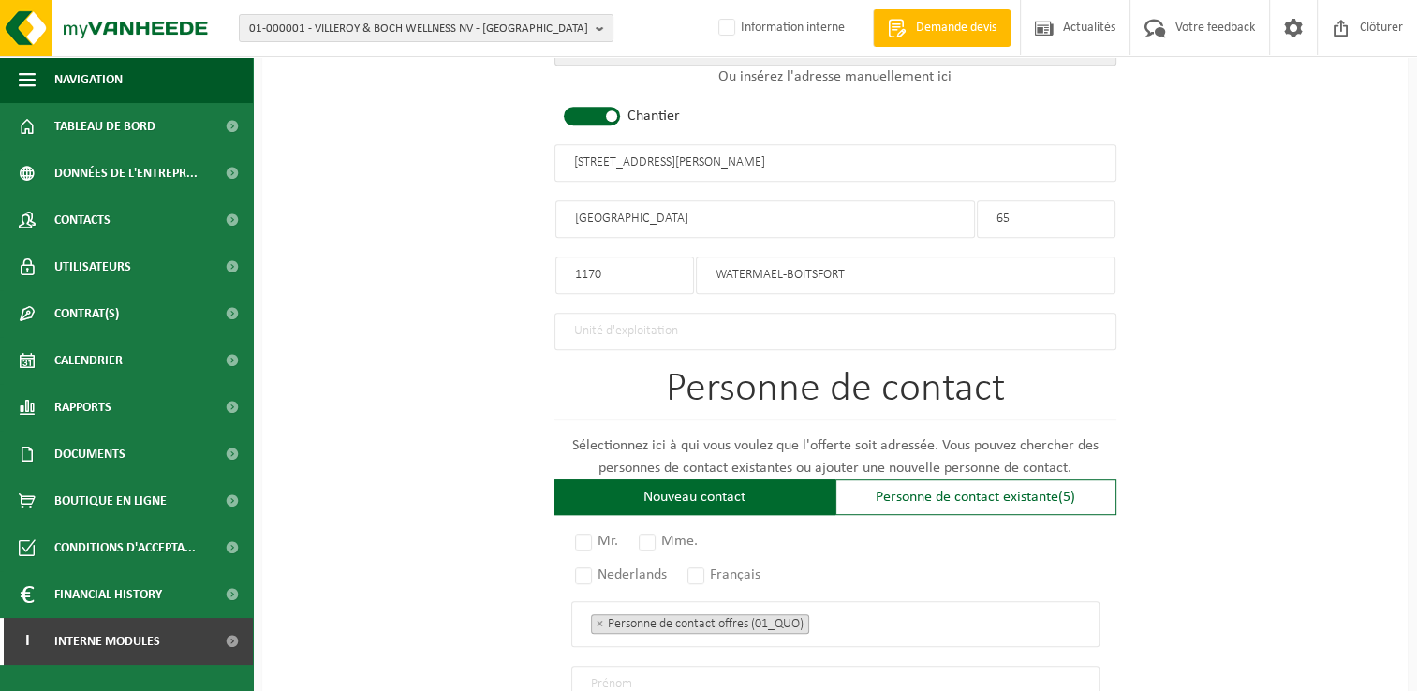
drag, startPoint x: 889, startPoint y: 152, endPoint x: 391, endPoint y: 151, distance: 498.3
click at [391, 151] on div "Pour quelle entreprise pouvons-nous rédiger cette offre? Astuce: Si vous rempli…" at bounding box center [835, 159] width 1146 height 1865
type input "RENO-TOIT - WATERMAEL-BOITSFORT"
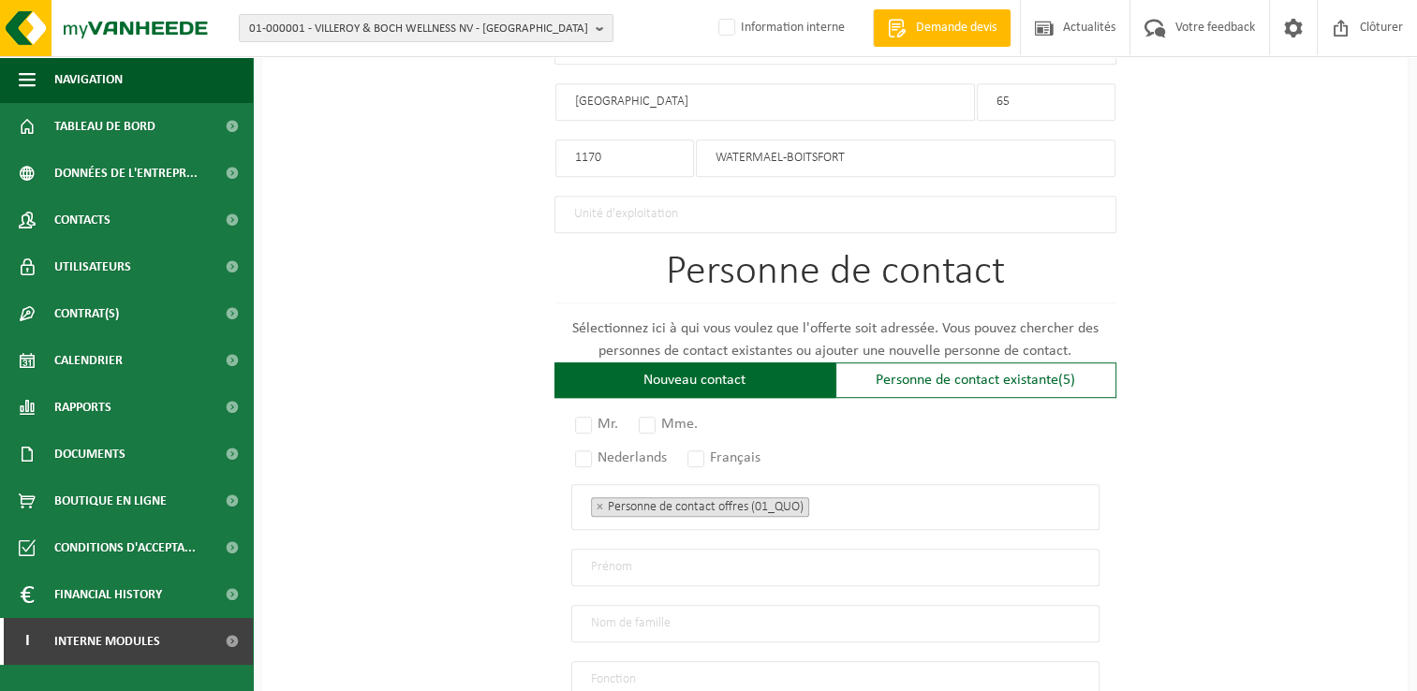
scroll to position [1218, 0]
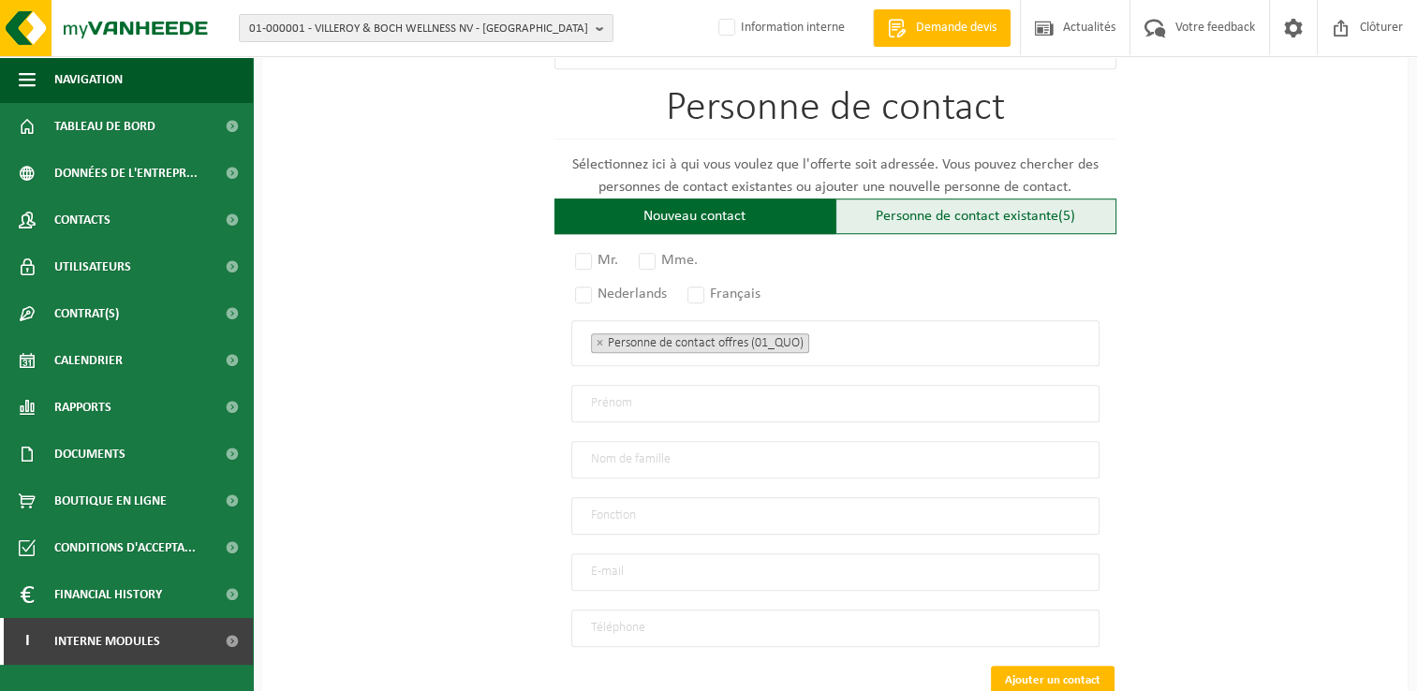
click at [1037, 202] on div "Personne de contact existante (5)" at bounding box center [976, 217] width 281 height 36
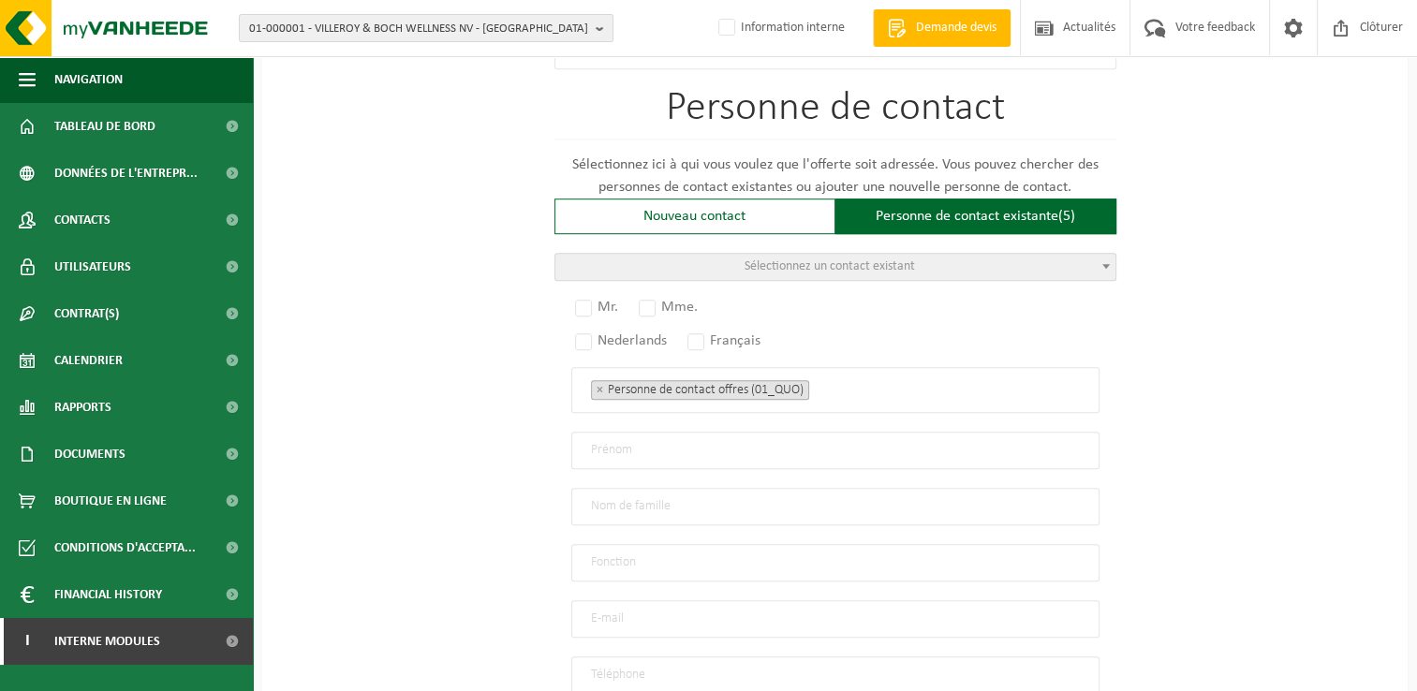
scroll to position [1311, 0]
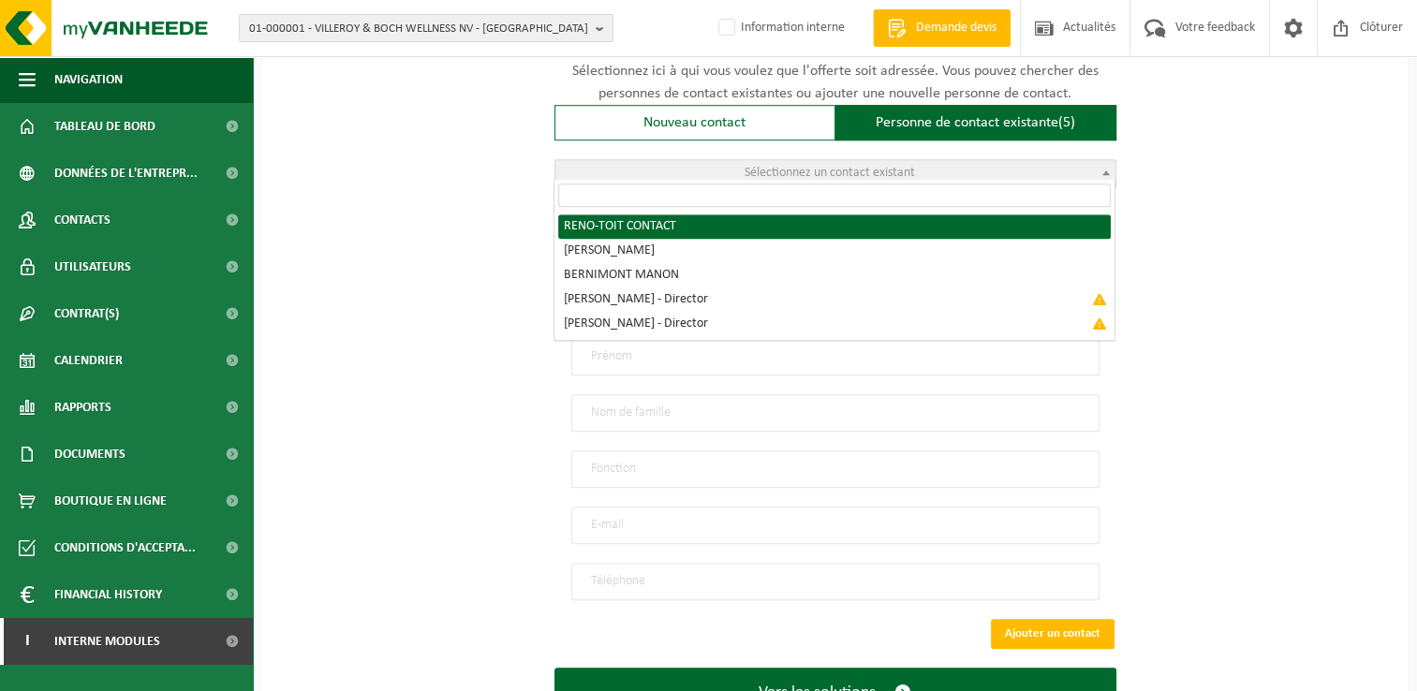
click at [1001, 168] on span "Sélectionnez un contact existant" at bounding box center [835, 173] width 560 height 26
radio input "true"
select select "{"code":"10-788622","firstname":"CONTACT","surname":"RENO-TOIT","gender":"Unkno…"
type input "CONTACT"
type input "RENO-TOIT"
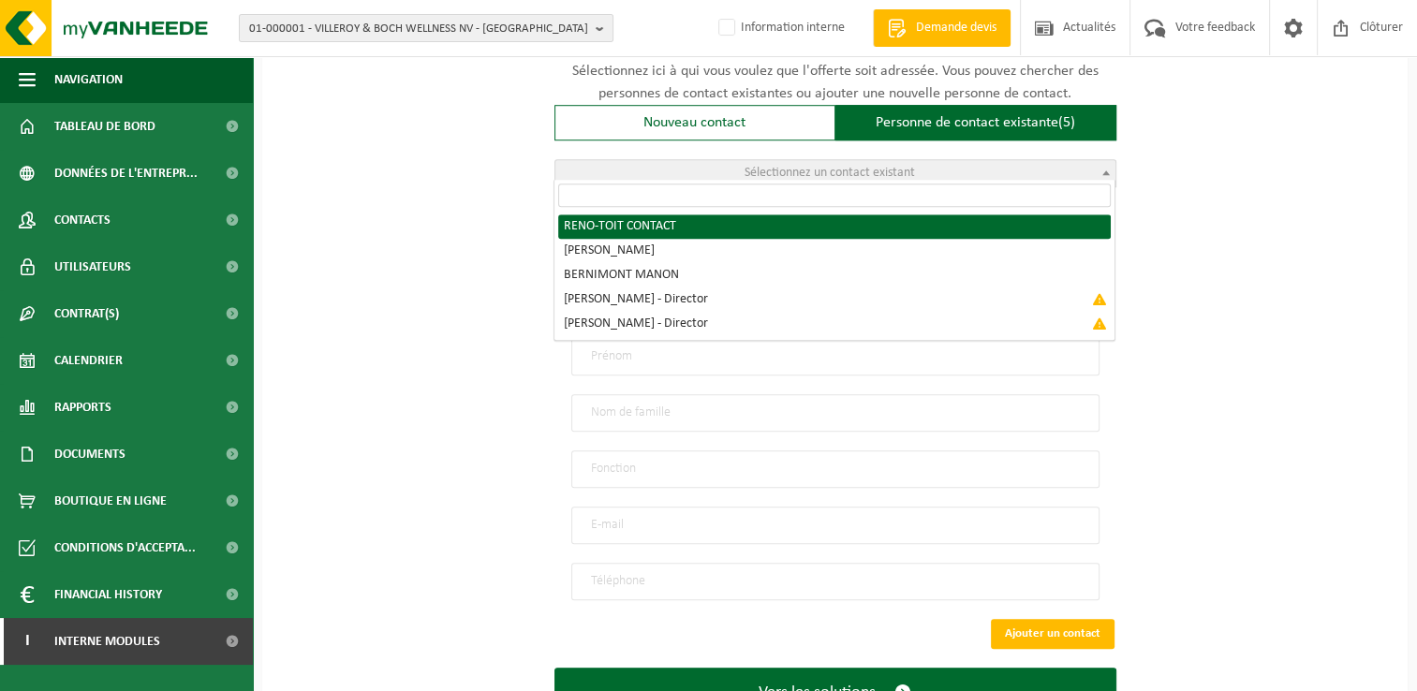
type input "f.debatty@reno.energy"
type input "0032495530390"
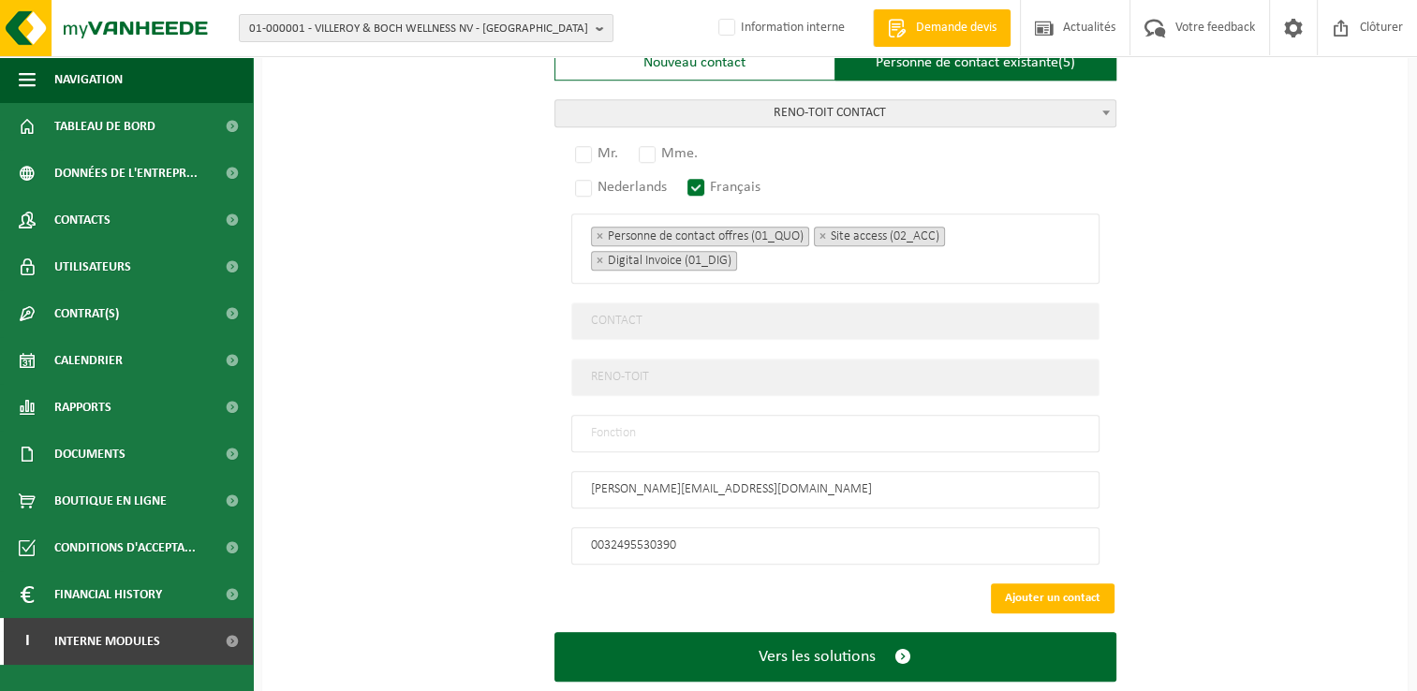
scroll to position [1403, 0]
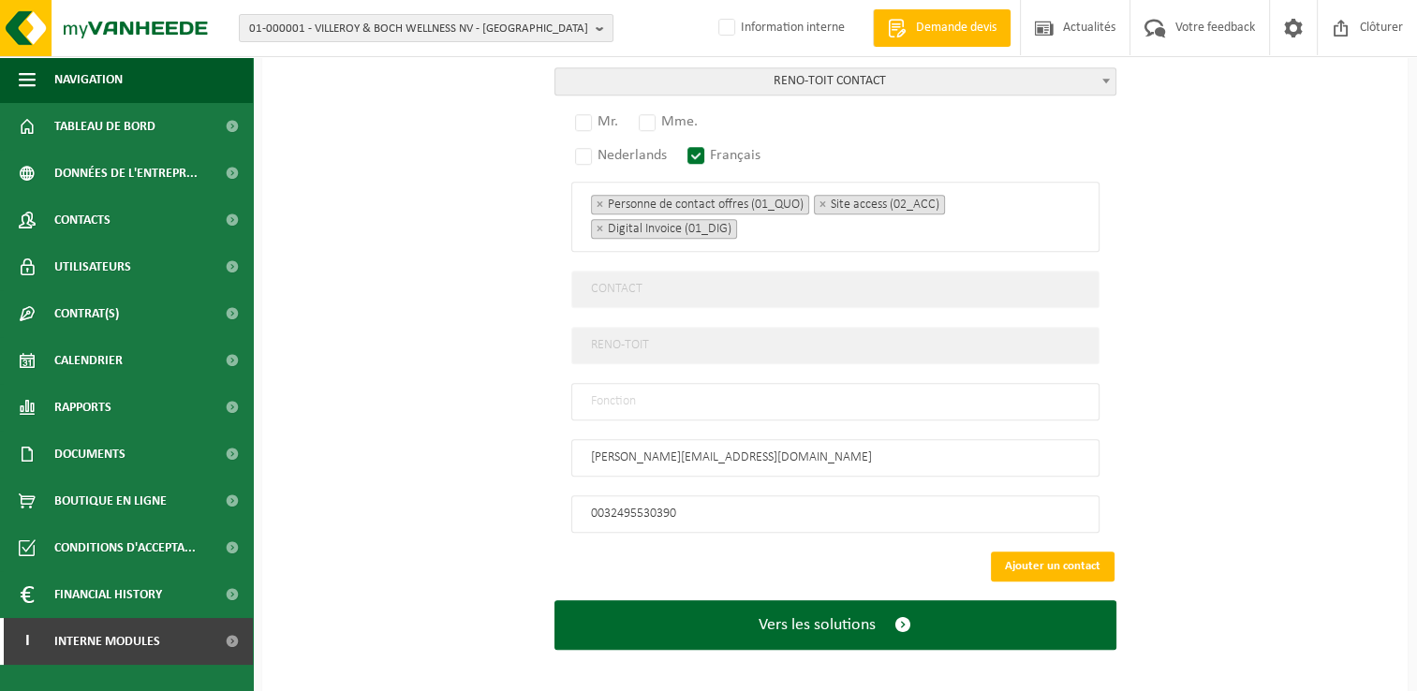
click at [920, 80] on span "RENO-TOIT CONTACT" at bounding box center [835, 81] width 560 height 26
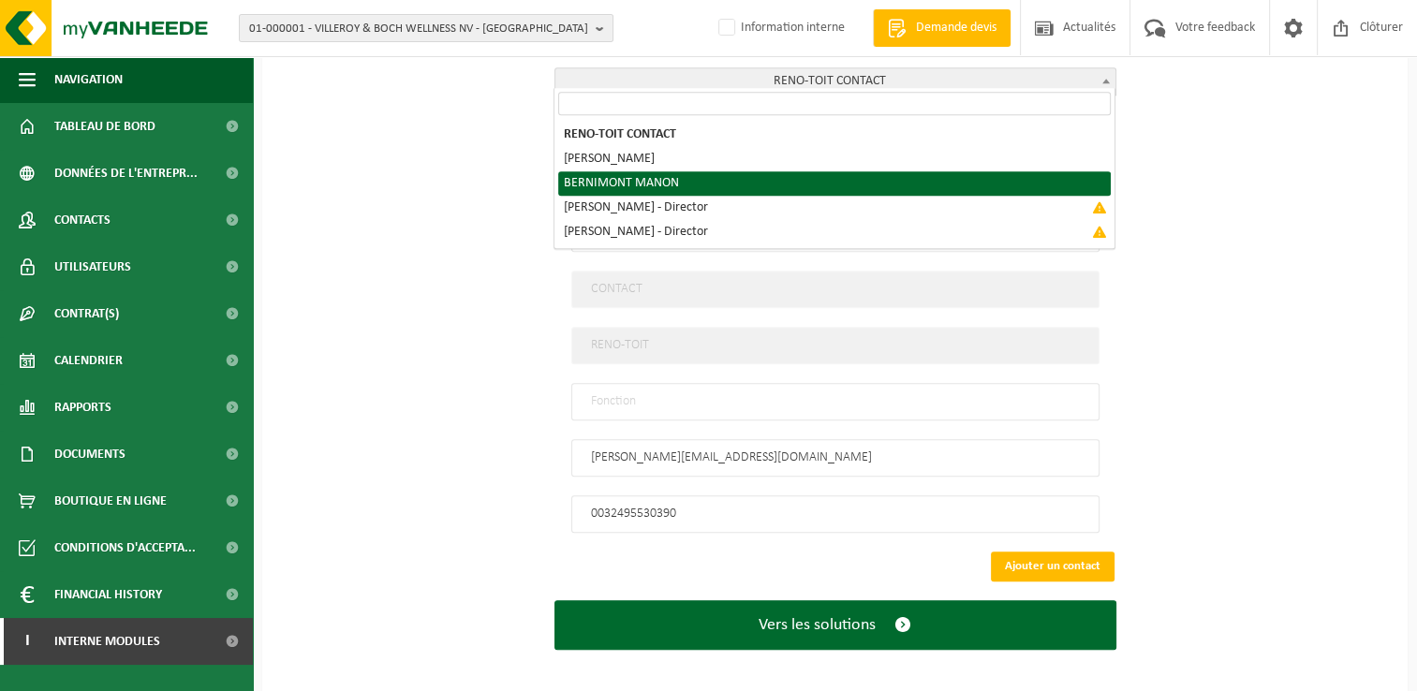
select select "{"code":"10-970514","firstname":"MANON","surname":"BERNIMONT","gender":"Unknown…"
type input "MANON"
type input "BERNIMONT"
type input "m.bernimont@reno.energy"
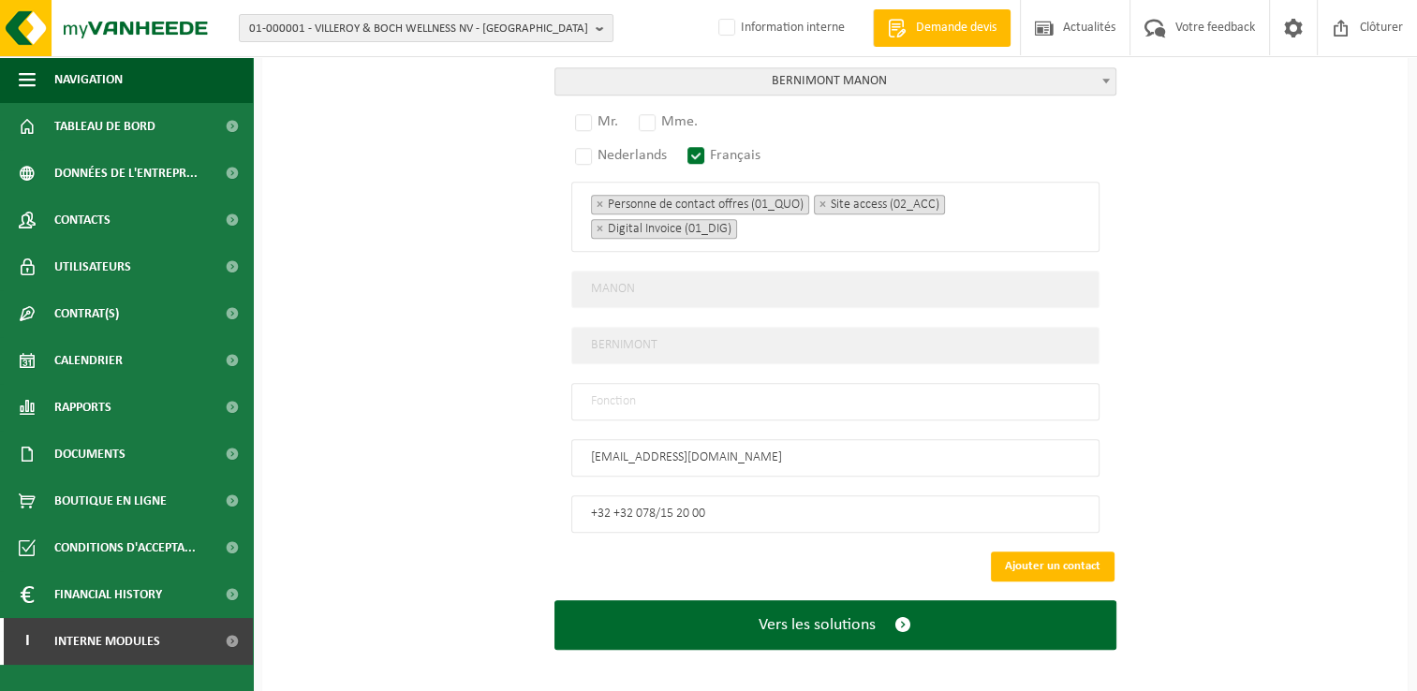
drag, startPoint x: 636, startPoint y: 499, endPoint x: 607, endPoint y: 501, distance: 29.1
click at [607, 501] on input "+32 +32 078/15 20 00" at bounding box center [835, 514] width 528 height 37
type input "+32 78 15 20 00"
click at [666, 109] on label "Mme." at bounding box center [669, 122] width 68 height 26
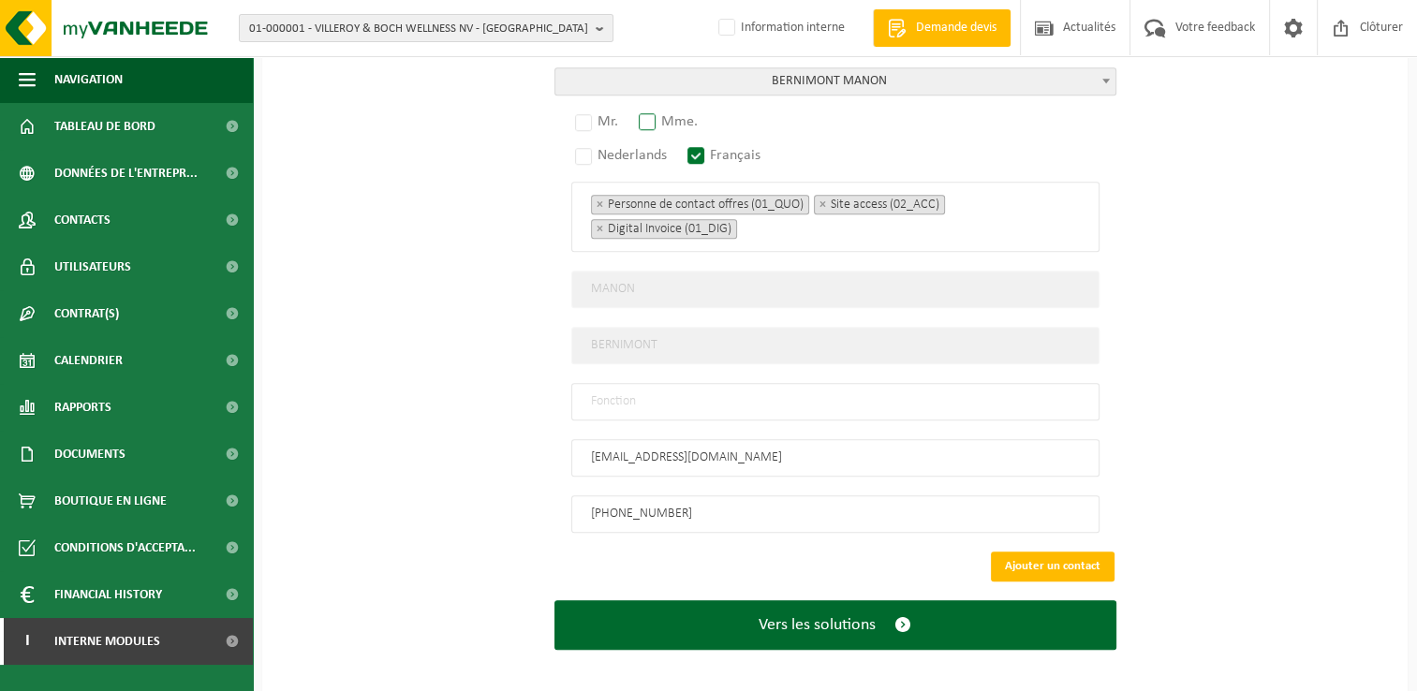
radio input "true"
click at [721, 403] on input "text" at bounding box center [835, 401] width 528 height 37
type input "Manager"
click at [1064, 560] on button "Ajouter un contact" at bounding box center [1053, 567] width 124 height 30
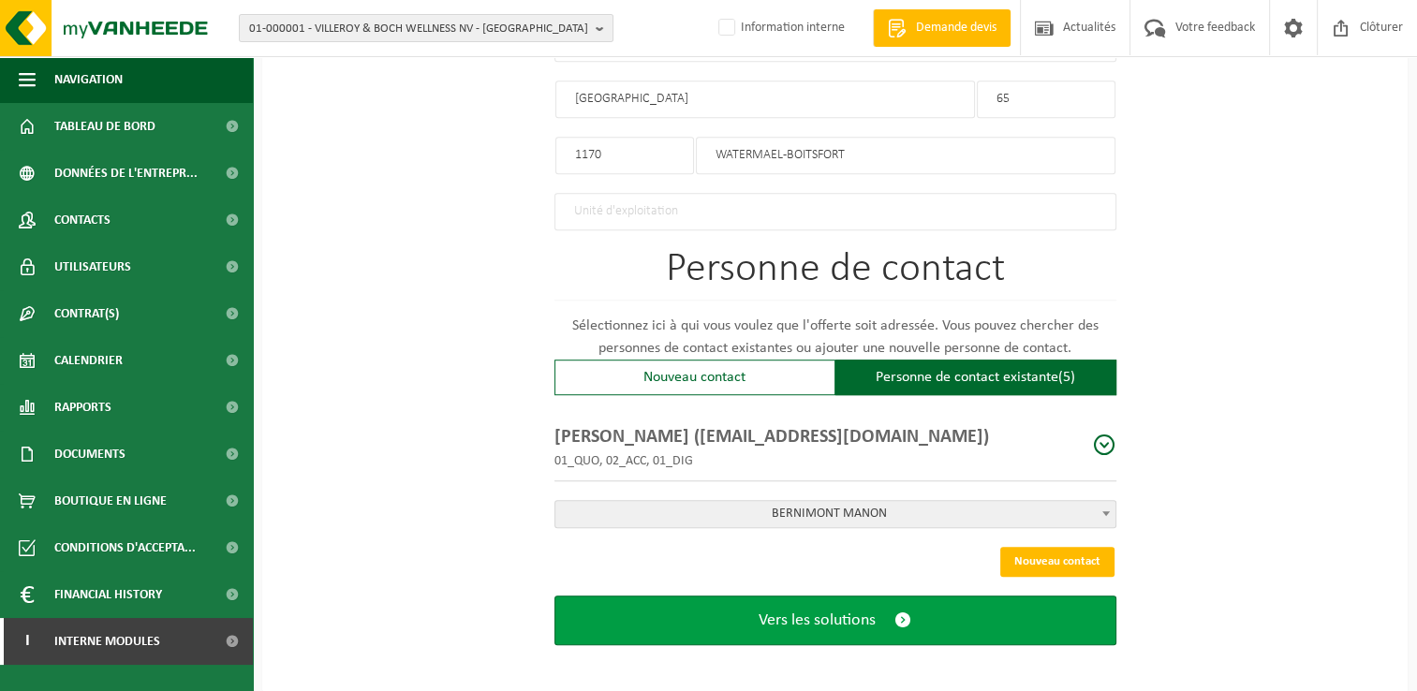
click at [910, 615] on span "submit" at bounding box center [903, 621] width 17 height 20
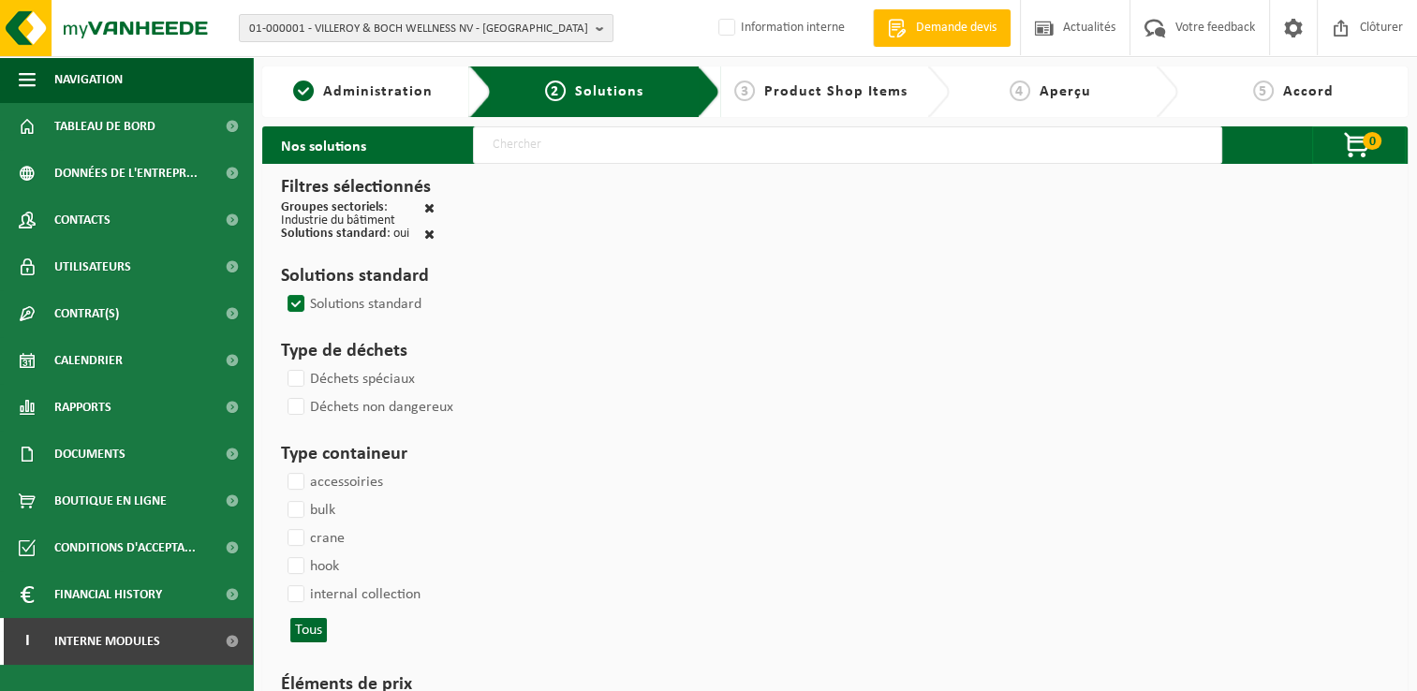
click at [564, 143] on input "text" at bounding box center [847, 144] width 749 height 37
type input "000291"
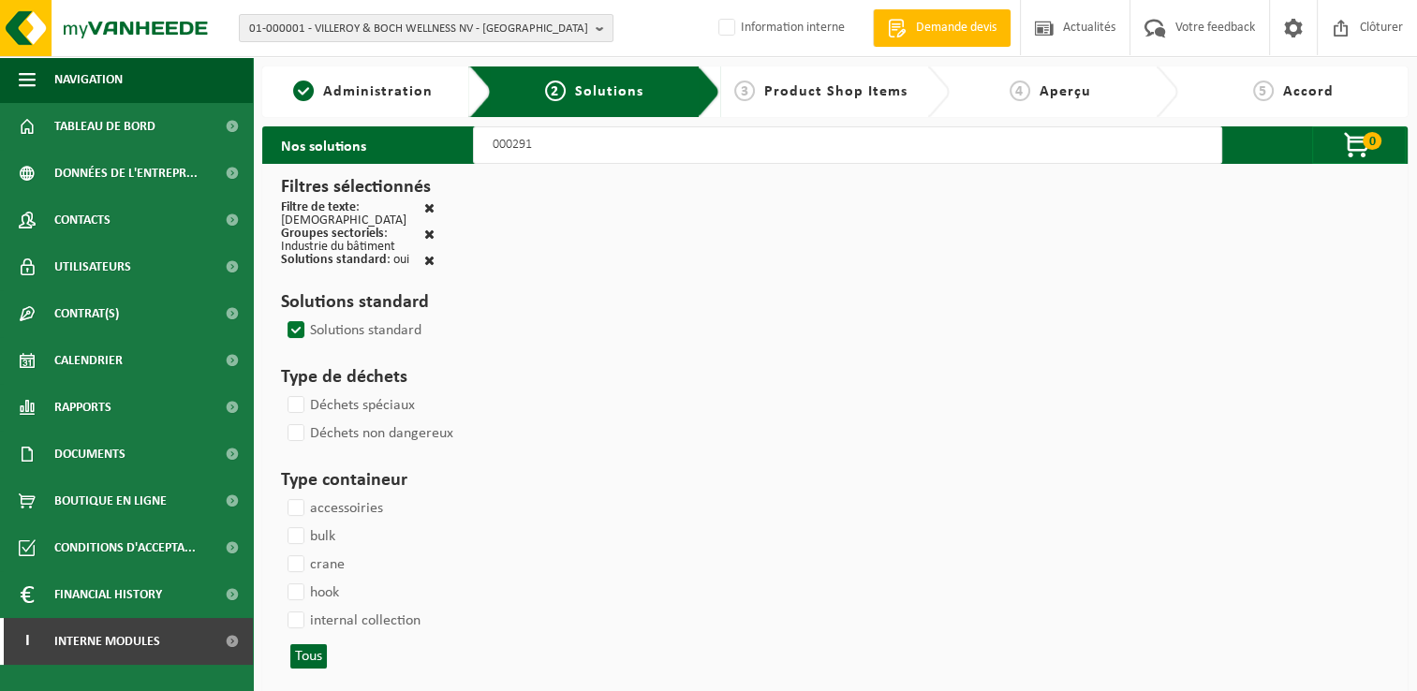
select select
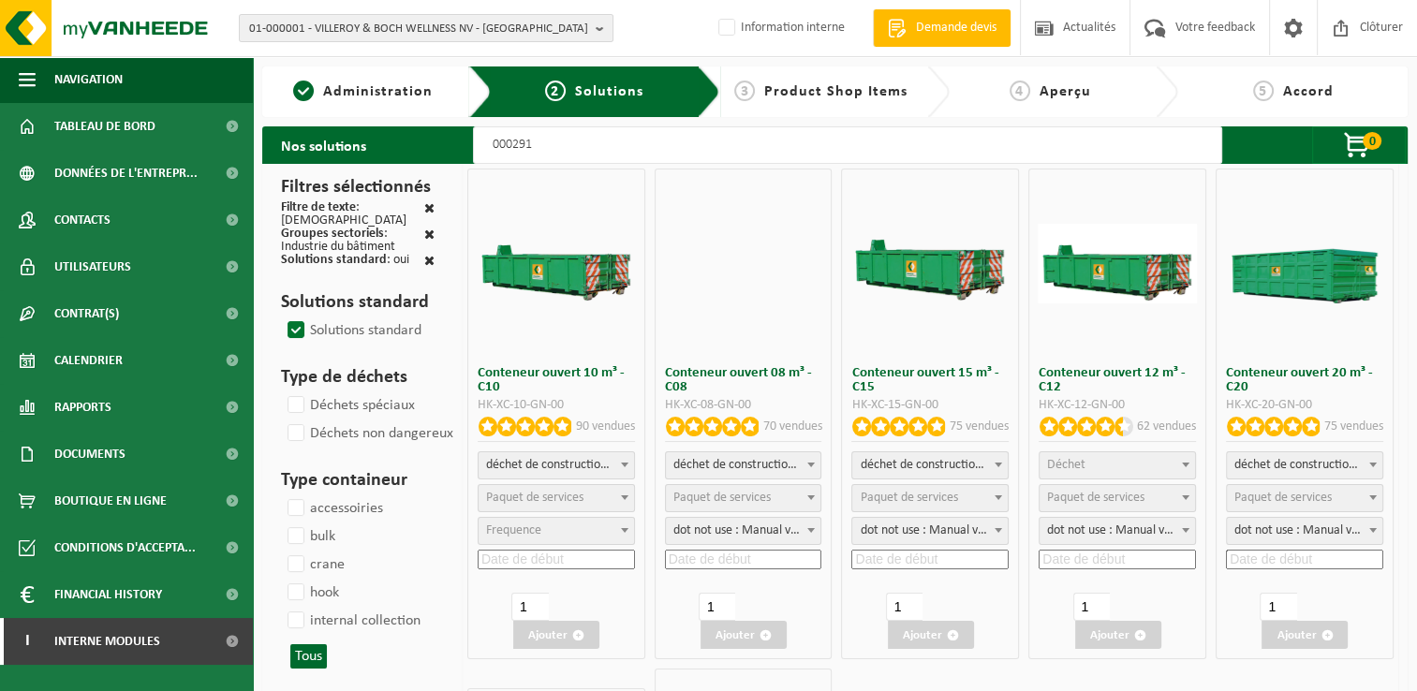
select select
select select "197"
select select
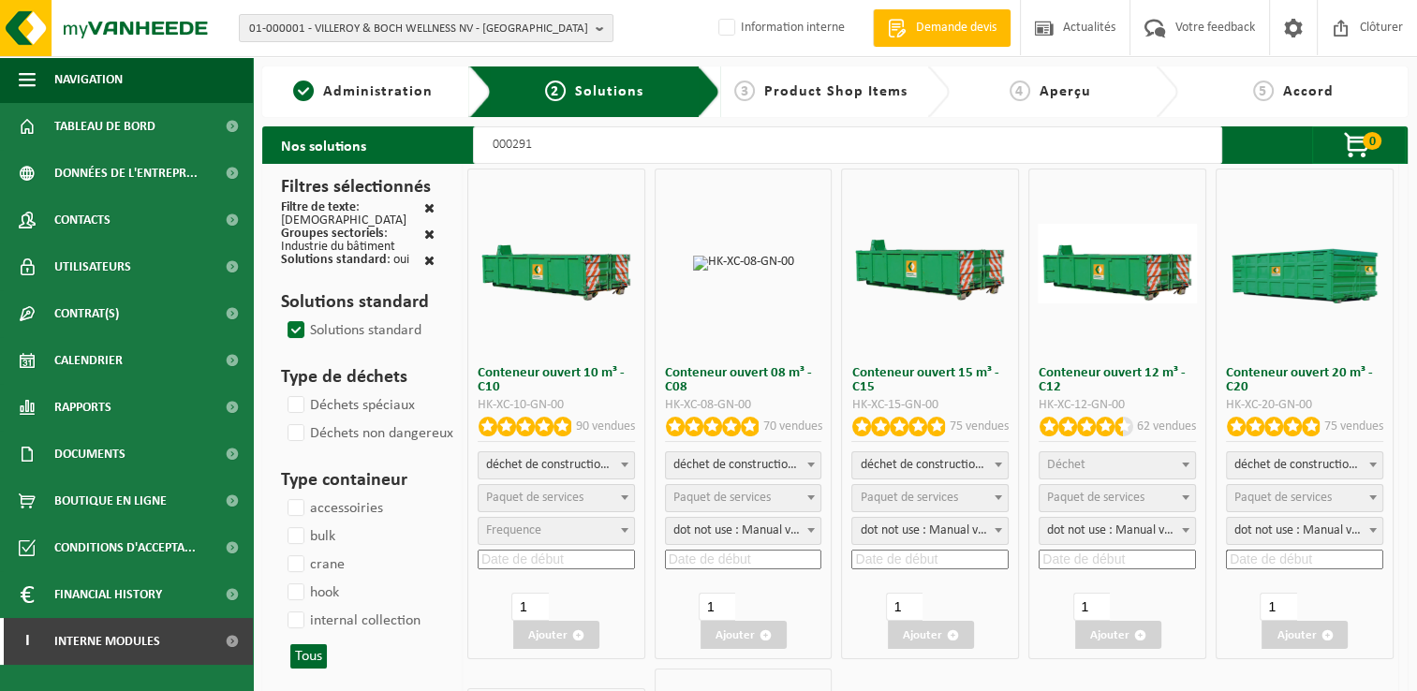
select select
select select "197"
select select
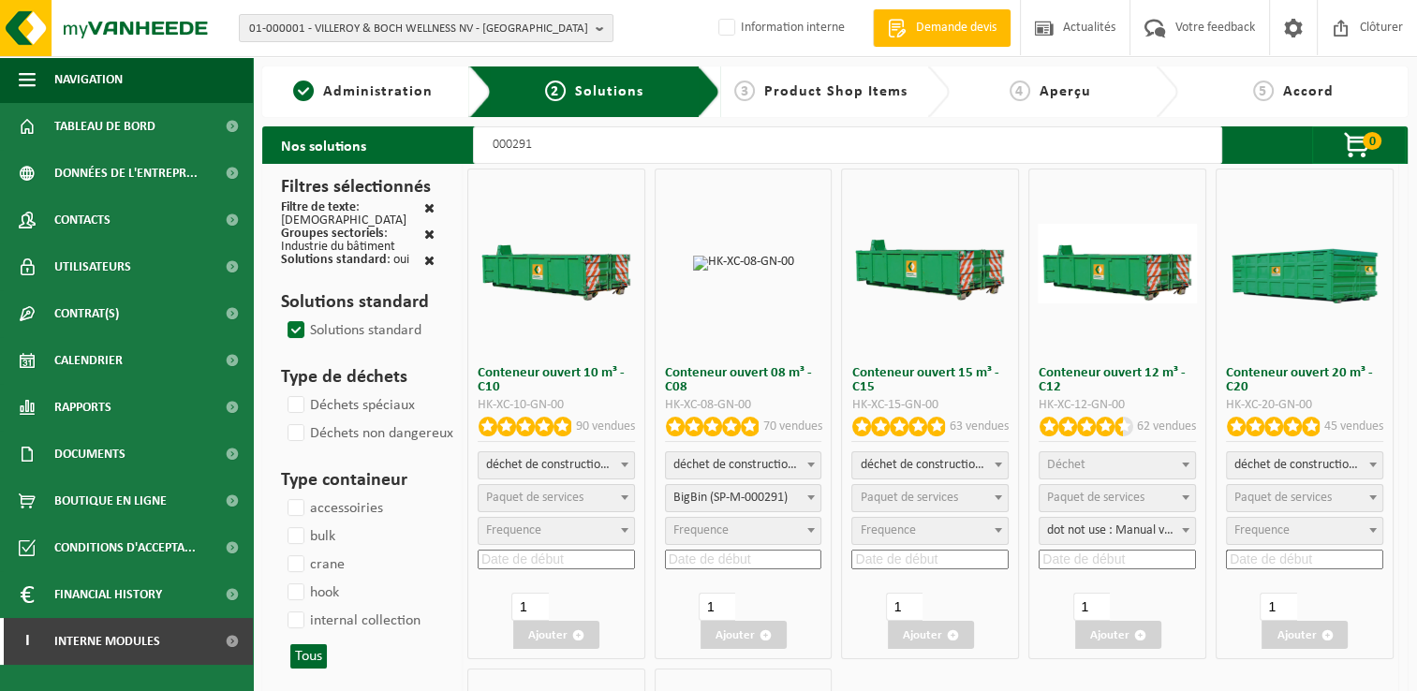
select select
select select "197"
select select
select select "25"
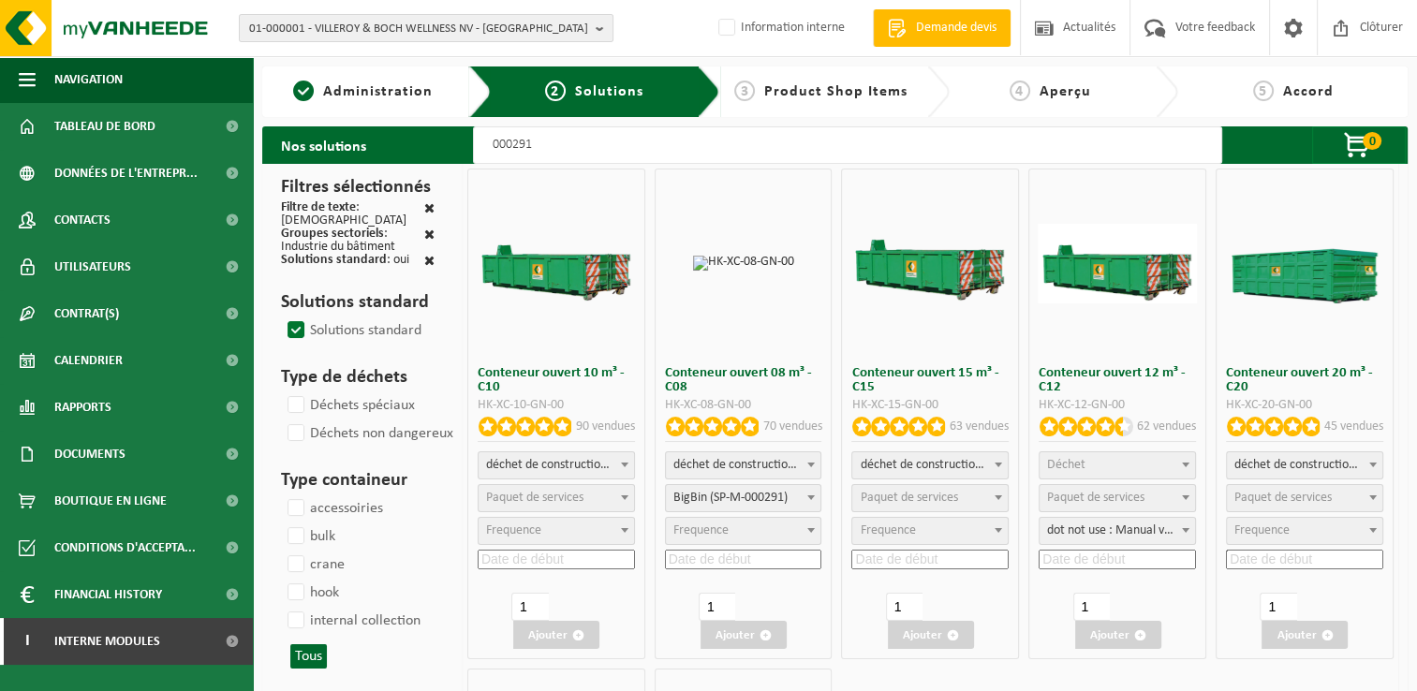
select select "25"
click at [1280, 97] on link "5 Accord" at bounding box center [1293, 92] width 211 height 22
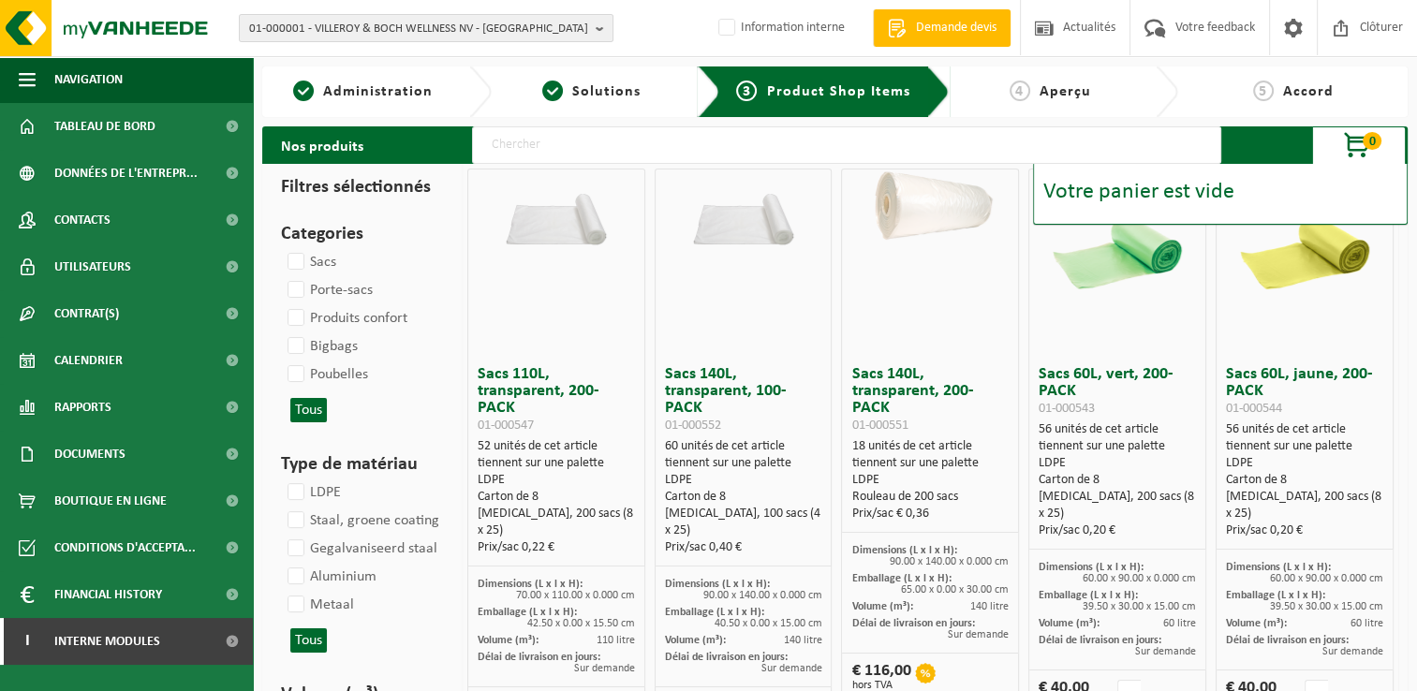
click at [1146, 197] on div "Votre panier est vide" at bounding box center [1220, 192] width 354 height 22
click at [106, 222] on span "Contacts" at bounding box center [82, 220] width 56 height 47
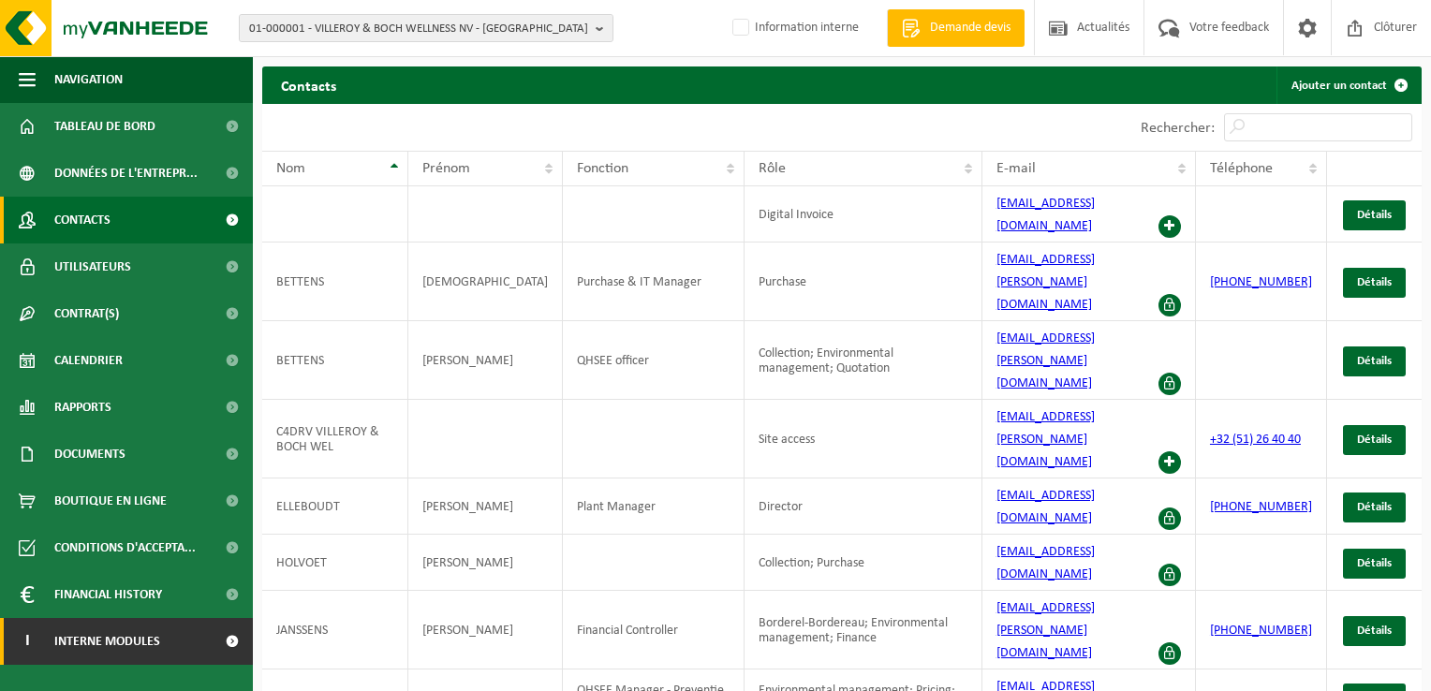
click at [216, 645] on span at bounding box center [232, 641] width 42 height 47
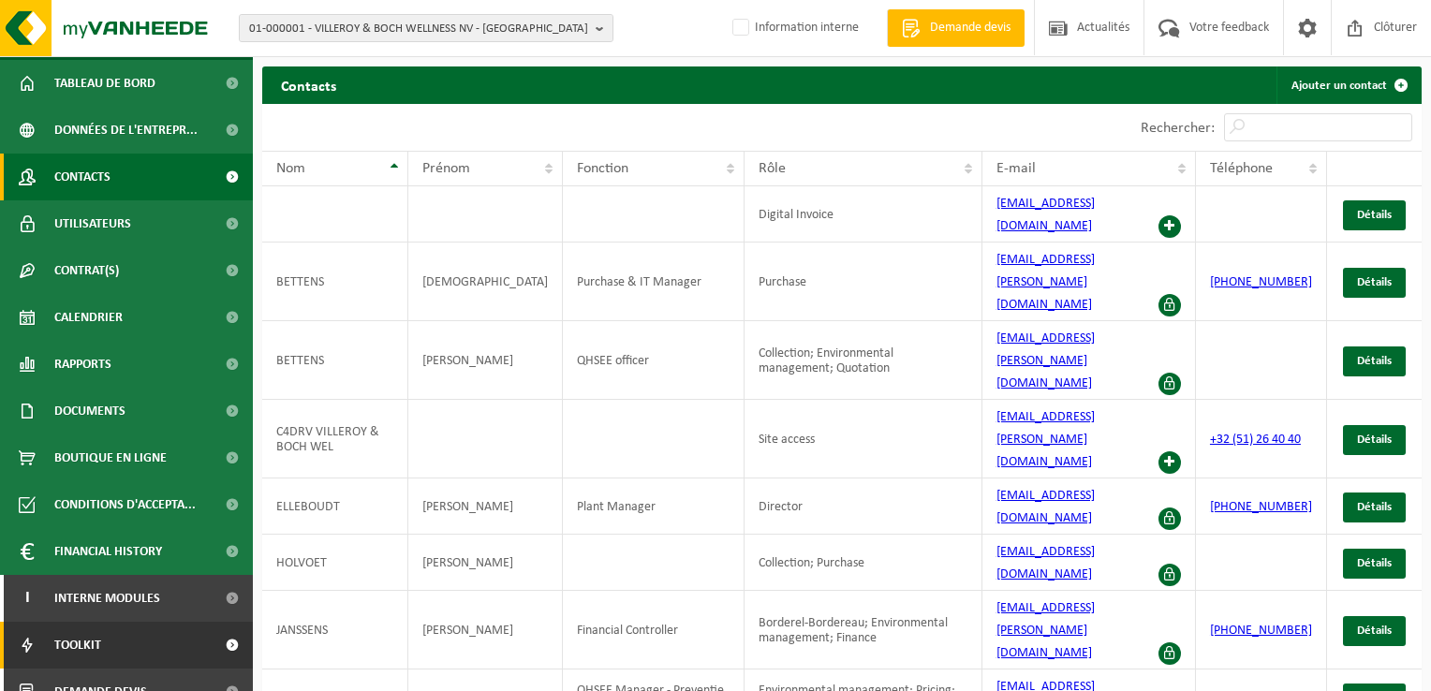
scroll to position [67, 0]
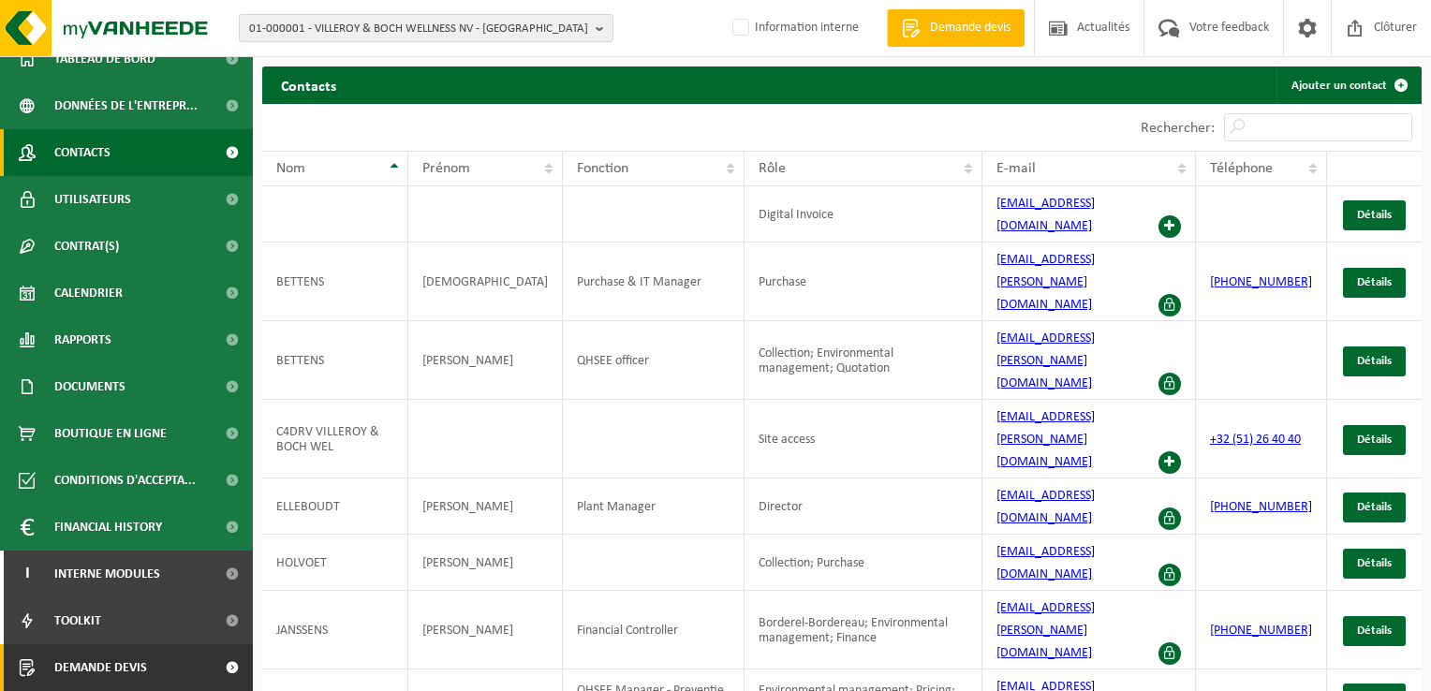
click at [219, 673] on span at bounding box center [232, 667] width 42 height 47
click at [131, 665] on span "Demande devis" at bounding box center [100, 667] width 93 height 47
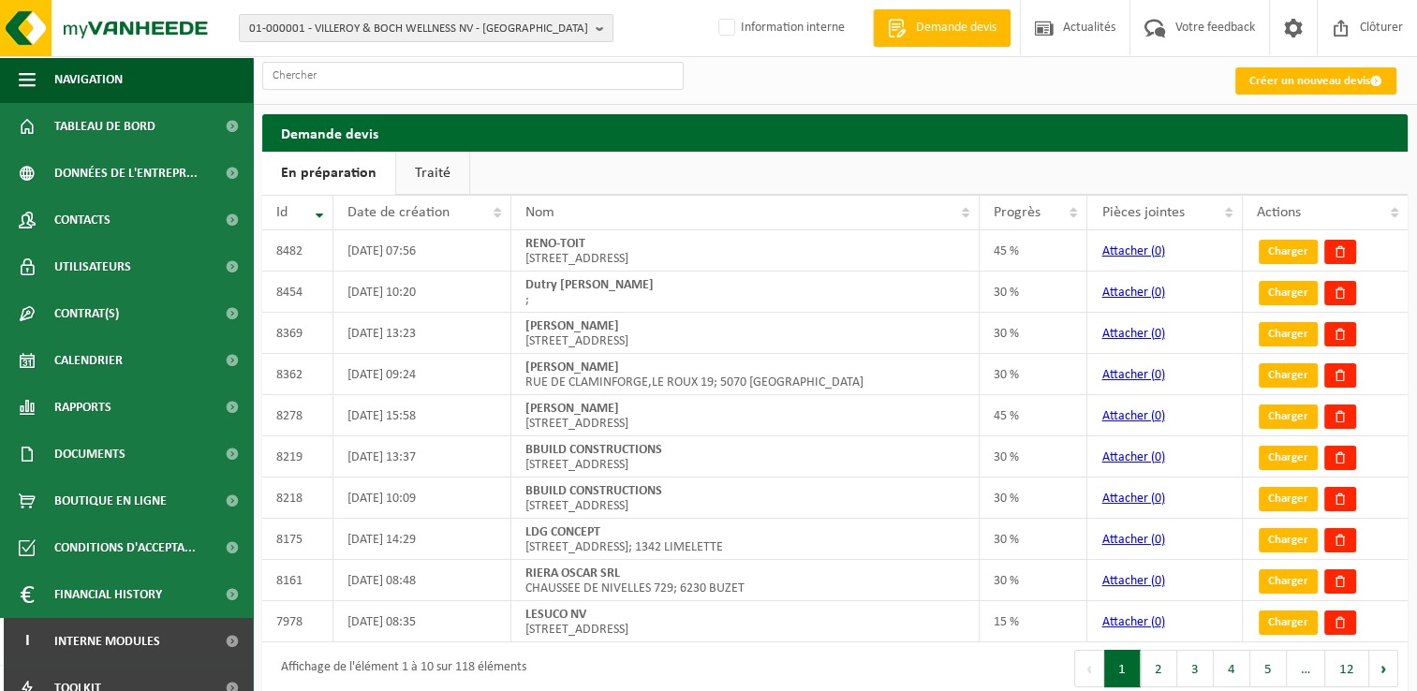
click at [425, 13] on div "01-000001 - VILLEROY & BOCH WELLNESS NV - ROESELARE 01-000001 - VILLEROY & BOCH…" at bounding box center [708, 28] width 1417 height 57
click at [422, 23] on span "01-000001 - VILLEROY & BOCH WELLNESS NV - ROESELARE" at bounding box center [418, 29] width 339 height 28
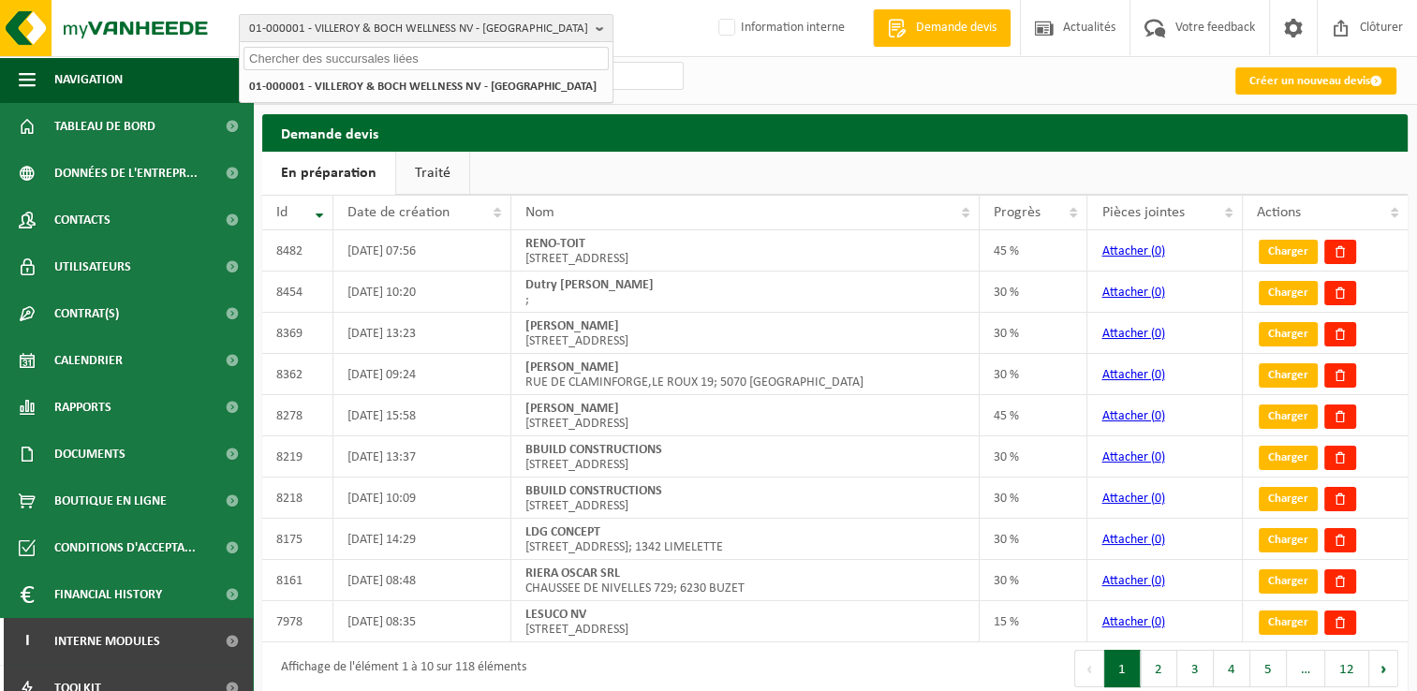
click at [363, 56] on input "text" at bounding box center [426, 58] width 365 height 23
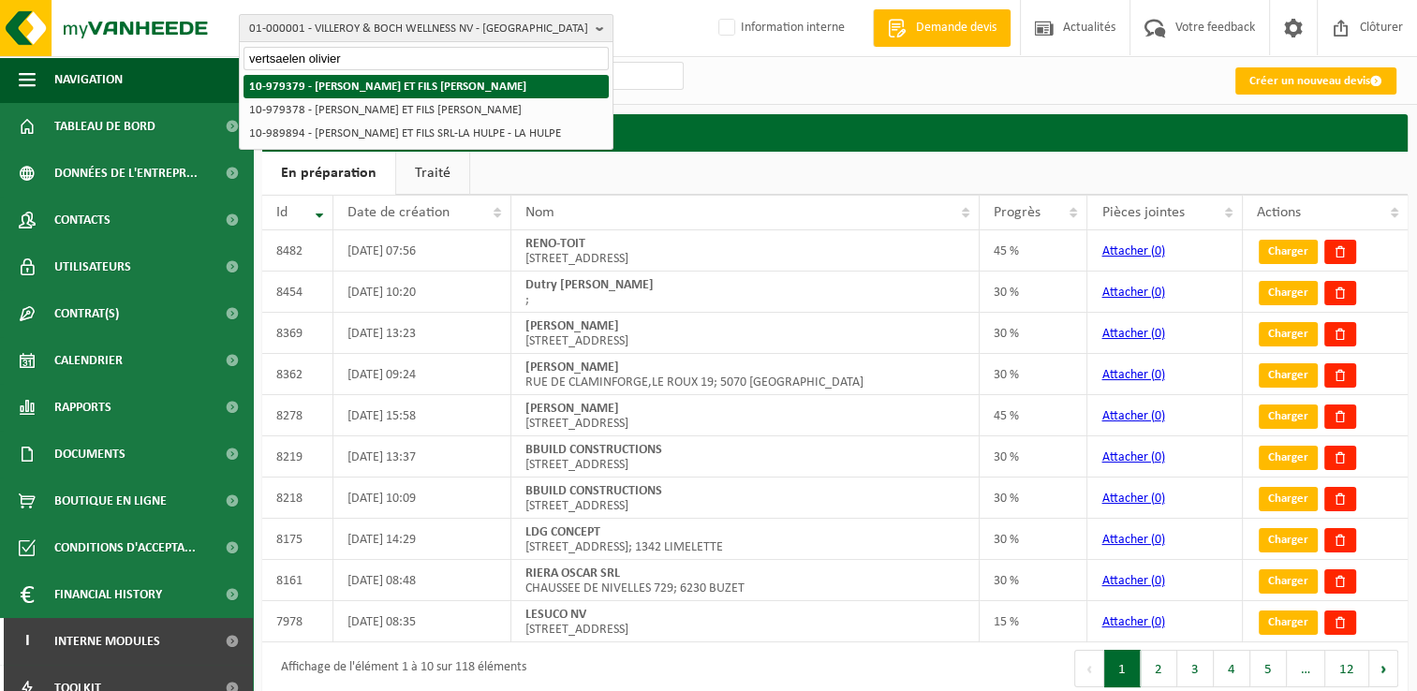
type input "vertsaelen olivier"
click at [362, 84] on strong "10-979379 - [PERSON_NAME] ET FILS [PERSON_NAME]" at bounding box center [387, 87] width 277 height 12
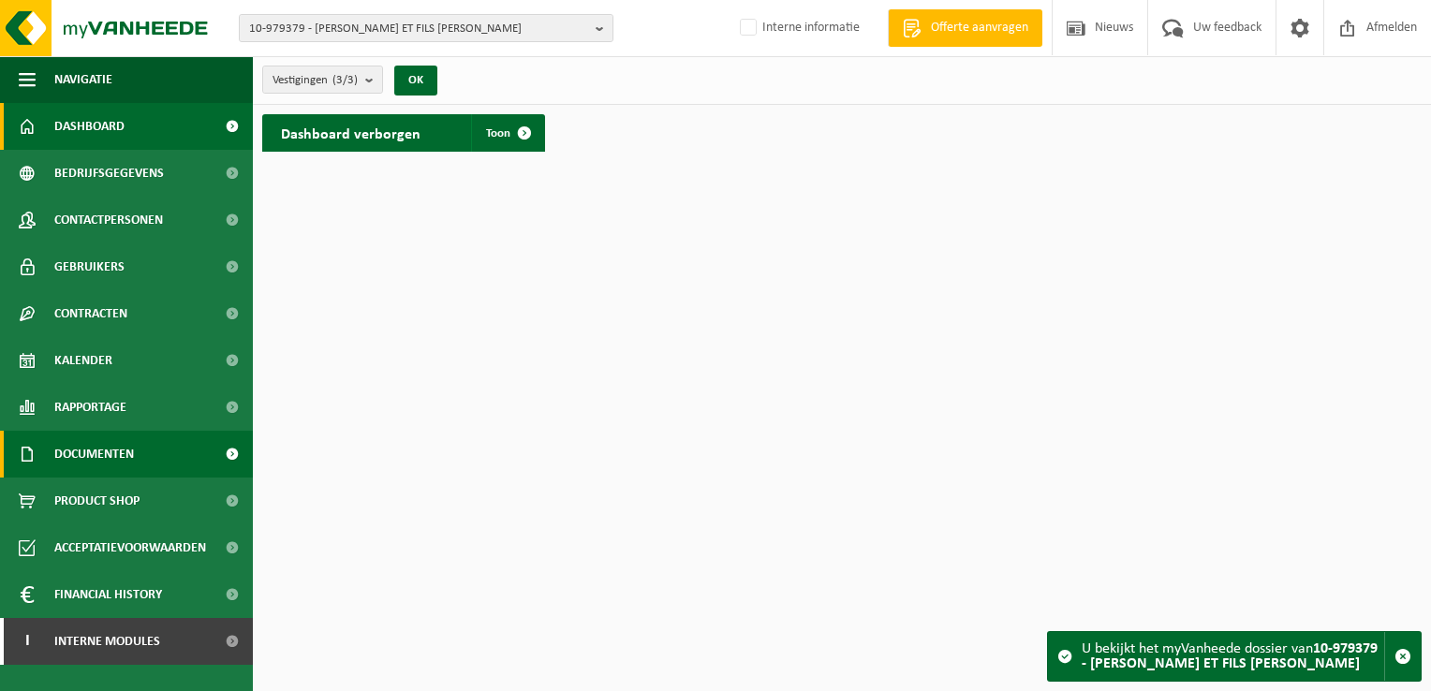
click at [107, 444] on span "Documenten" at bounding box center [94, 454] width 80 height 47
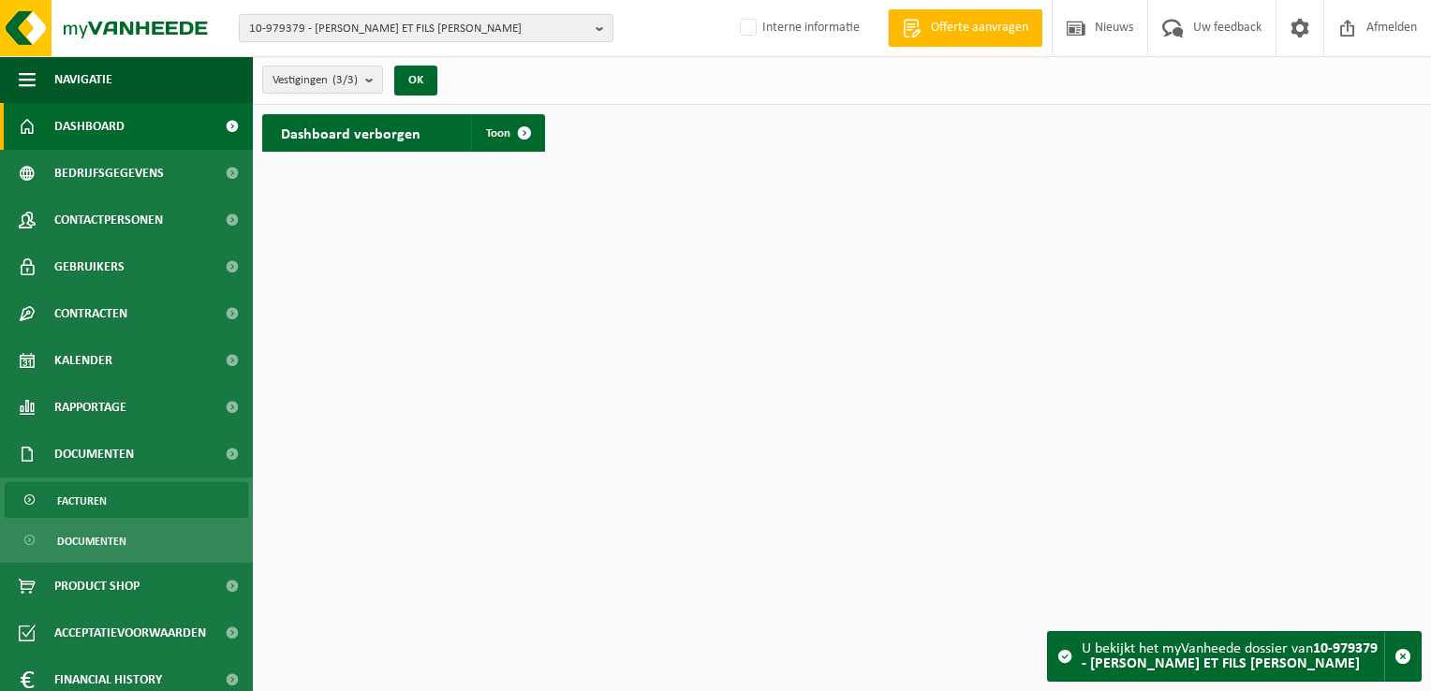
click at [92, 502] on span "Facturen" at bounding box center [82, 501] width 50 height 36
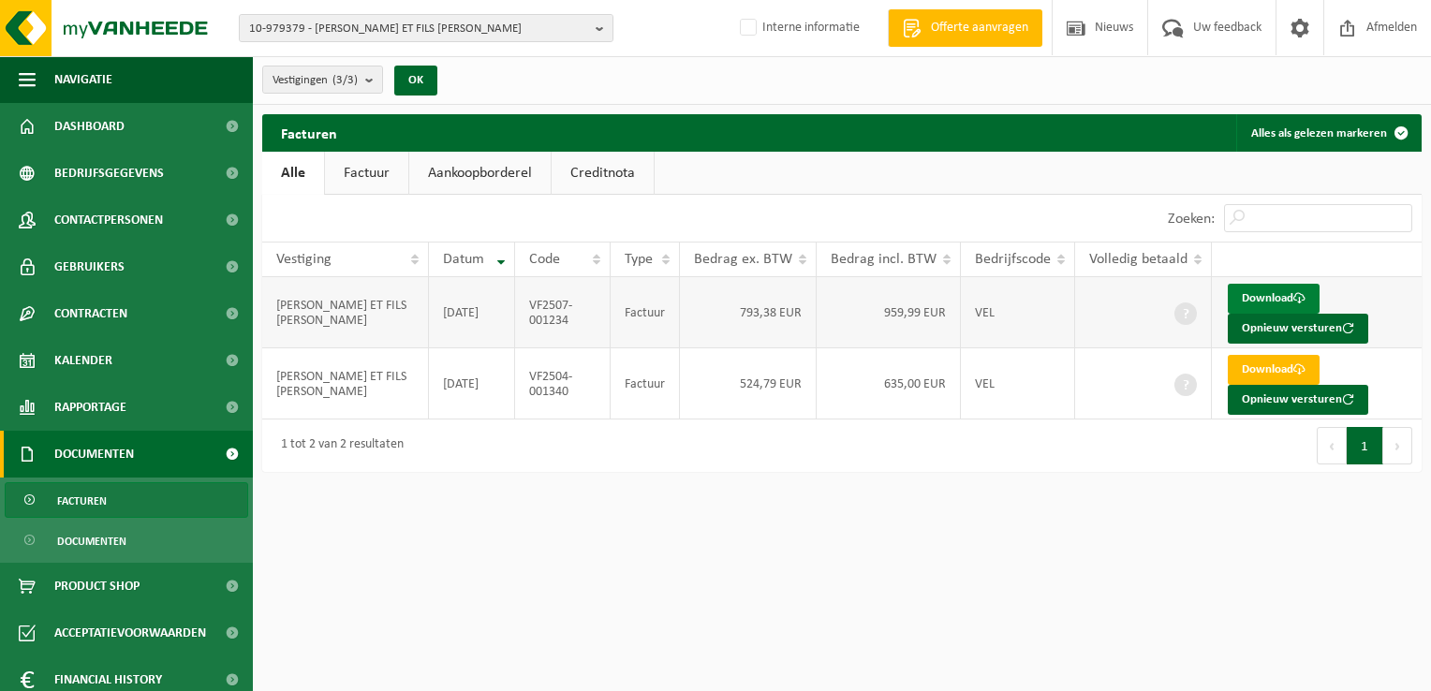
click at [1294, 299] on span at bounding box center [1300, 298] width 12 height 12
click at [1307, 324] on button "Opnieuw versturen" at bounding box center [1298, 329] width 141 height 30
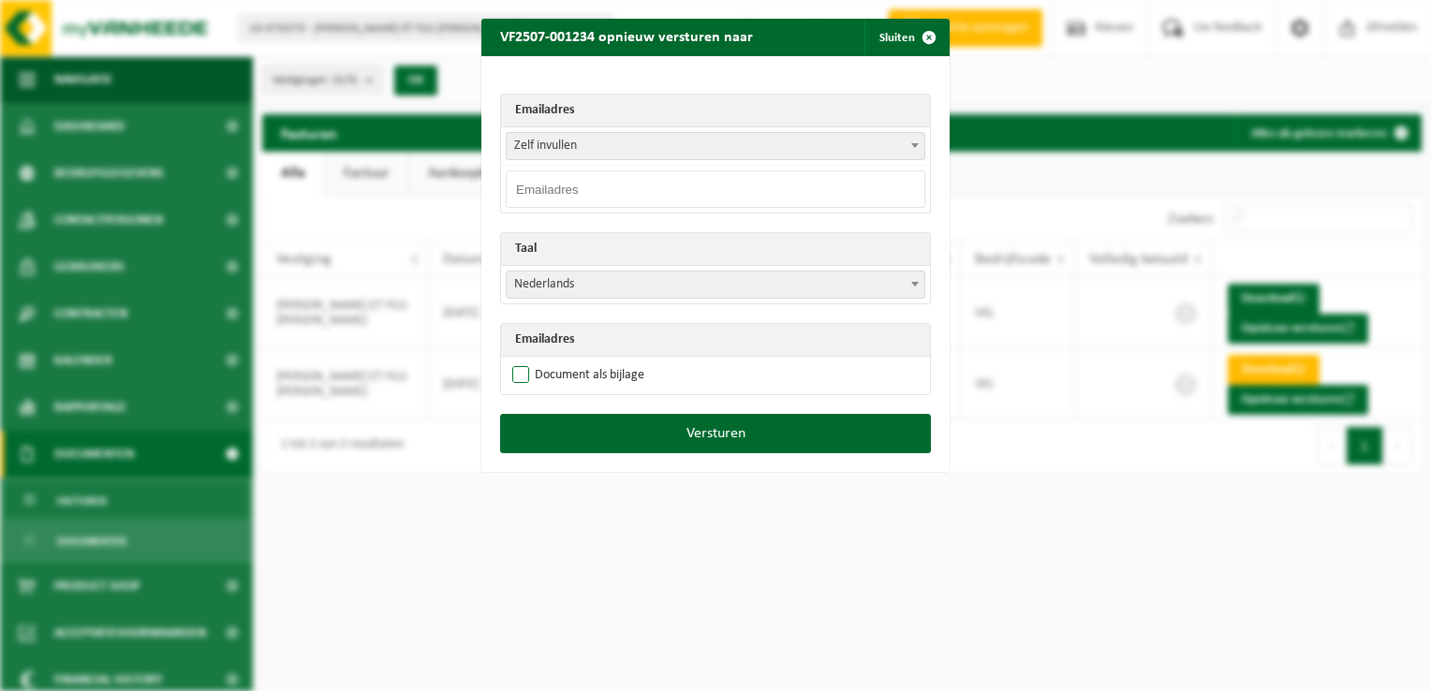
click at [534, 373] on label "Document als bijlage" at bounding box center [577, 376] width 136 height 28
click at [534, 362] on input "Document als bijlage" at bounding box center [739, 361] width 468 height 1
checkbox input "true"
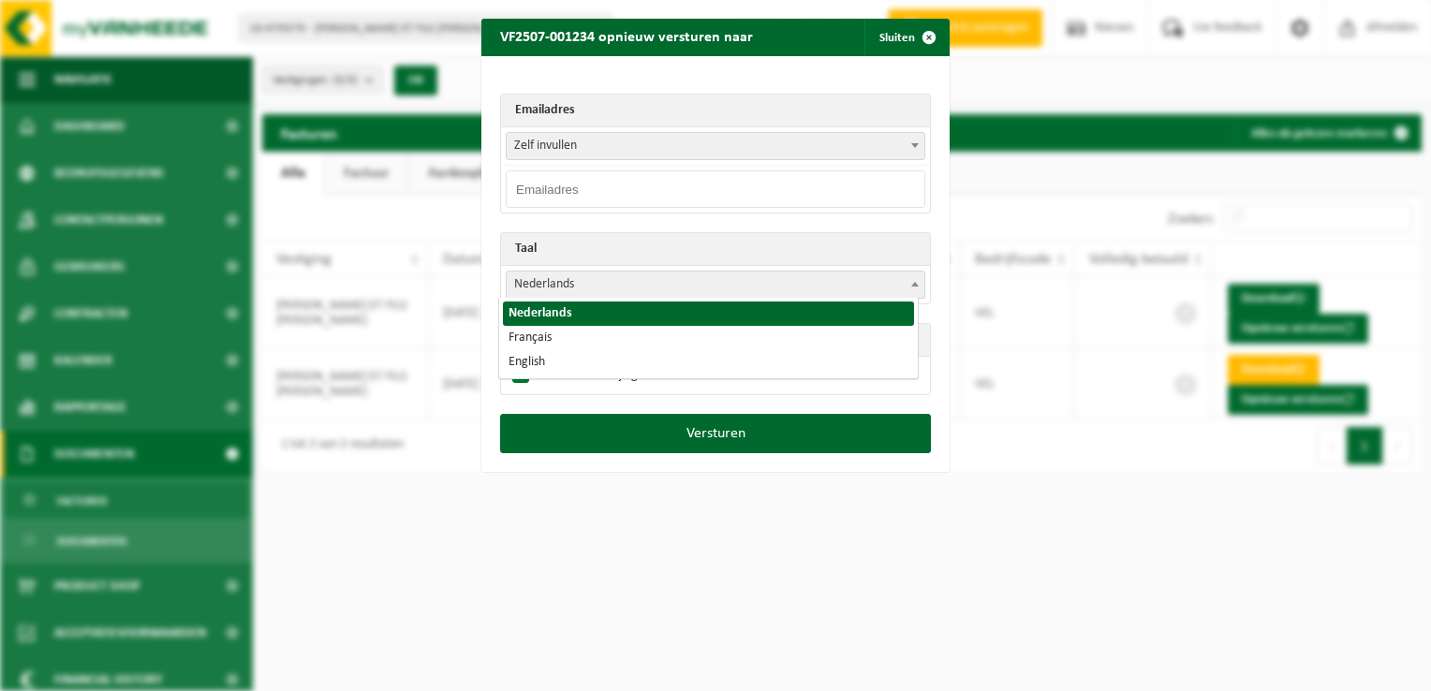
click at [566, 282] on span "Nederlands" at bounding box center [716, 285] width 418 height 26
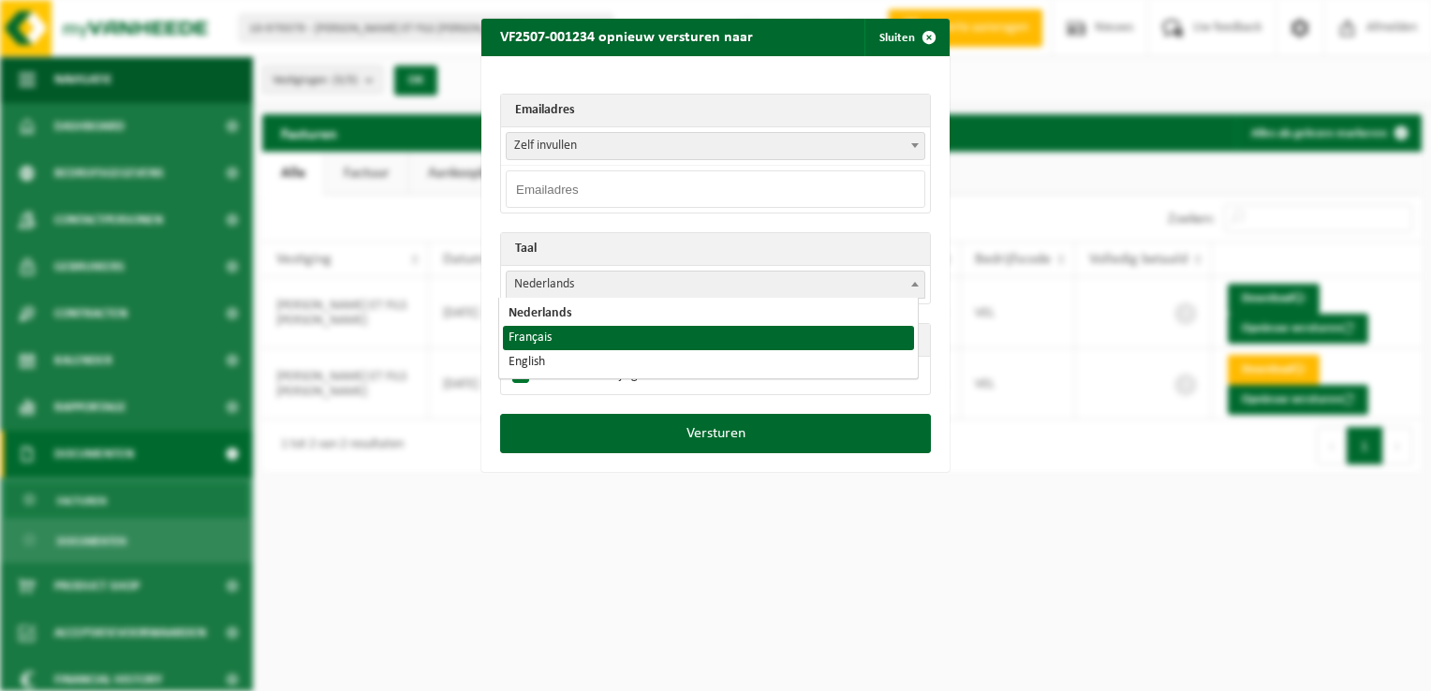
select select "fr"
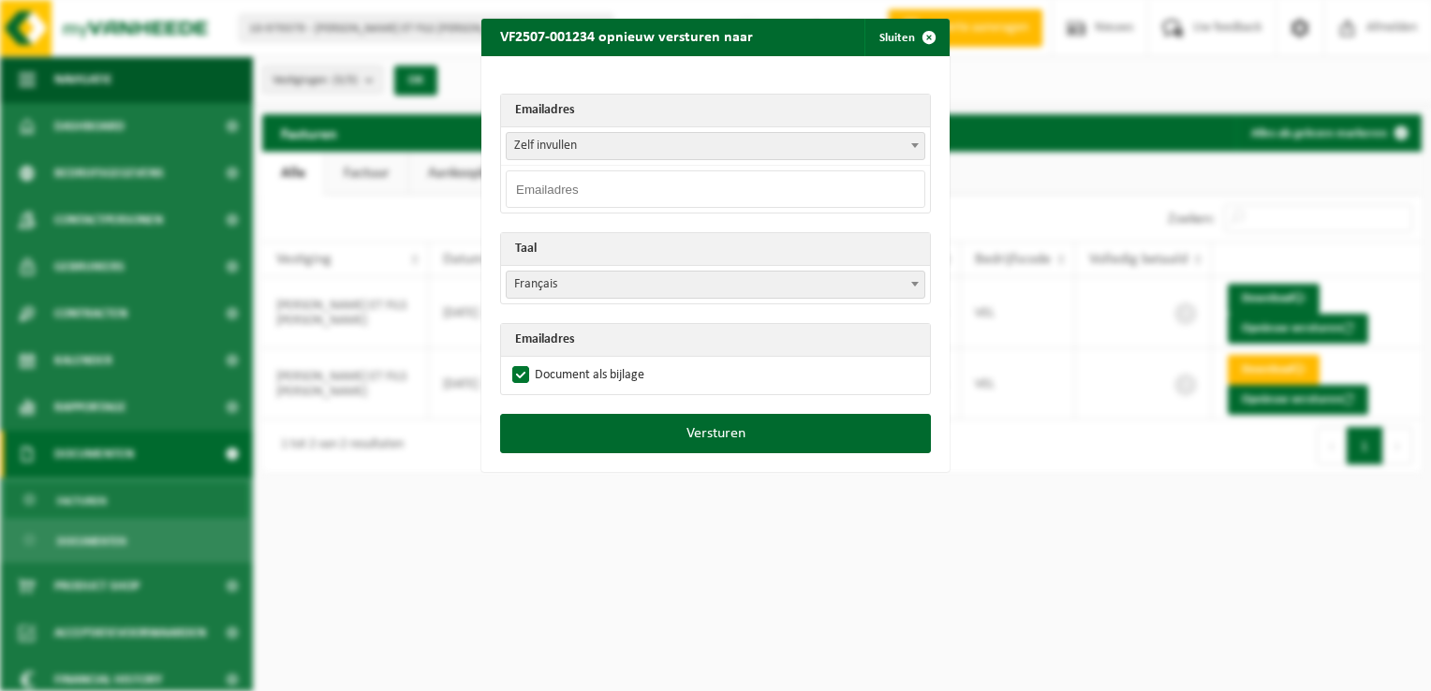
click at [564, 197] on input "email" at bounding box center [716, 188] width 420 height 37
click at [565, 147] on span "Zelf invullen" at bounding box center [716, 146] width 418 height 26
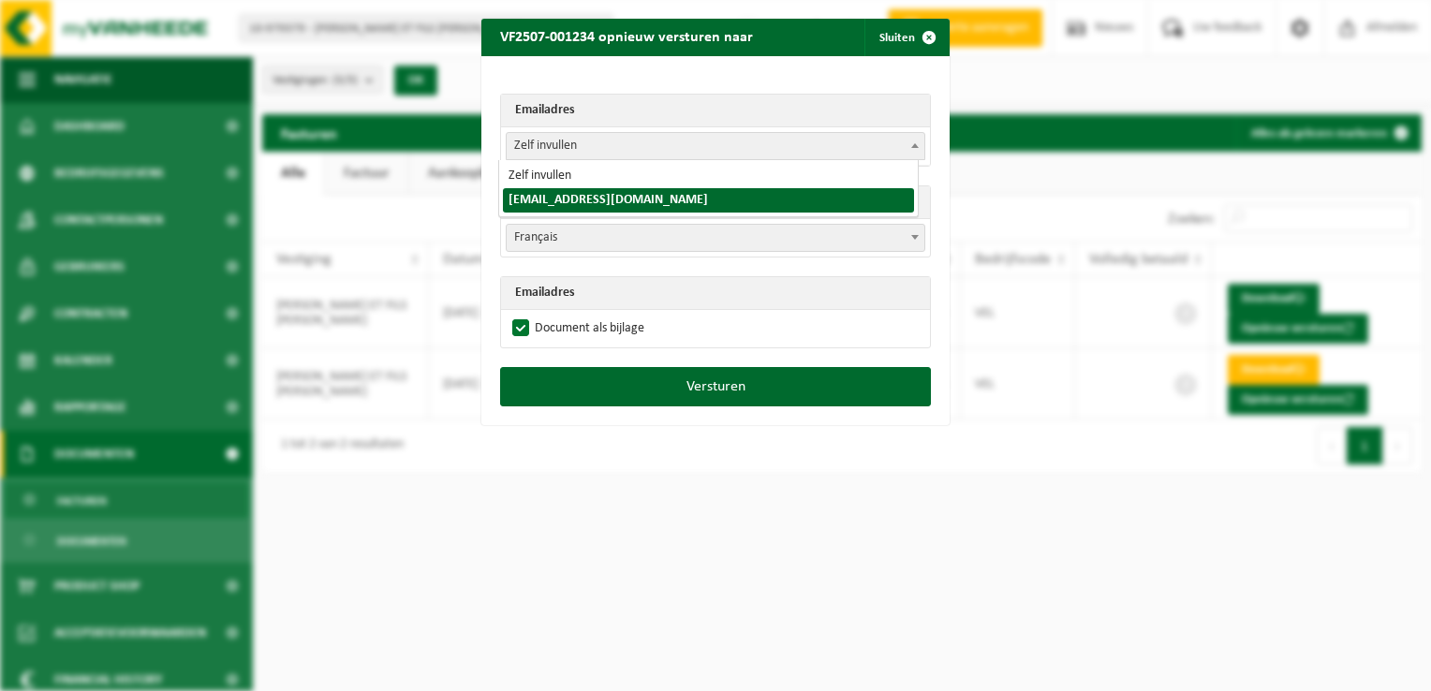
click at [606, 152] on span "Zelf invullen" at bounding box center [716, 146] width 418 height 26
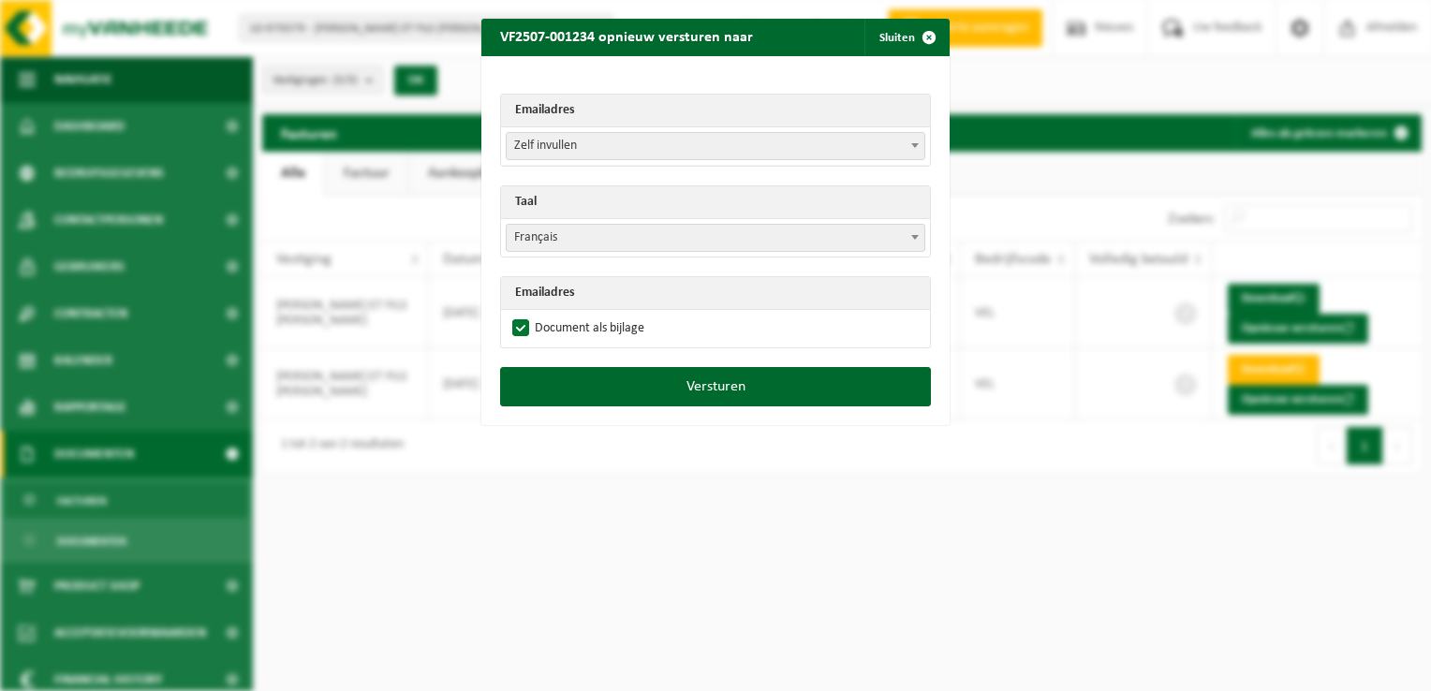
click at [521, 141] on span "Zelf invullen" at bounding box center [716, 146] width 418 height 26
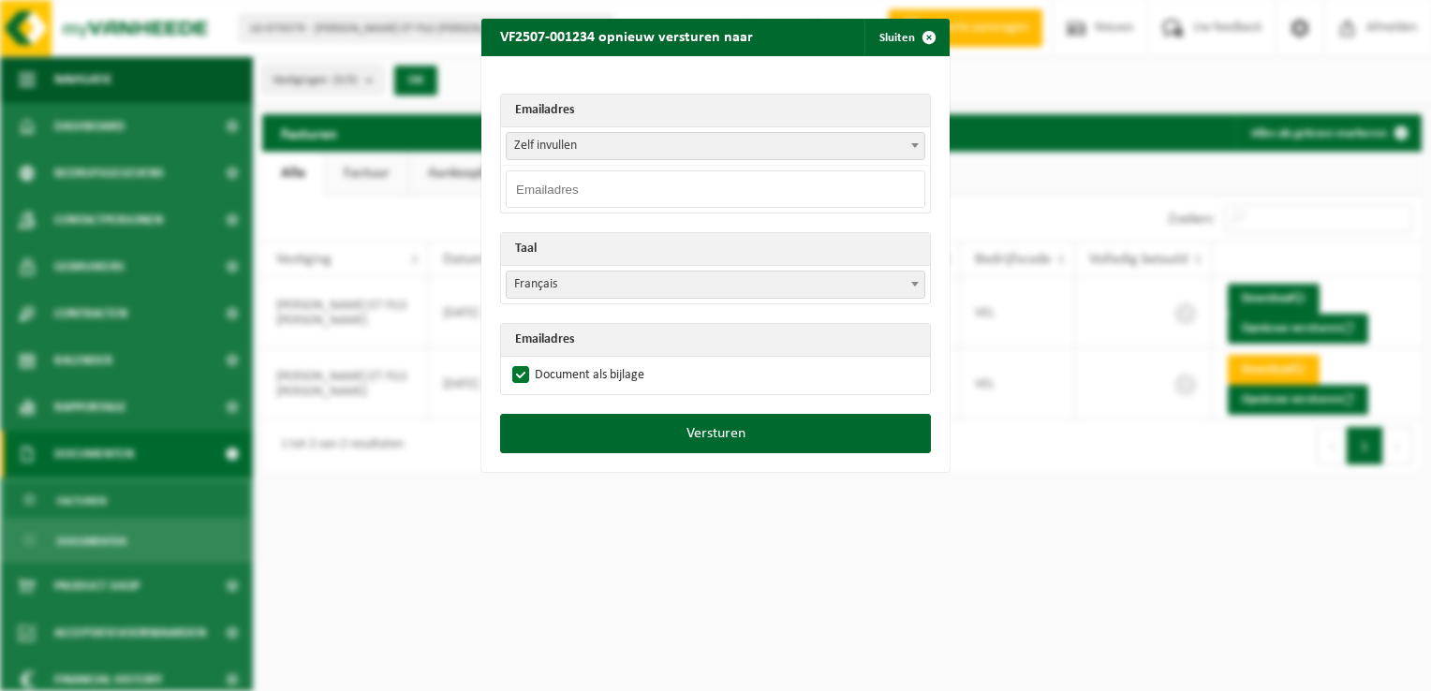
click at [540, 141] on span "Zelf invullen" at bounding box center [716, 146] width 418 height 26
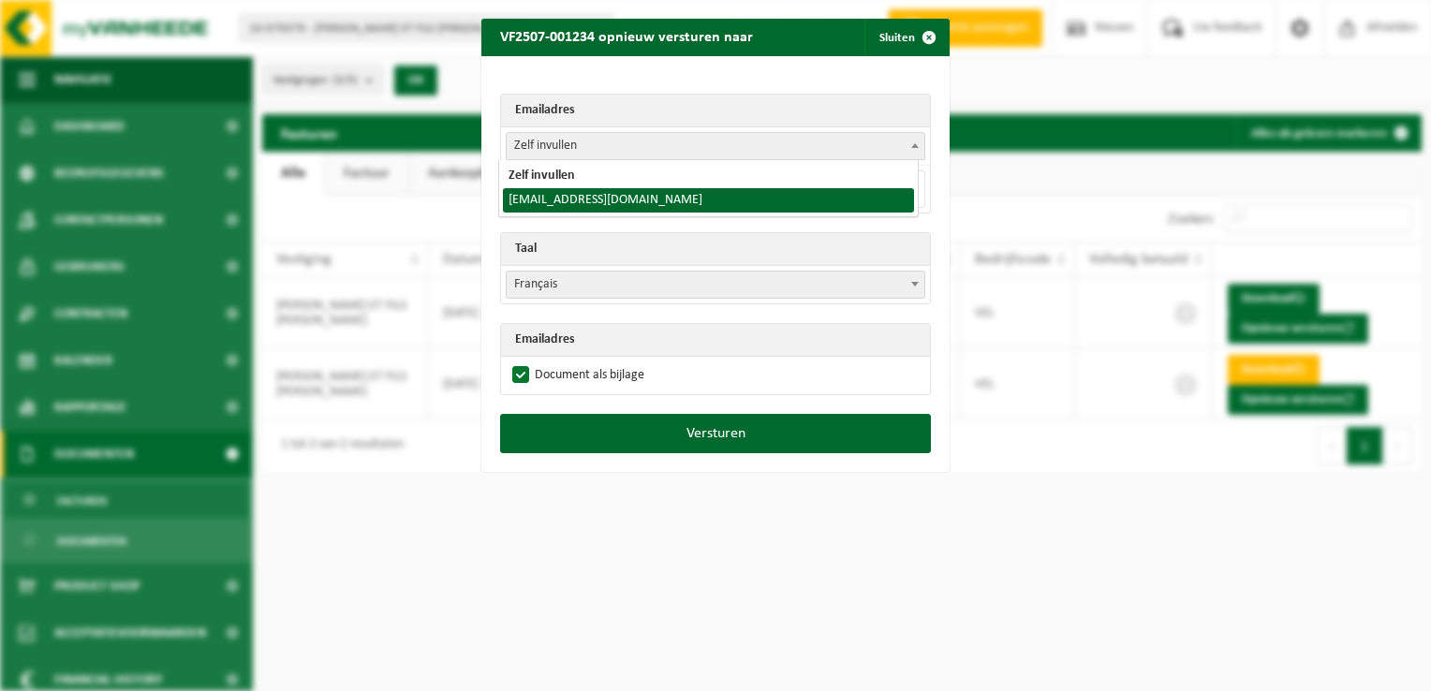
select select "[EMAIL_ADDRESS][DOMAIN_NAME]"
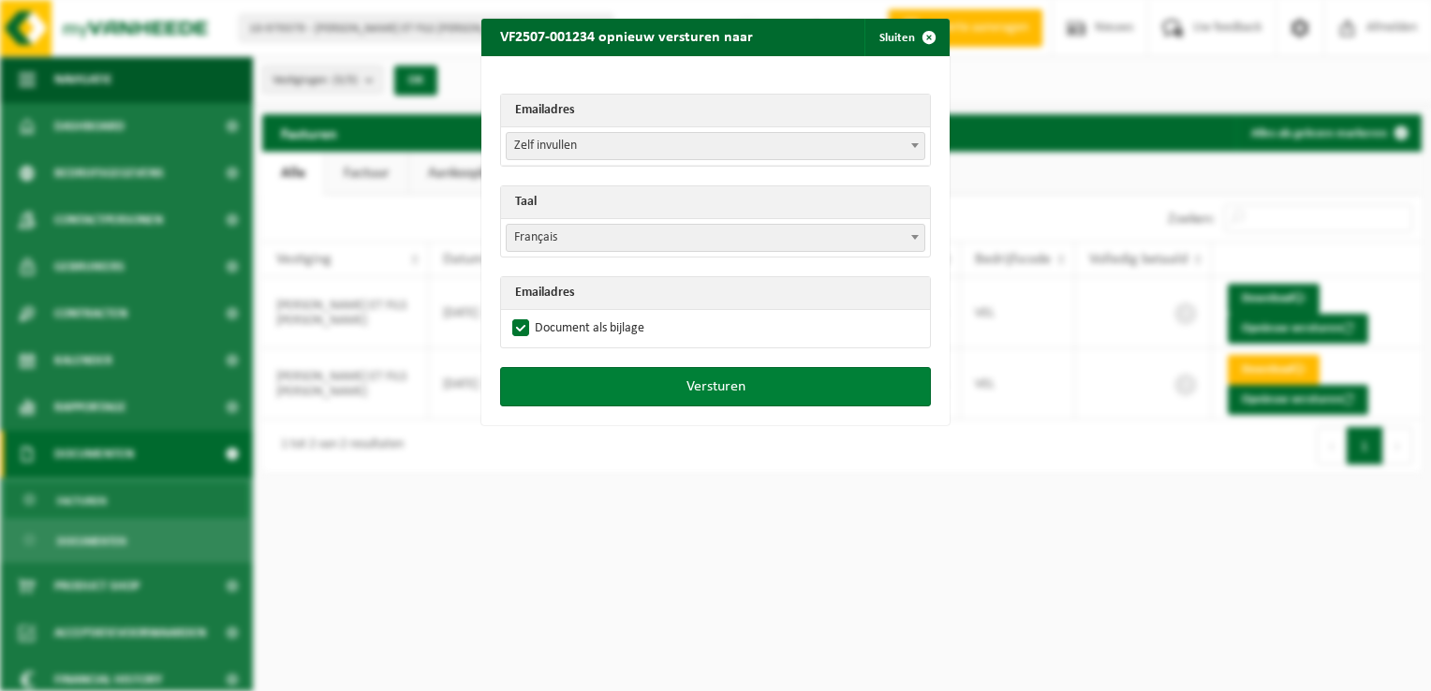
click at [671, 384] on button "Versturen" at bounding box center [715, 386] width 431 height 39
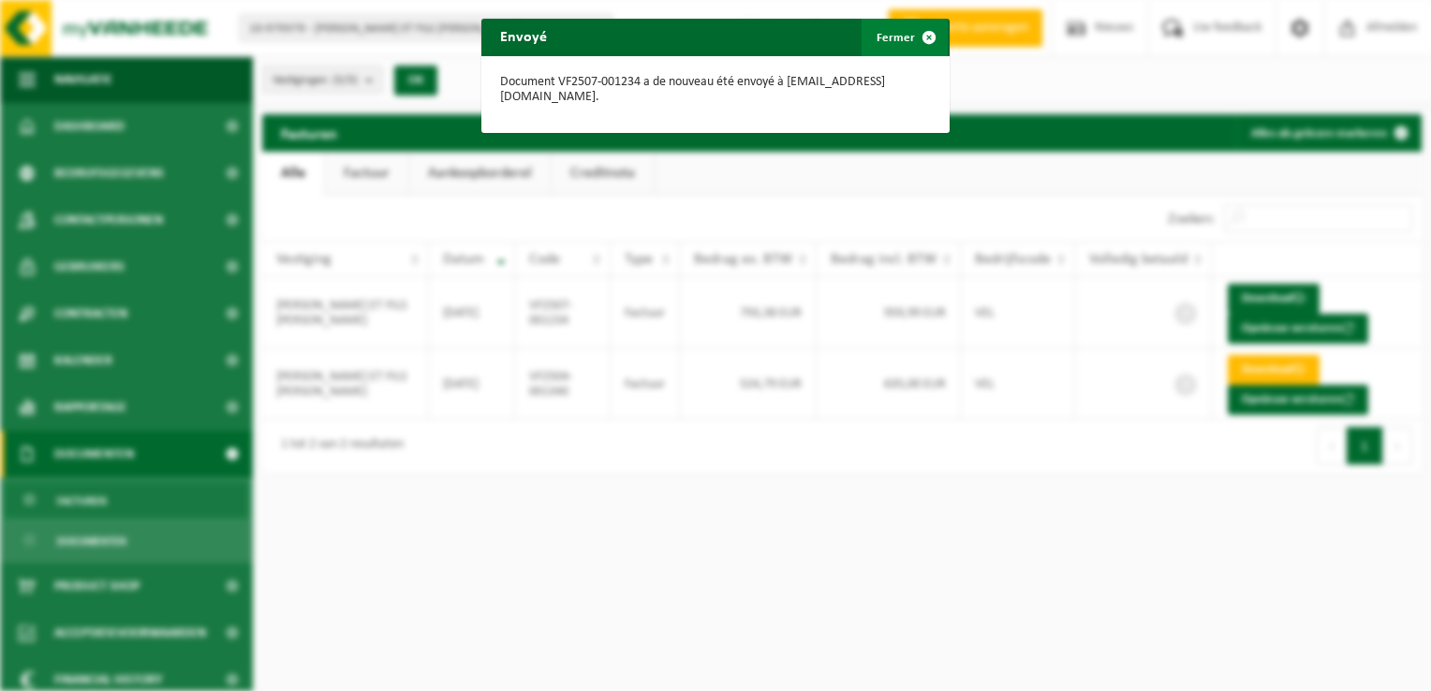
click at [911, 38] on span "button" at bounding box center [928, 37] width 37 height 37
